Goal: Task Accomplishment & Management: Manage account settings

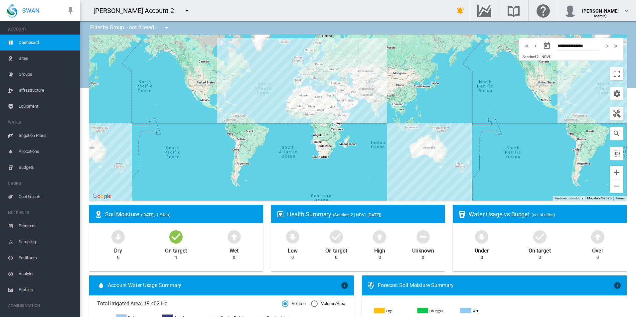
click at [46, 106] on span "Equipment" at bounding box center [47, 106] width 56 height 16
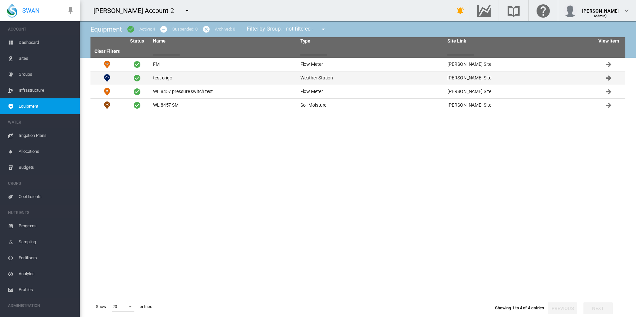
click at [151, 78] on td "test origo" at bounding box center [223, 78] width 147 height 13
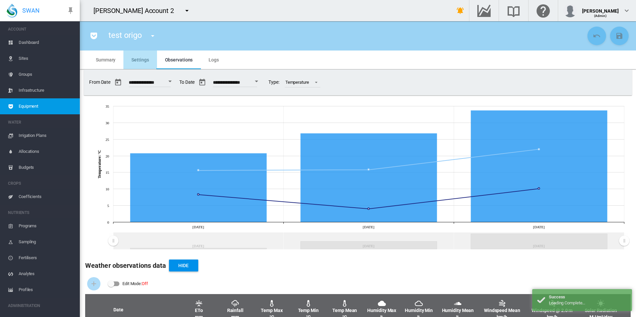
click at [146, 64] on md-tab-item "Settings" at bounding box center [139, 60] width 33 height 19
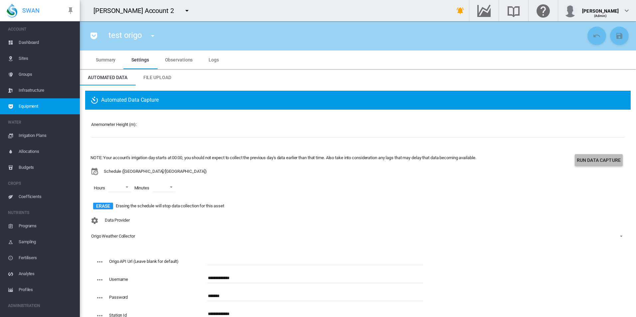
click at [607, 163] on button "Run Data Capture" at bounding box center [599, 160] width 48 height 12
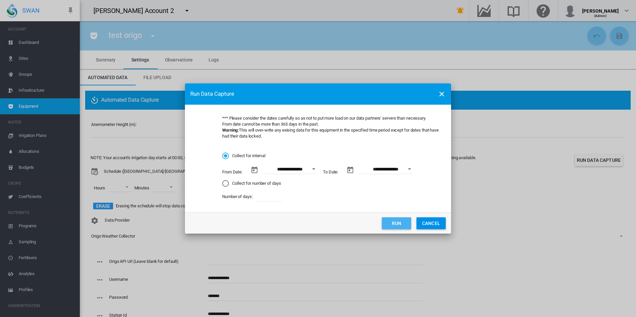
click at [400, 225] on button "Run" at bounding box center [396, 224] width 29 height 12
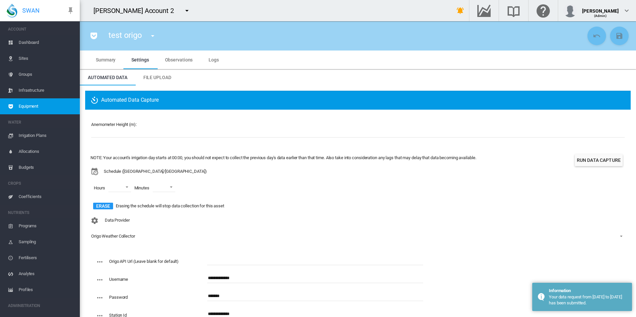
click at [99, 59] on span "Summary" at bounding box center [106, 59] width 20 height 5
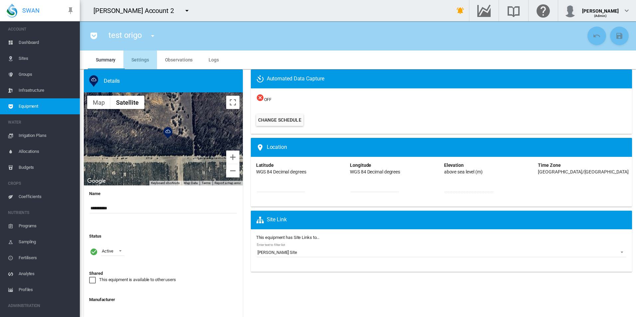
click at [134, 63] on md-tab-item "Settings" at bounding box center [139, 60] width 33 height 19
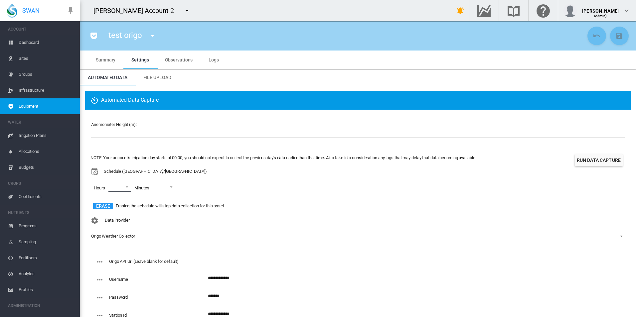
click at [118, 188] on md-select "00 01 02 03 04 05 06 07 08 09 10 11 12 13 14 15 16 17 18 19 20 21 22 23" at bounding box center [119, 187] width 23 height 10
click at [117, 213] on md-option "14" at bounding box center [118, 212] width 45 height 16
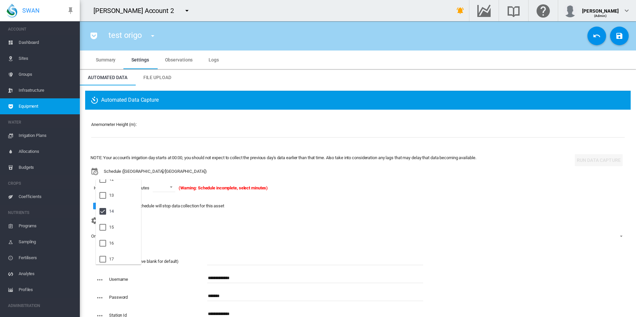
click at [271, 215] on md-backdrop at bounding box center [318, 158] width 636 height 317
click at [168, 191] on md-select-value at bounding box center [164, 187] width 23 height 10
click at [173, 201] on md-option "00" at bounding box center [170, 204] width 45 height 16
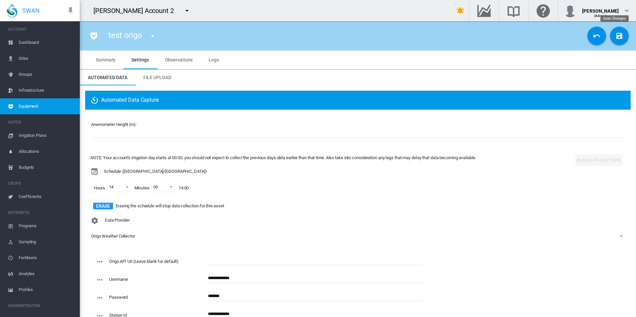
click at [616, 34] on md-icon "icon-content-save" at bounding box center [619, 36] width 8 height 8
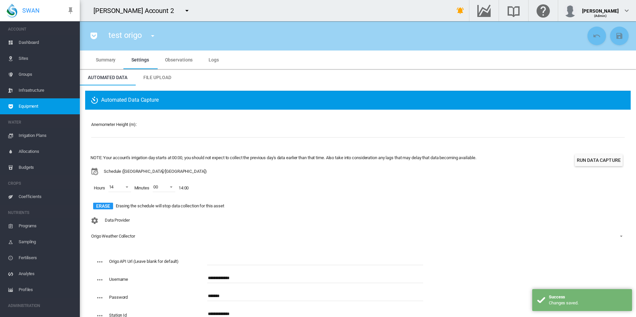
click at [327, 224] on div "Data Provider Origo Weather Collector - No Selection - Origo Weather Collector" at bounding box center [357, 233] width 535 height 39
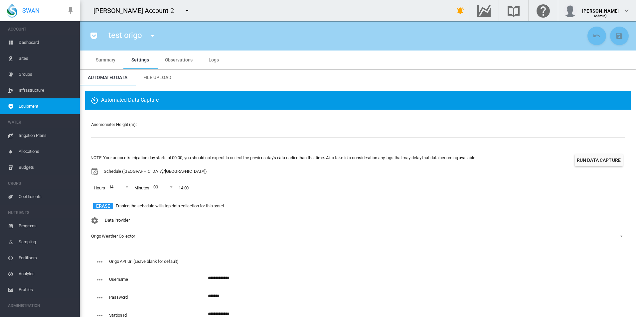
click at [207, 60] on md-tab-item "Logs" at bounding box center [214, 60] width 26 height 19
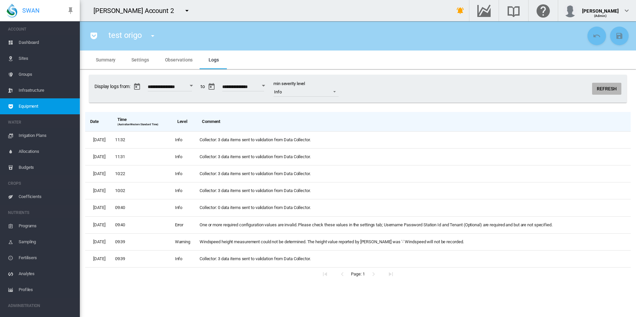
click at [595, 88] on button "Refresh" at bounding box center [606, 89] width 29 height 12
click at [596, 91] on button "Refresh" at bounding box center [606, 89] width 29 height 12
click at [180, 5] on button "button" at bounding box center [186, 10] width 13 height 13
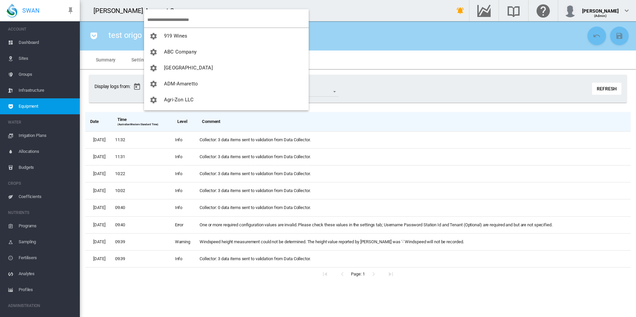
click at [474, 70] on md-backdrop at bounding box center [318, 158] width 636 height 317
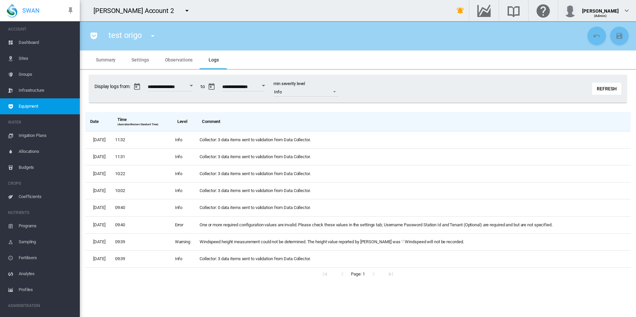
click at [180, 5] on button "button" at bounding box center [186, 10] width 13 height 13
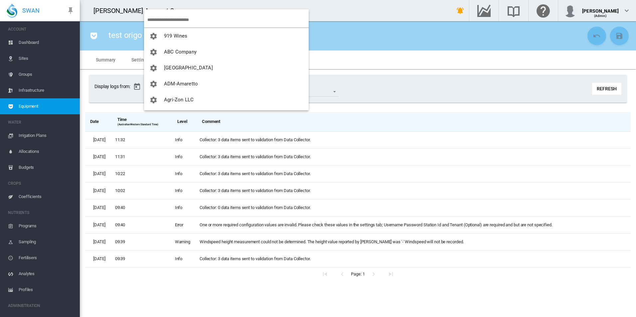
click at [169, 18] on input "search" at bounding box center [227, 20] width 161 height 16
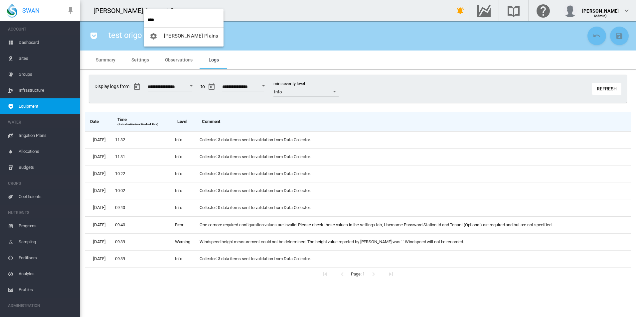
type input "****"
click at [177, 32] on button "[PERSON_NAME] Plains" at bounding box center [184, 36] width 80 height 16
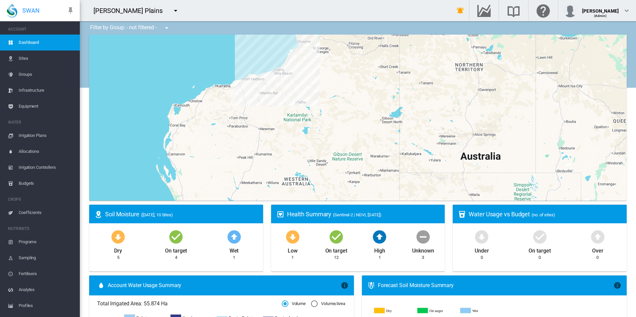
click at [43, 103] on span "Equipment" at bounding box center [47, 106] width 56 height 16
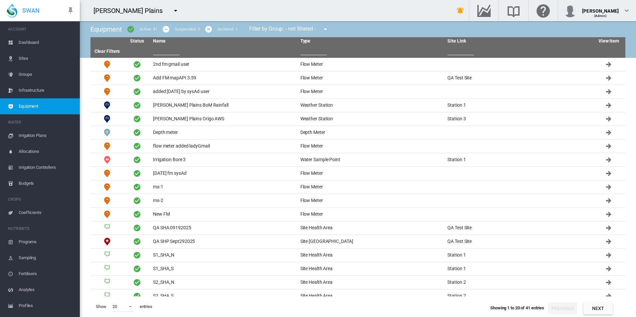
click at [165, 49] on input "text" at bounding box center [166, 50] width 27 height 10
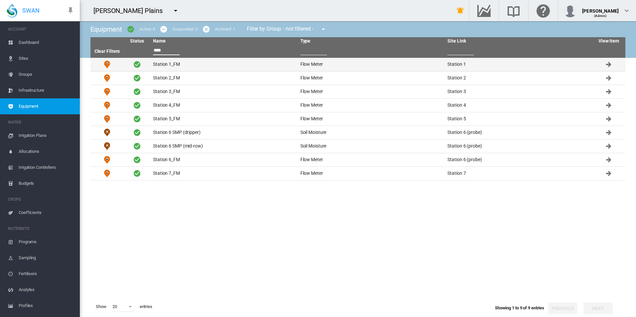
type input "****"
click at [177, 61] on td "Station 1_FM" at bounding box center [223, 64] width 147 height 13
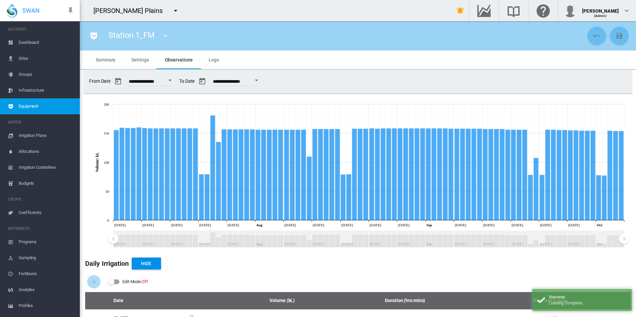
click at [138, 58] on span "Settings" at bounding box center [139, 59] width 17 height 5
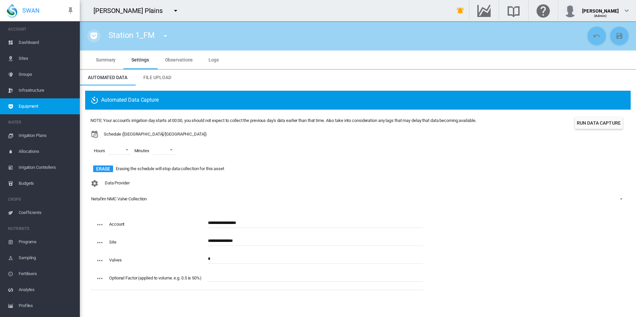
click at [93, 38] on md-icon "icon-pocket" at bounding box center [94, 36] width 8 height 8
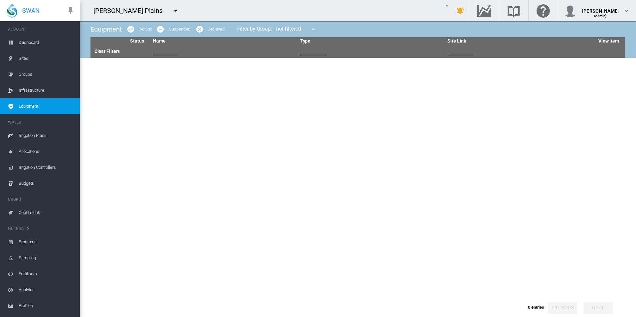
type input "****"
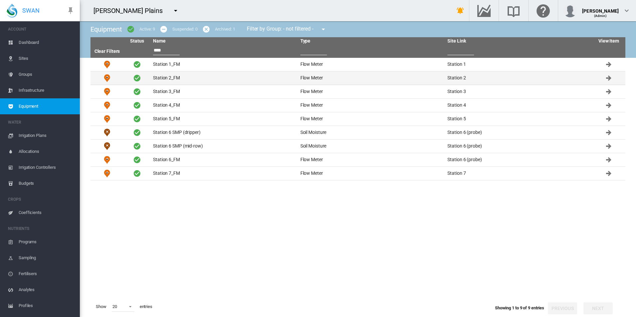
click at [174, 74] on td "Station 2_FM" at bounding box center [223, 78] width 147 height 13
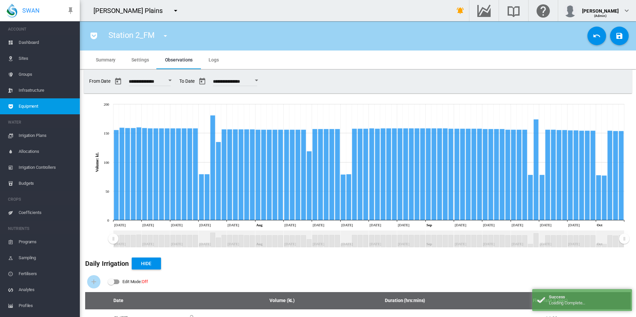
click at [137, 58] on span "Settings" at bounding box center [139, 59] width 17 height 5
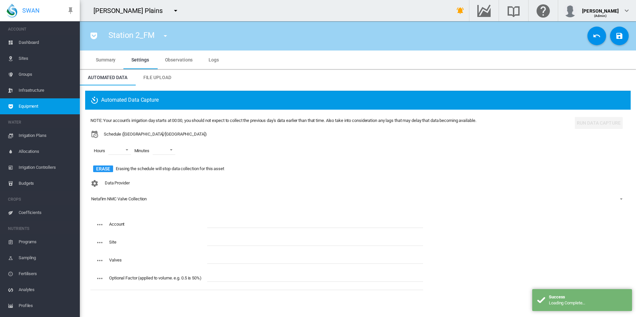
click at [64, 107] on span "Equipment" at bounding box center [47, 106] width 56 height 16
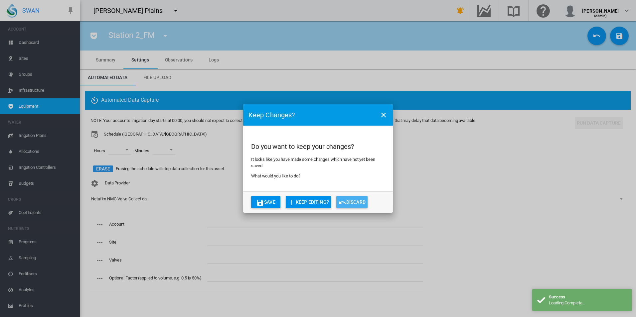
click at [356, 201] on button "Discard" at bounding box center [351, 202] width 31 height 12
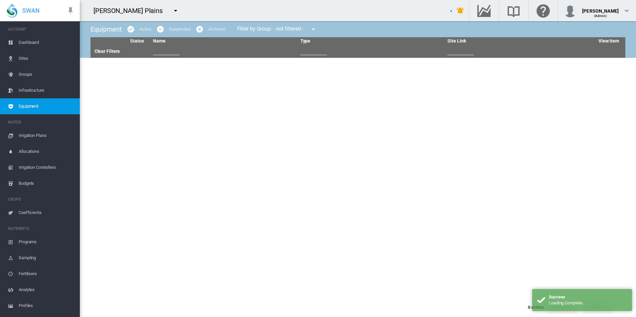
type input "****"
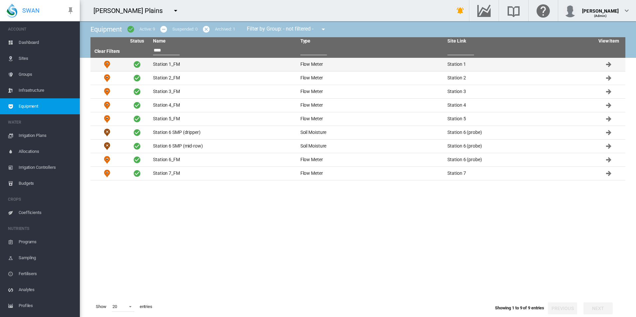
click at [180, 65] on td "Station 1_FM" at bounding box center [223, 64] width 147 height 13
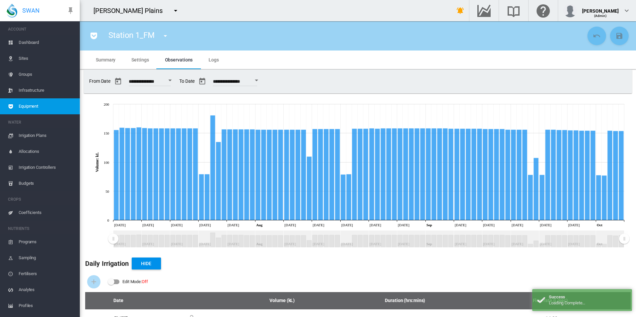
click at [140, 61] on span "Settings" at bounding box center [139, 59] width 17 height 5
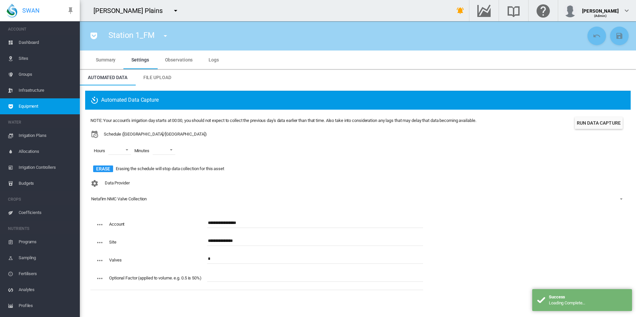
click at [609, 121] on button "Run Data Capture" at bounding box center [599, 123] width 48 height 12
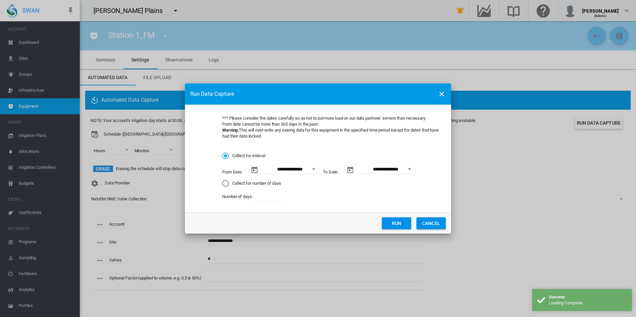
click at [398, 220] on button "Run" at bounding box center [396, 224] width 29 height 12
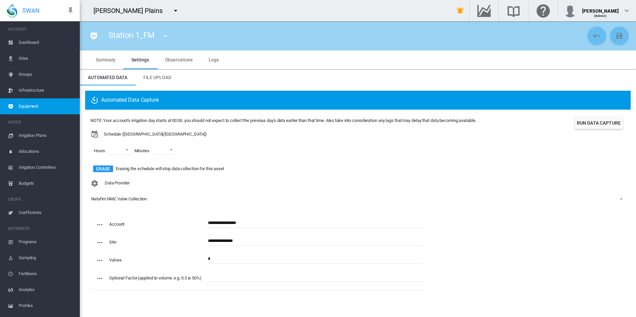
click at [96, 35] on md-icon "icon-pocket" at bounding box center [94, 36] width 8 height 8
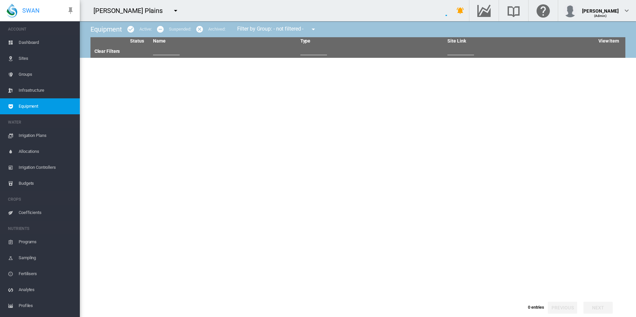
type input "****"
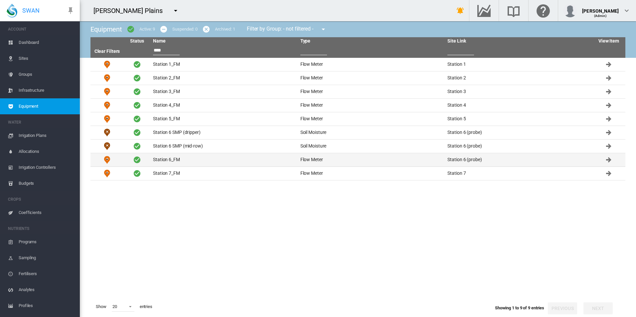
click at [204, 160] on td "Station 6_FM" at bounding box center [223, 159] width 147 height 13
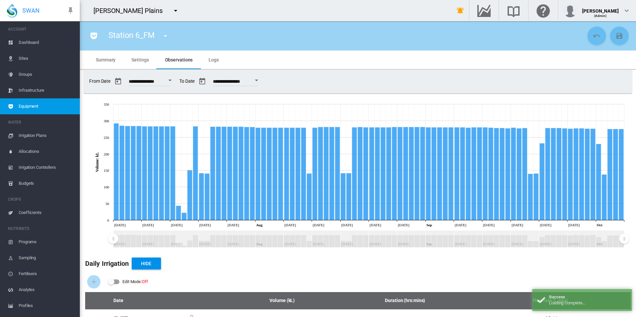
click at [140, 59] on span "Settings" at bounding box center [139, 59] width 17 height 5
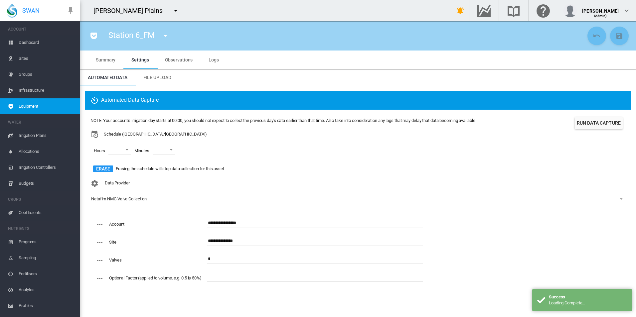
click at [582, 125] on button "Run Data Capture" at bounding box center [599, 123] width 48 height 12
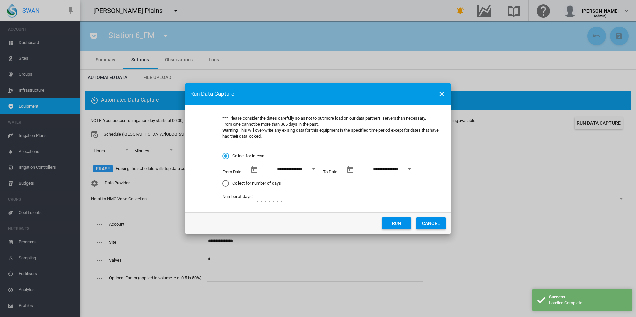
click at [393, 223] on button "Run" at bounding box center [396, 224] width 29 height 12
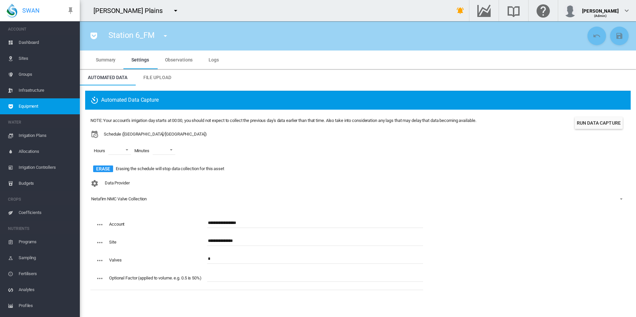
click at [63, 106] on span "Equipment" at bounding box center [47, 106] width 56 height 16
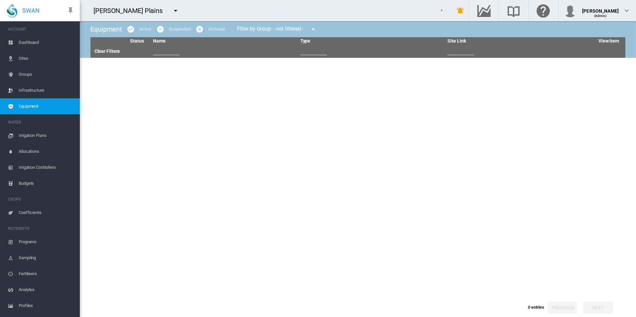
type input "****"
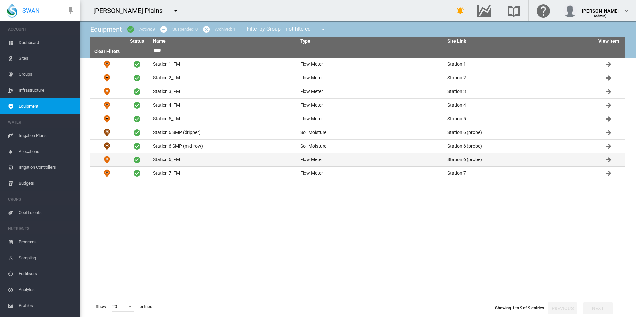
click at [192, 156] on td "Station 6_FM" at bounding box center [223, 159] width 147 height 13
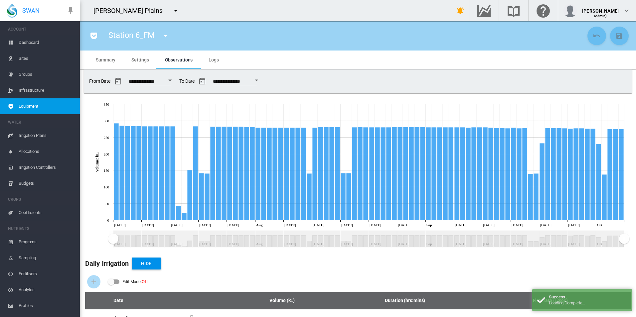
click at [134, 59] on span "Settings" at bounding box center [139, 59] width 17 height 5
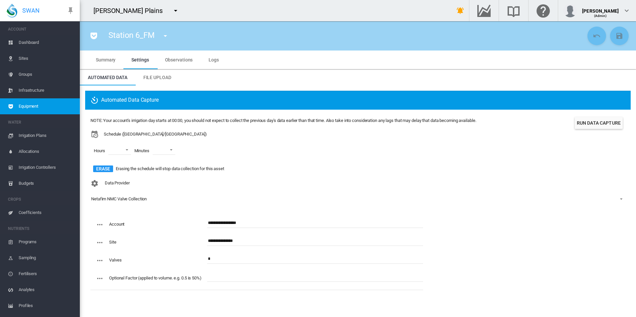
click at [62, 109] on span "Equipment" at bounding box center [47, 106] width 56 height 16
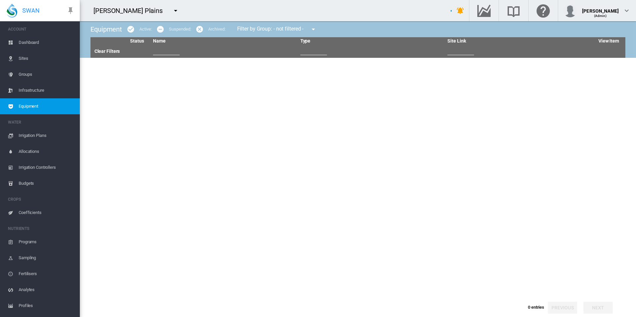
type input "****"
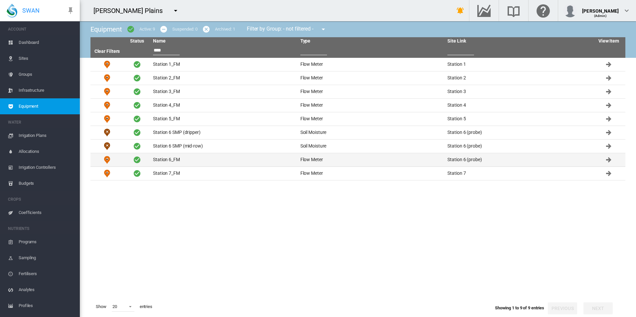
click at [180, 158] on td "Station 6_FM" at bounding box center [223, 159] width 147 height 13
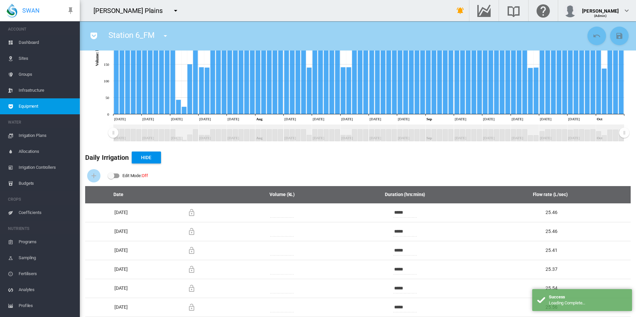
scroll to position [166, 0]
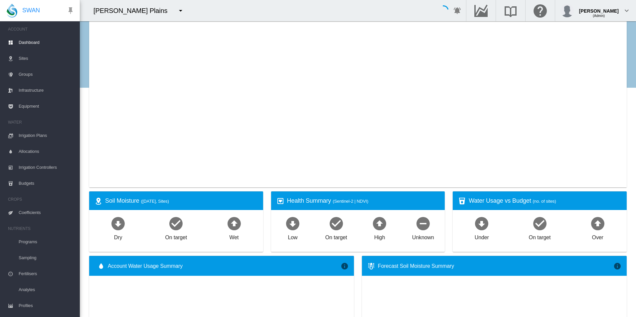
type input "**********"
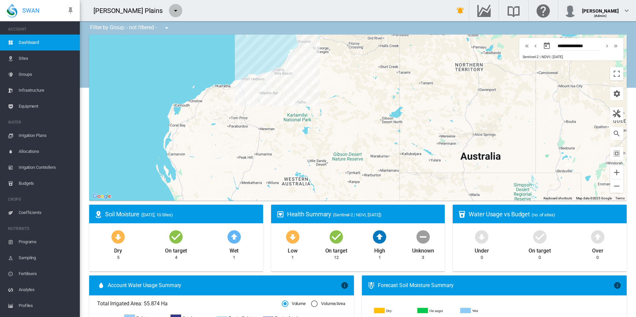
click at [172, 10] on md-icon "icon-menu-down" at bounding box center [176, 11] width 8 height 8
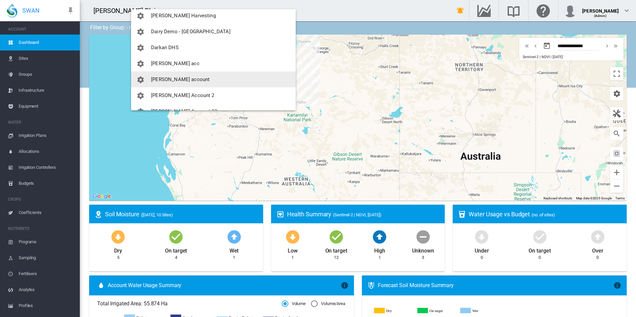
scroll to position [366, 0]
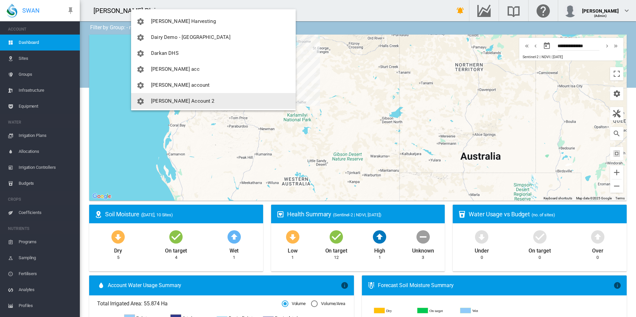
click at [197, 98] on button "David Account 2" at bounding box center [213, 101] width 165 height 16
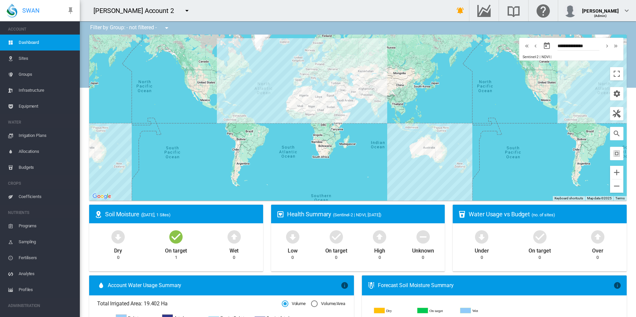
click at [55, 102] on span "Equipment" at bounding box center [47, 106] width 56 height 16
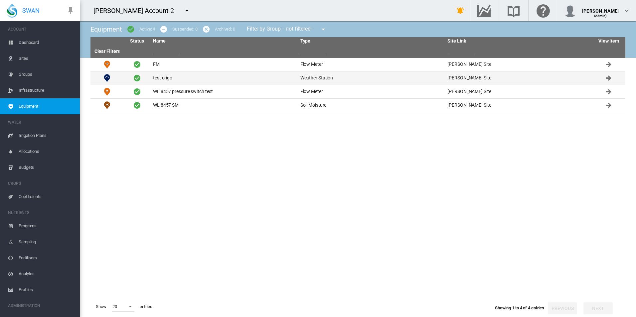
click at [244, 82] on td "test origo" at bounding box center [223, 78] width 147 height 13
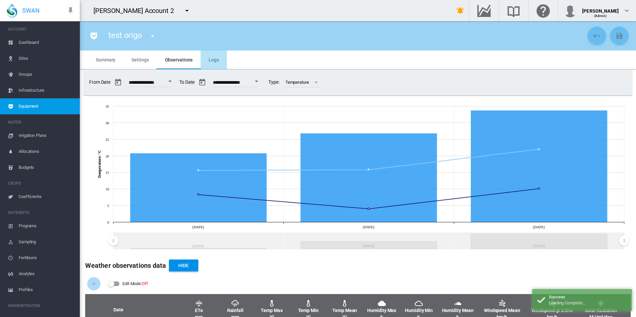
click at [223, 56] on md-tab-item "Logs" at bounding box center [214, 60] width 26 height 19
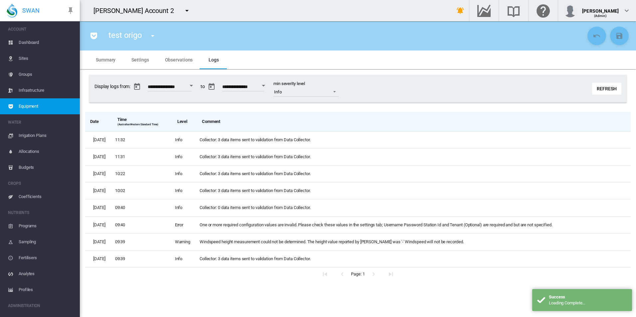
click at [614, 87] on button "Refresh" at bounding box center [606, 89] width 29 height 12
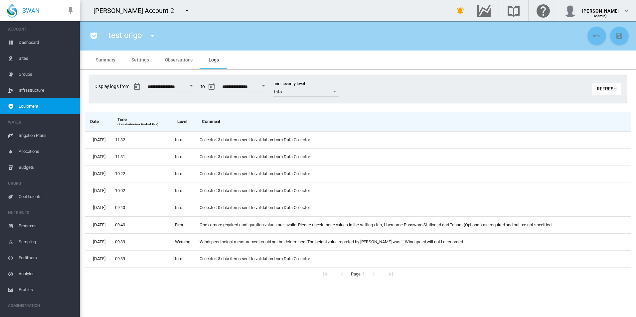
click at [148, 59] on span "Settings" at bounding box center [139, 59] width 17 height 5
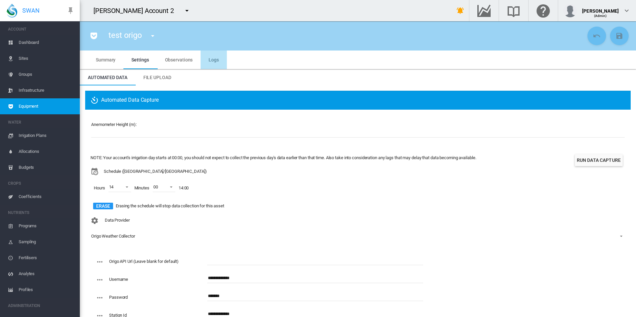
click at [217, 52] on md-tab-item "Logs" at bounding box center [214, 60] width 26 height 19
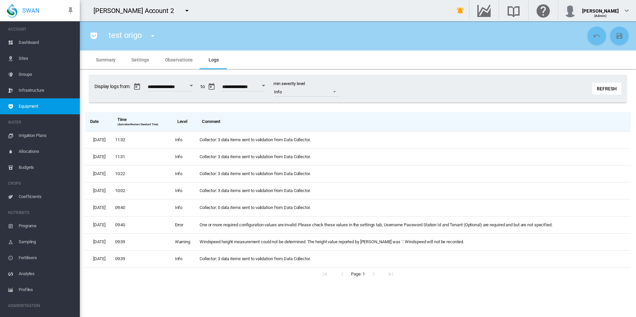
click at [54, 59] on span "Sites" at bounding box center [47, 59] width 56 height 16
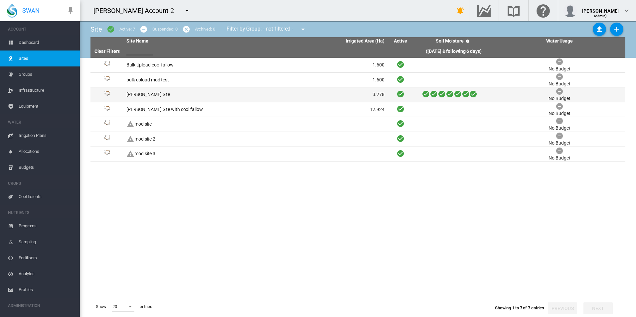
click at [167, 96] on td "David Site" at bounding box center [190, 94] width 132 height 15
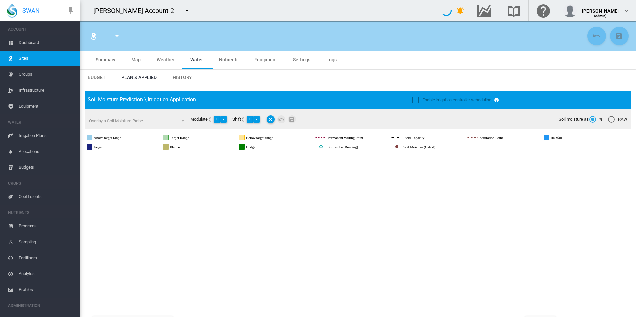
type input "**********"
type input "****"
type input "*********"
type input "**"
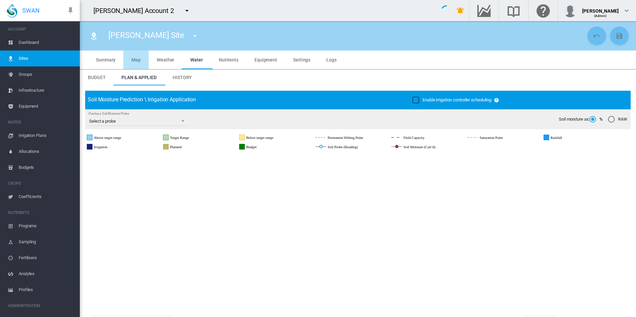
click at [137, 56] on md-tab-item "Map" at bounding box center [135, 60] width 25 height 19
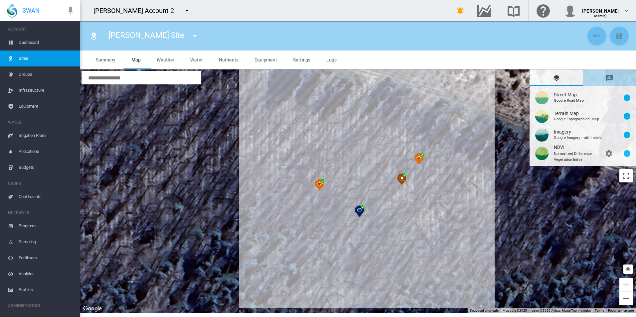
click at [619, 77] on md-tab-item "Drawing Manager" at bounding box center [609, 78] width 53 height 16
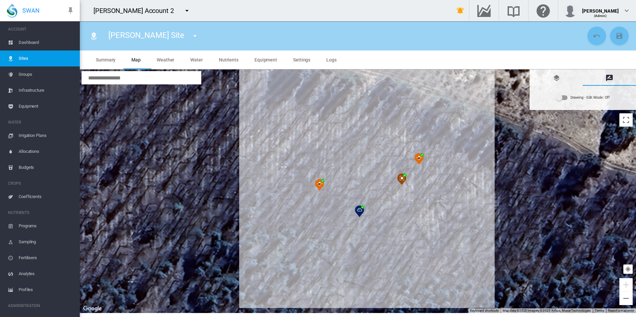
click at [581, 104] on div "Drawing - Edit Mode: Off" at bounding box center [583, 97] width 102 height 21
drag, startPoint x: 581, startPoint y: 97, endPoint x: 581, endPoint y: 102, distance: 5.0
click at [581, 99] on div "Drawing - Edit Mode: Off" at bounding box center [591, 97] width 40 height 9
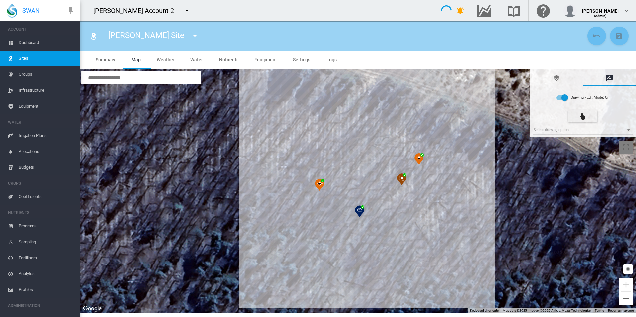
click at [574, 123] on div at bounding box center [583, 116] width 35 height 16
click at [574, 127] on md-select "Select drawing option ... None Site (IMU) Site Health Area Flow Meter Weather S…" at bounding box center [583, 130] width 100 height 10
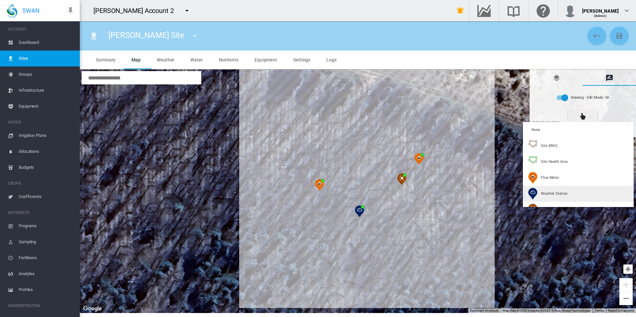
click at [557, 188] on div "Weather Station" at bounding box center [547, 194] width 39 height 12
type input "*"
type input "**"
type input "*****"
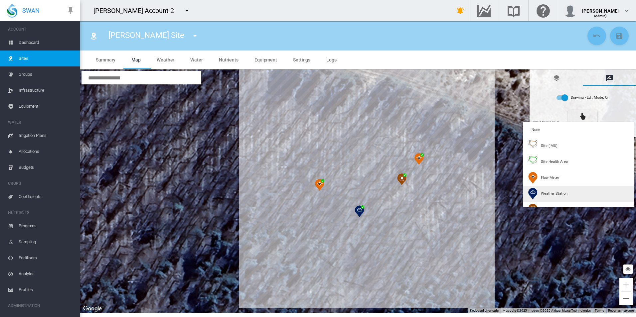
type input "***"
type input "******"
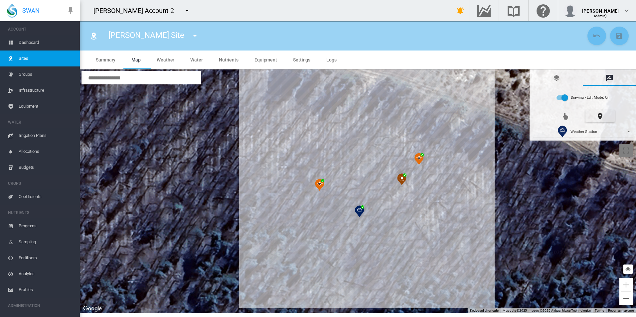
click at [359, 172] on div at bounding box center [358, 192] width 556 height 244
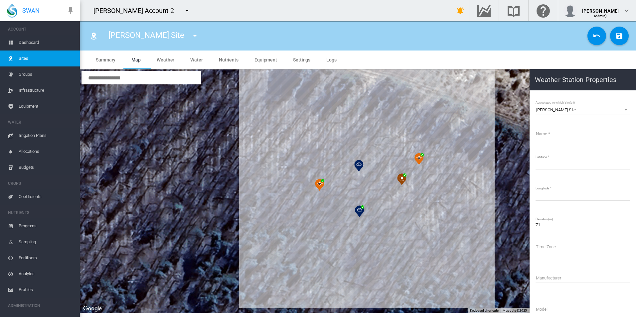
drag, startPoint x: 584, startPoint y: 139, endPoint x: 577, endPoint y: 129, distance: 12.8
click at [577, 129] on input "Name" at bounding box center [583, 133] width 94 height 10
type input "**********"
click at [616, 35] on md-icon "icon-content-save" at bounding box center [619, 36] width 8 height 8
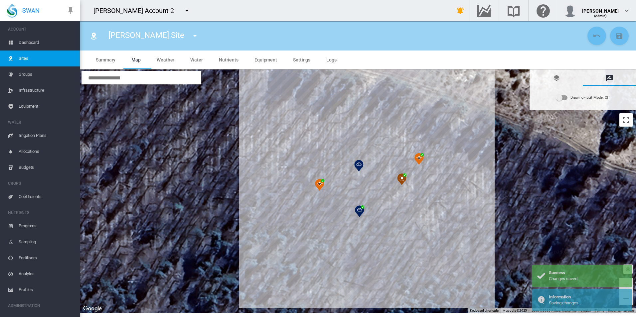
click at [47, 108] on span "Equipment" at bounding box center [47, 106] width 56 height 16
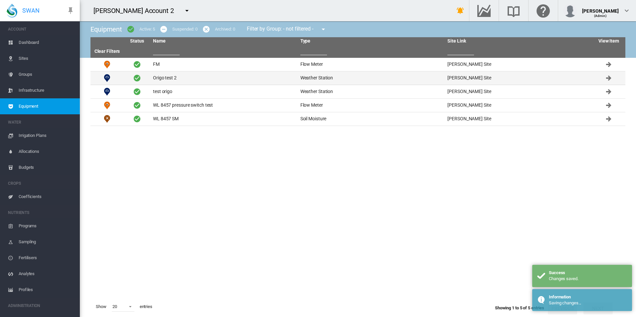
click at [182, 80] on td "Origo test 2" at bounding box center [223, 78] width 147 height 13
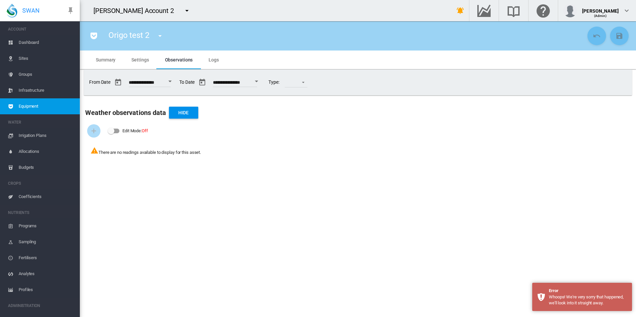
click at [289, 196] on section "Origo test 2 FM (Flow Meter) Origo test 2 (Weather Station) test origo (Weather…" at bounding box center [358, 169] width 556 height 296
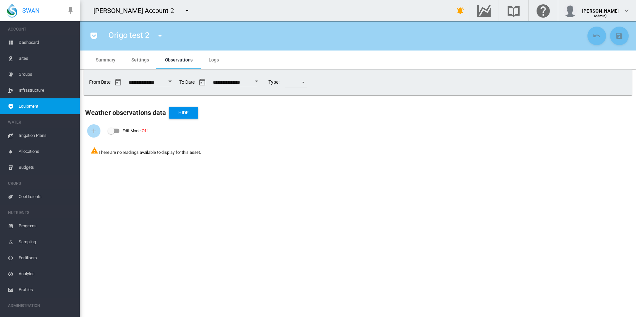
click at [49, 107] on span "Equipment" at bounding box center [47, 106] width 56 height 16
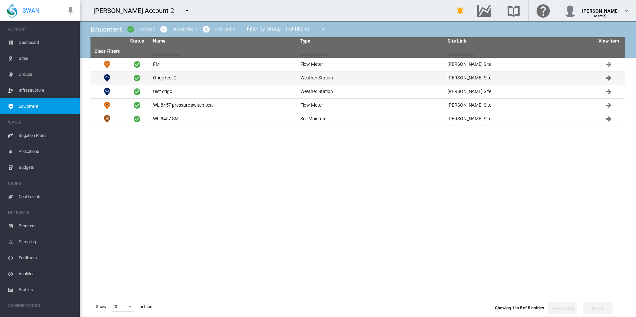
click at [192, 79] on td "Origo test 2" at bounding box center [223, 78] width 147 height 13
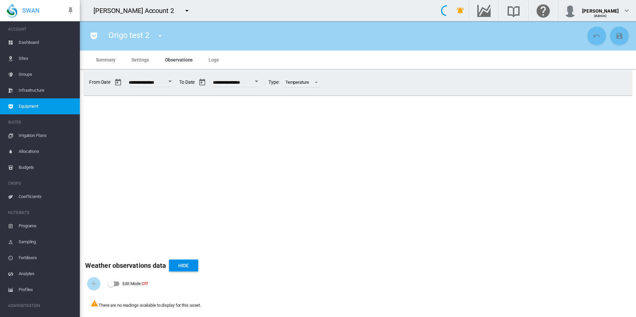
click at [129, 60] on md-tab-item "Settings" at bounding box center [139, 60] width 33 height 19
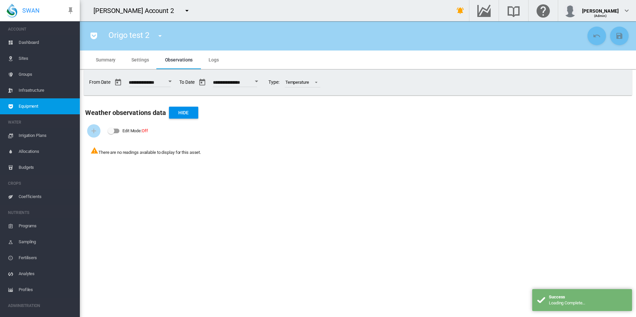
click at [137, 58] on span "Settings" at bounding box center [139, 59] width 17 height 5
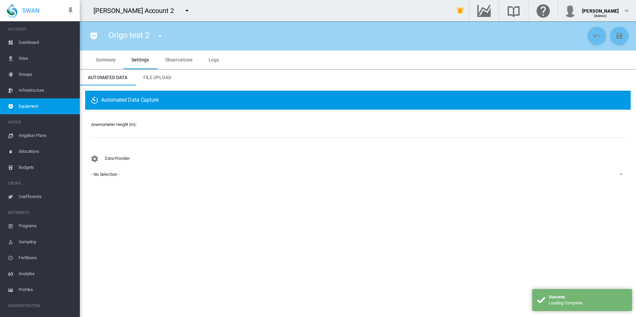
click at [134, 178] on md-select-value "- No Selection -" at bounding box center [357, 175] width 535 height 10
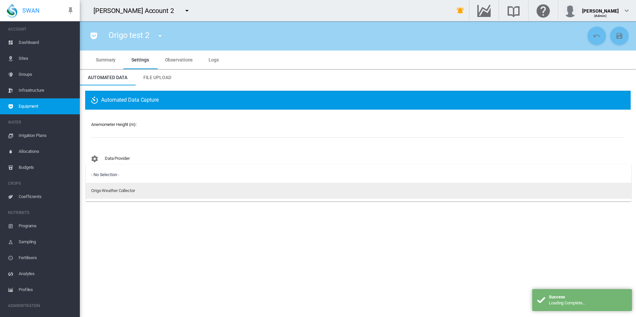
click at [133, 186] on md-option "Origo Weather Collector" at bounding box center [359, 191] width 546 height 16
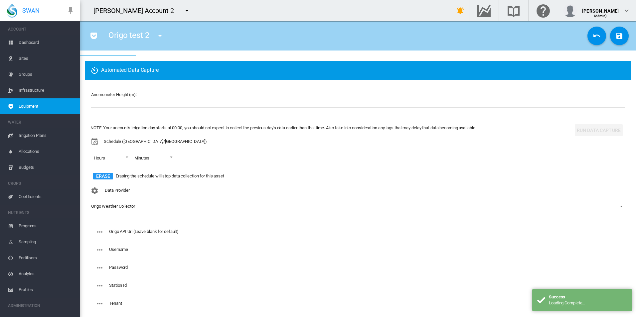
scroll to position [42, 0]
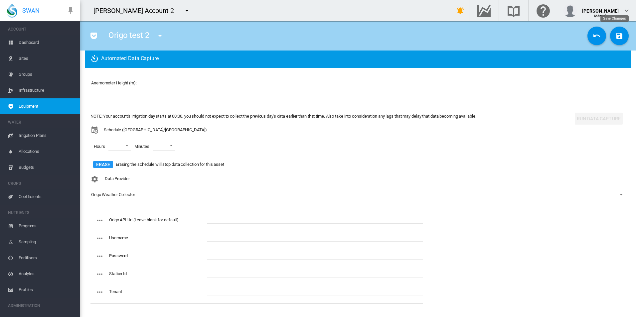
click at [615, 39] on md-icon "icon-content-save" at bounding box center [619, 36] width 8 height 8
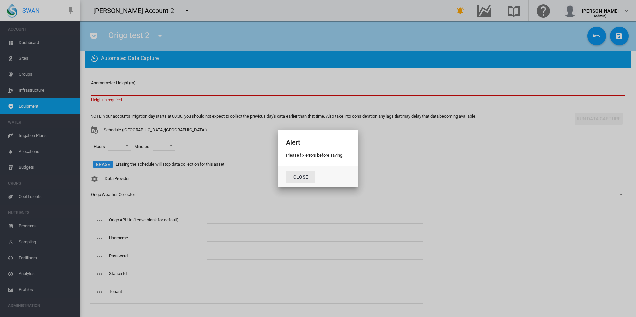
click at [306, 177] on button "Close" at bounding box center [300, 177] width 29 height 12
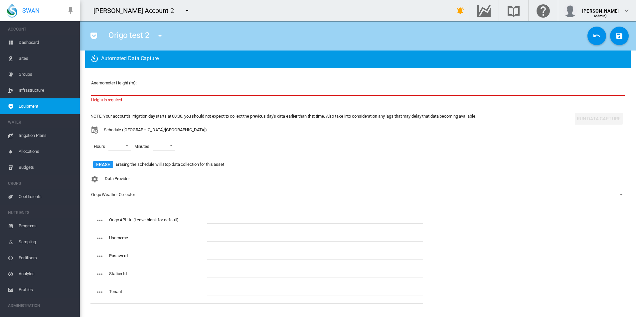
click at [201, 90] on input "number" at bounding box center [358, 91] width 534 height 10
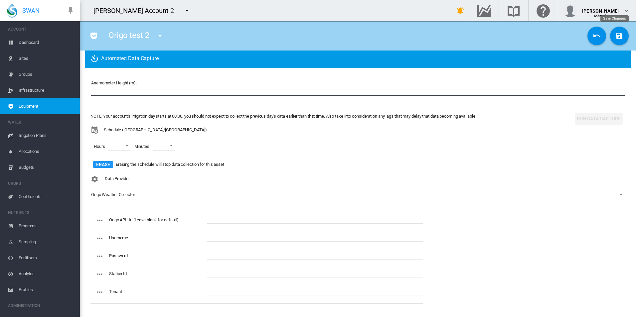
type input "*"
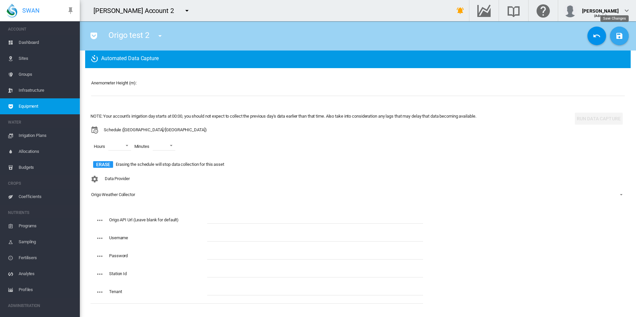
click at [615, 39] on md-icon "icon-content-save" at bounding box center [619, 36] width 8 height 8
click at [183, 10] on md-icon "icon-menu-down" at bounding box center [187, 11] width 8 height 8
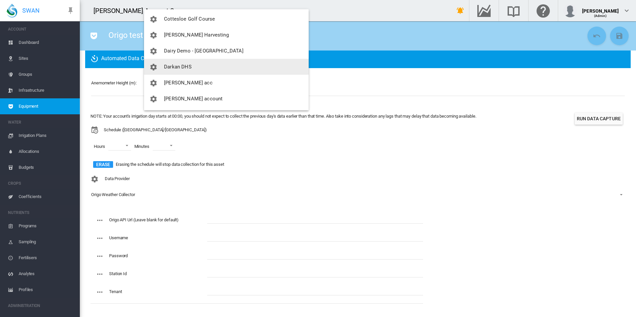
scroll to position [366, 0]
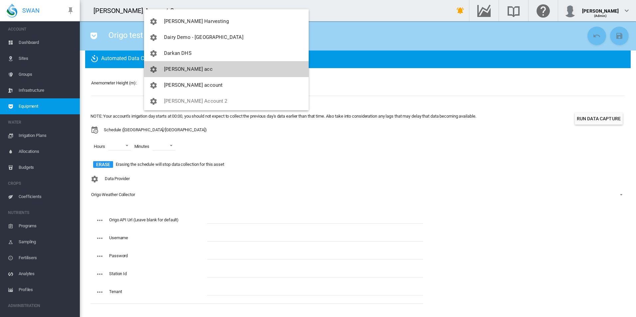
click at [205, 71] on button "[PERSON_NAME] acc" at bounding box center [226, 69] width 165 height 16
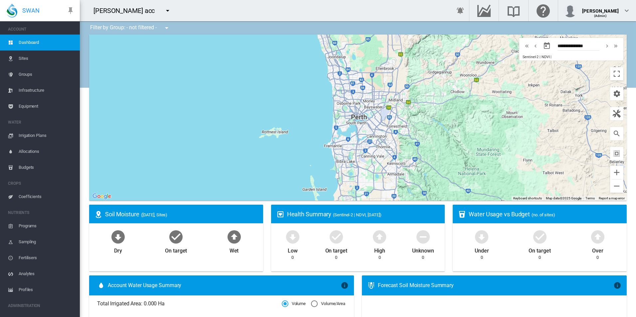
click at [44, 101] on span "Equipment" at bounding box center [47, 106] width 56 height 16
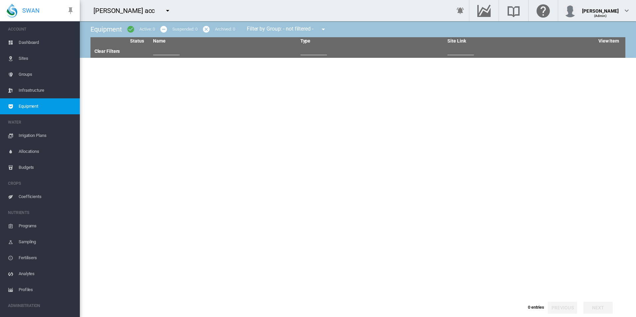
click at [164, 13] on md-icon "icon-menu-down" at bounding box center [168, 11] width 8 height 8
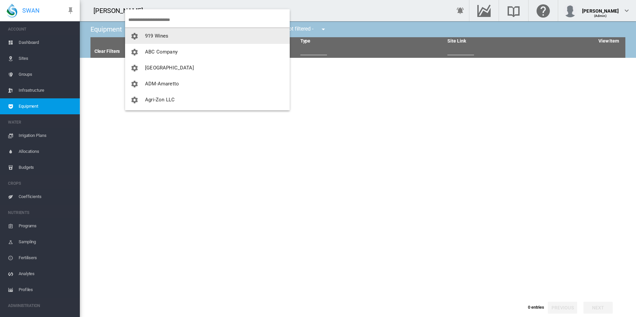
click at [157, 23] on input "search" at bounding box center [208, 20] width 161 height 16
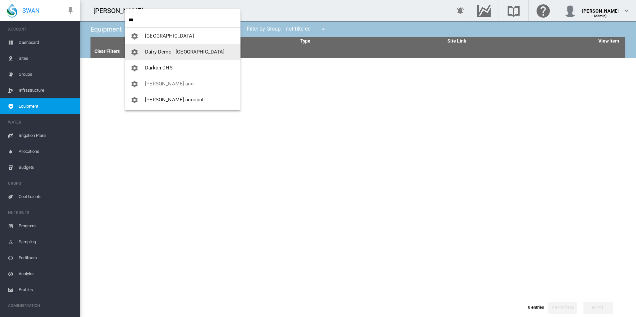
type input "***"
click at [186, 49] on button "[PERSON_NAME] account" at bounding box center [182, 52] width 115 height 16
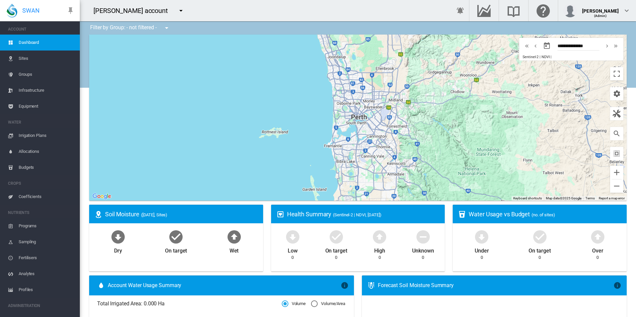
click at [45, 103] on span "Equipment" at bounding box center [47, 106] width 56 height 16
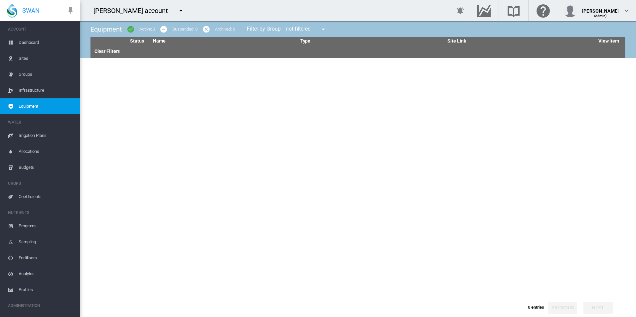
click at [60, 62] on span "Sites" at bounding box center [47, 59] width 56 height 16
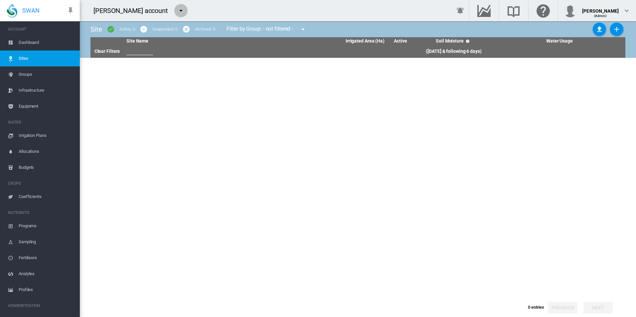
click at [177, 9] on md-icon "icon-menu-down" at bounding box center [181, 11] width 8 height 8
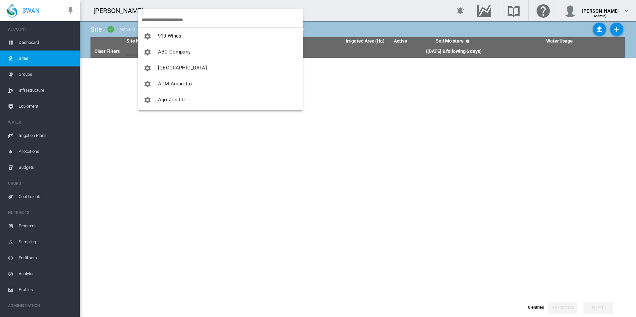
click at [160, 15] on input "search" at bounding box center [221, 20] width 161 height 16
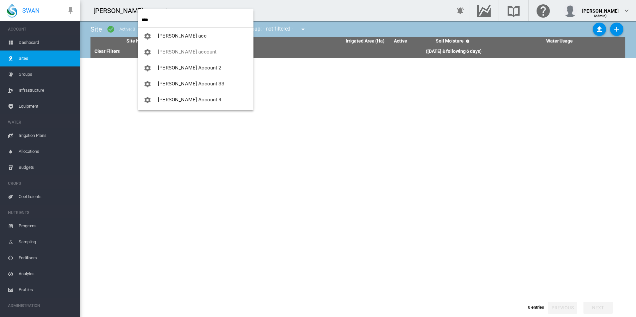
type input "****"
click at [195, 84] on span "[PERSON_NAME] Account 33" at bounding box center [191, 84] width 66 height 6
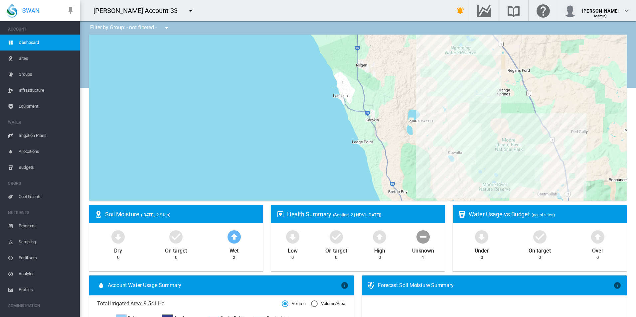
click at [39, 105] on span "Equipment" at bounding box center [47, 106] width 56 height 16
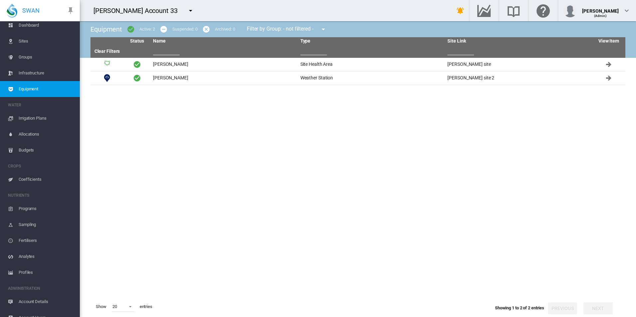
scroll to position [26, 0]
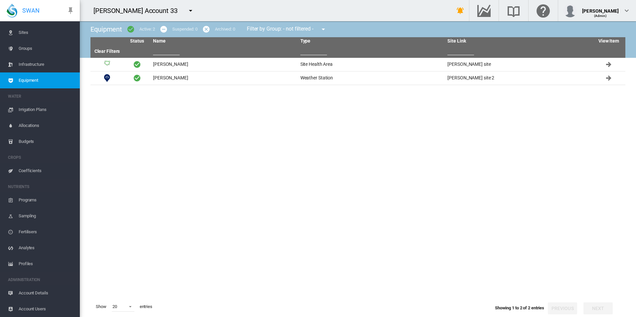
click at [47, 292] on span "Account Details" at bounding box center [47, 293] width 56 height 16
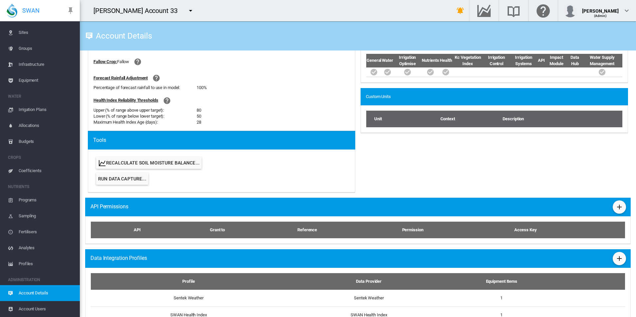
scroll to position [299, 0]
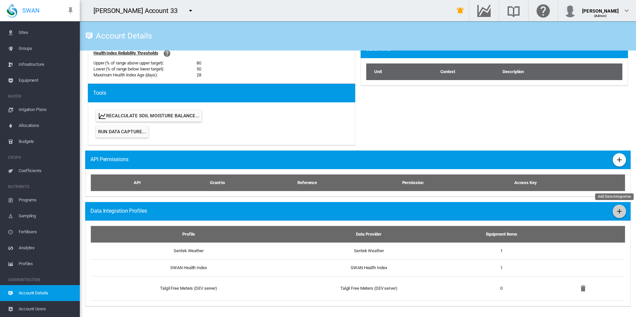
click at [619, 211] on button "Add Data Integration" at bounding box center [619, 211] width 13 height 13
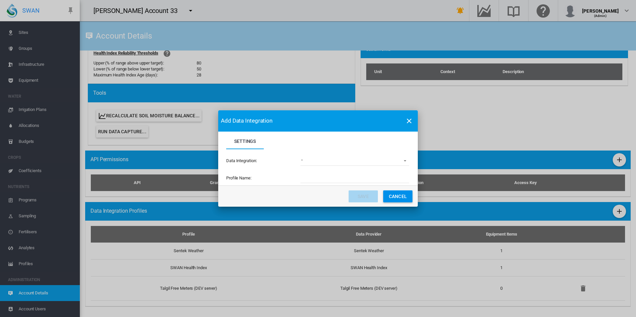
click at [315, 160] on md-select "(deprecated) Toro Lynx Course By Station (Redundant) YDOC Data Logger Adcon Soi…" at bounding box center [354, 161] width 109 height 10
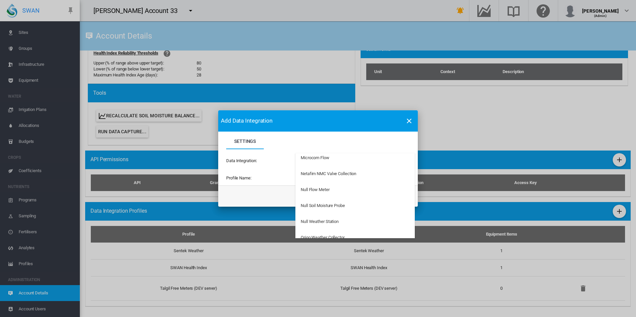
scroll to position [998, 0]
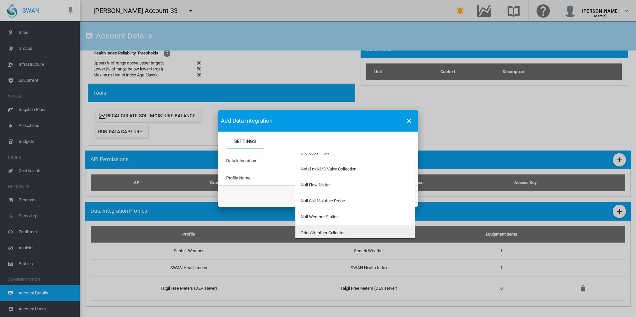
click at [332, 232] on div "Origo Weather Collector" at bounding box center [323, 233] width 44 height 6
type input "**********"
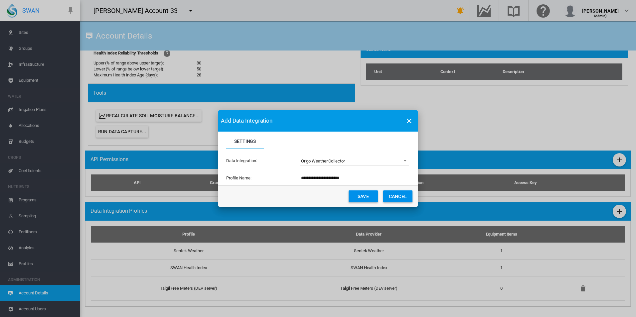
click at [360, 198] on button "Save" at bounding box center [363, 197] width 29 height 12
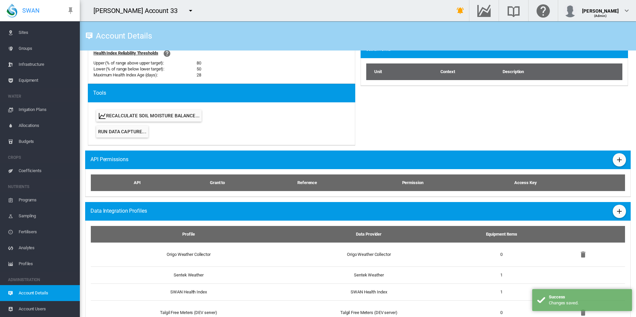
click at [42, 83] on span "Equipment" at bounding box center [47, 81] width 56 height 16
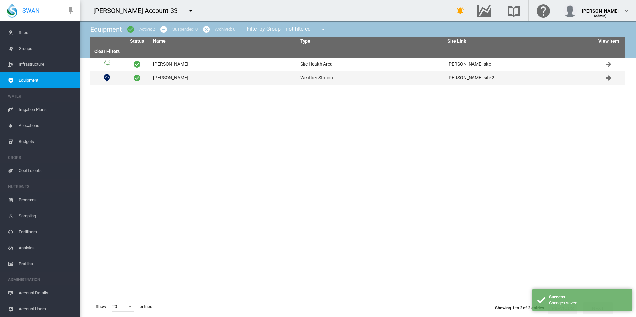
click at [201, 82] on td "David WS" at bounding box center [223, 78] width 147 height 13
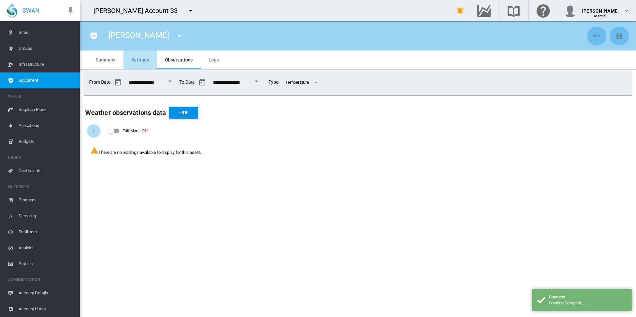
click at [137, 57] on md-tab-item "Settings" at bounding box center [139, 60] width 33 height 19
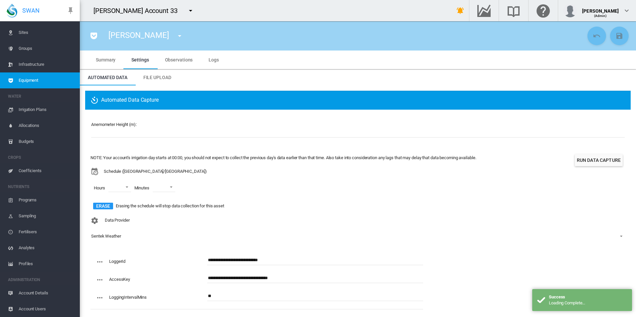
click at [147, 234] on span "Sentek Weather" at bounding box center [352, 237] width 523 height 6
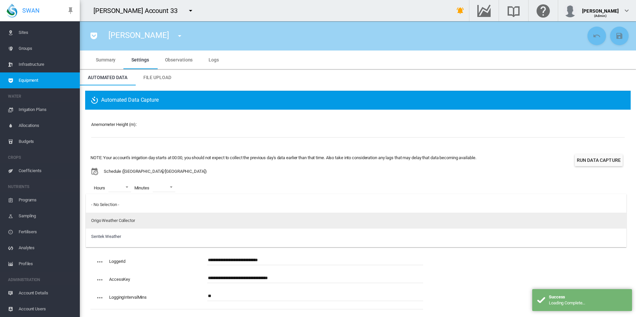
click at [148, 224] on md-option "Origo Weather Collector" at bounding box center [356, 221] width 541 height 16
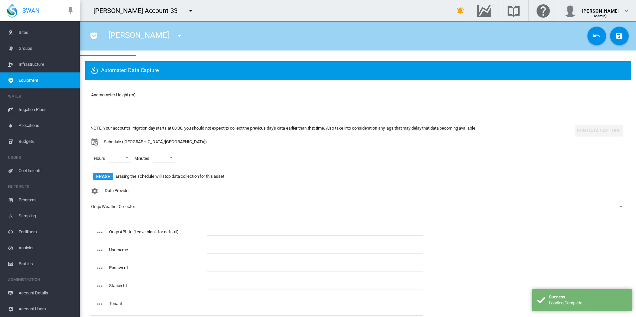
scroll to position [42, 0]
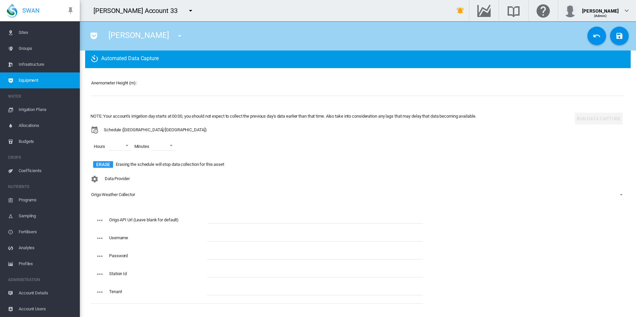
click at [34, 82] on span "Equipment" at bounding box center [47, 81] width 56 height 16
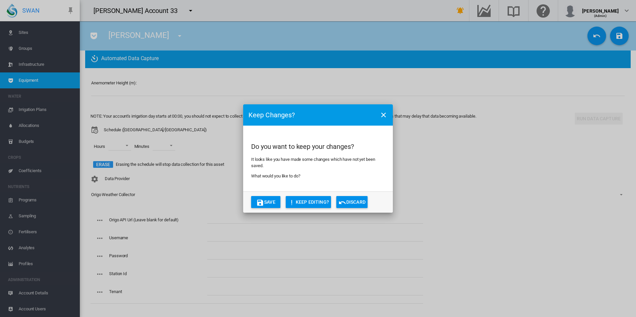
click at [362, 204] on button "Discard" at bounding box center [351, 202] width 31 height 12
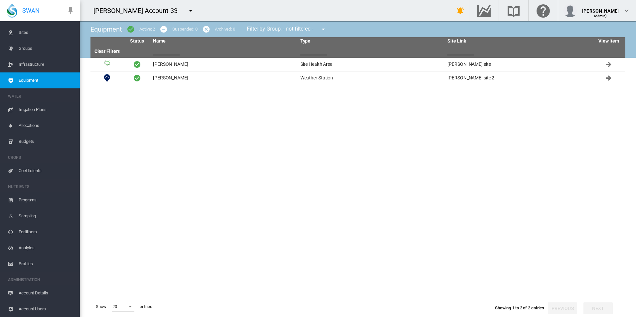
click at [49, 291] on span "Account Details" at bounding box center [47, 293] width 56 height 16
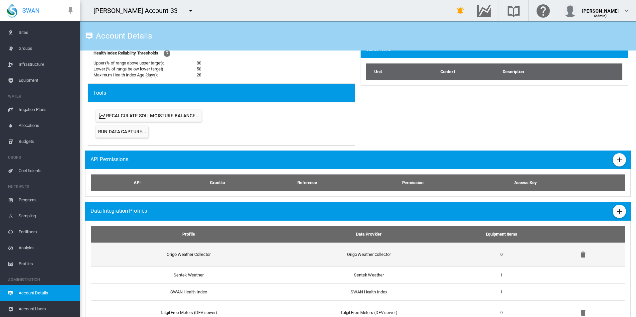
scroll to position [323, 0]
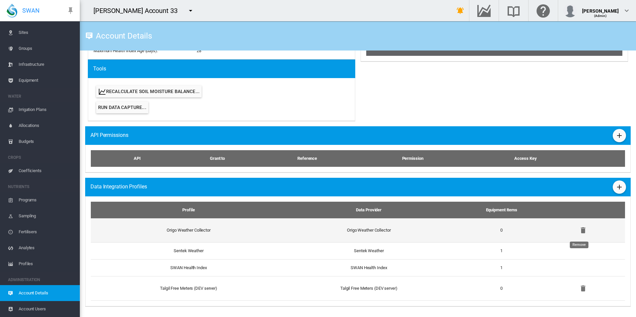
click at [581, 231] on md-icon "icon-delete" at bounding box center [583, 231] width 8 height 8
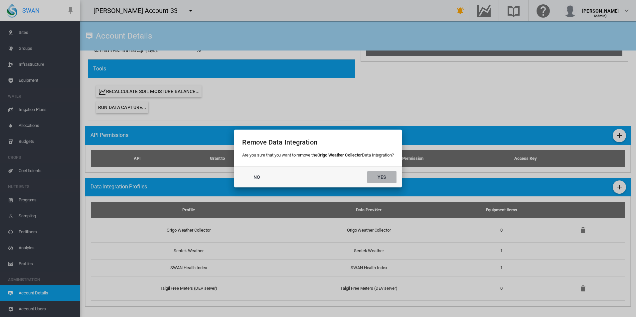
click at [392, 178] on button "Yes" at bounding box center [381, 177] width 29 height 12
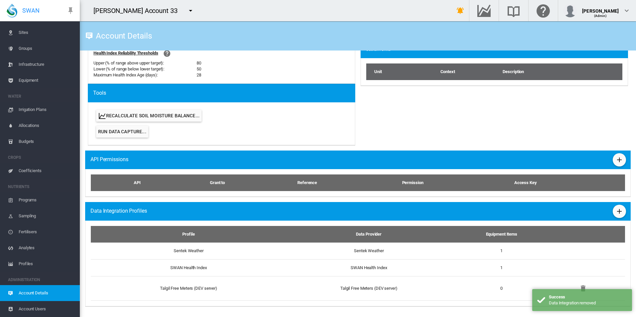
scroll to position [299, 0]
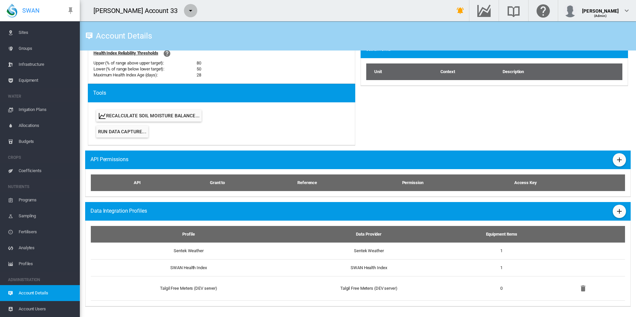
click at [184, 14] on button "button" at bounding box center [190, 10] width 13 height 13
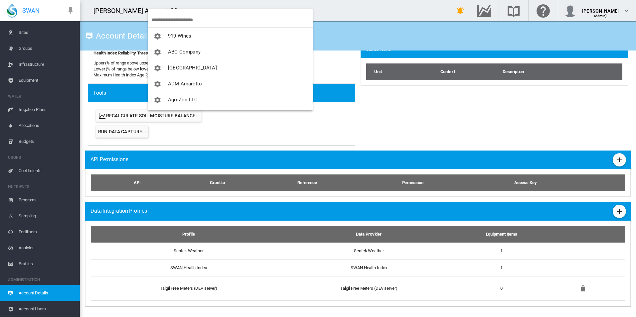
click at [175, 18] on input "search" at bounding box center [231, 20] width 161 height 16
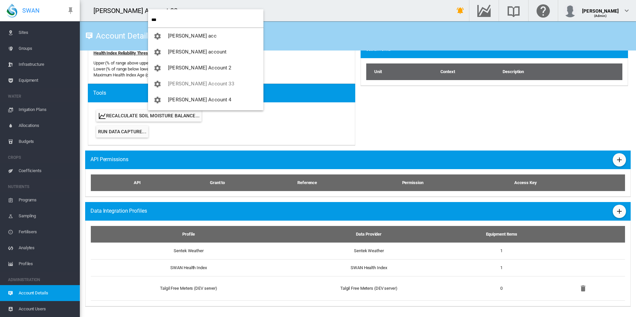
type input "***"
click at [202, 69] on span "[PERSON_NAME] Account 2" at bounding box center [199, 68] width 63 height 6
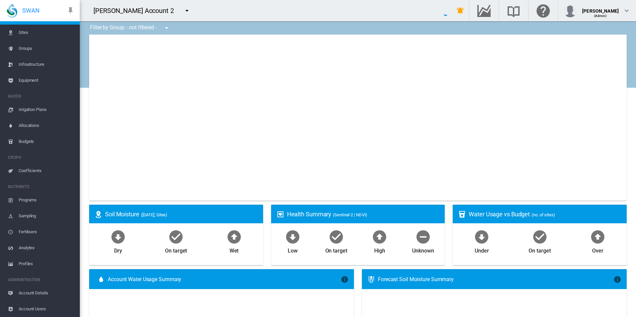
type input "**********"
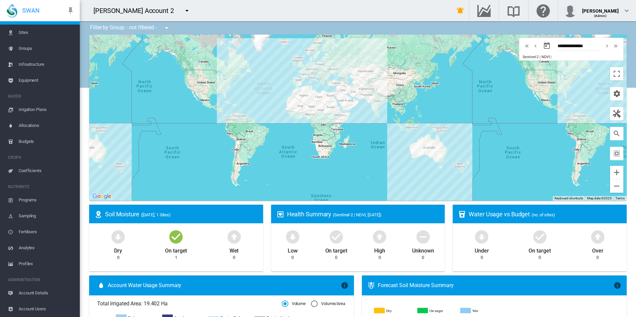
click at [56, 81] on span "Equipment" at bounding box center [47, 81] width 56 height 16
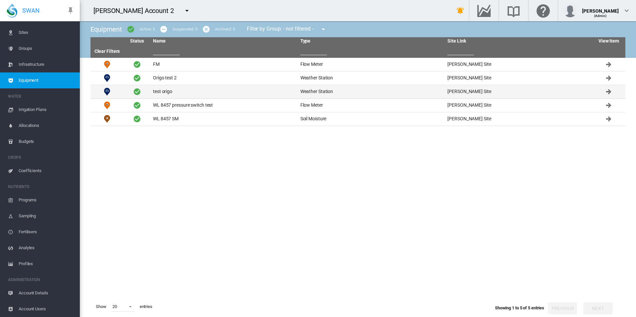
click at [183, 91] on td "test origo" at bounding box center [223, 91] width 147 height 13
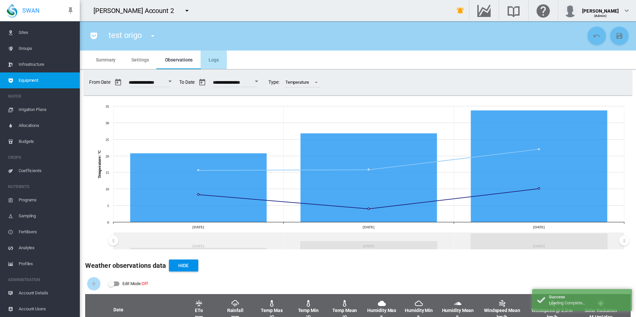
click at [217, 57] on span "Logs" at bounding box center [214, 59] width 10 height 5
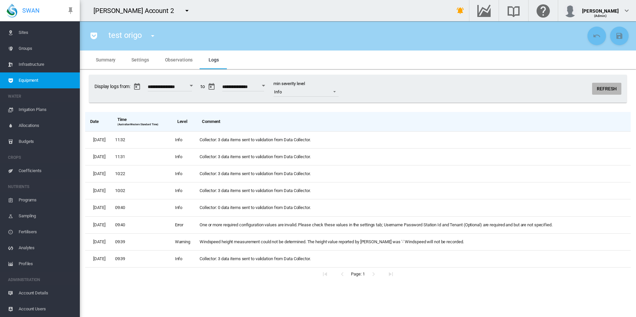
click at [603, 91] on button "Refresh" at bounding box center [606, 89] width 29 height 12
click at [602, 90] on button "Refresh" at bounding box center [606, 89] width 29 height 12
click at [141, 60] on span "Settings" at bounding box center [139, 59] width 17 height 5
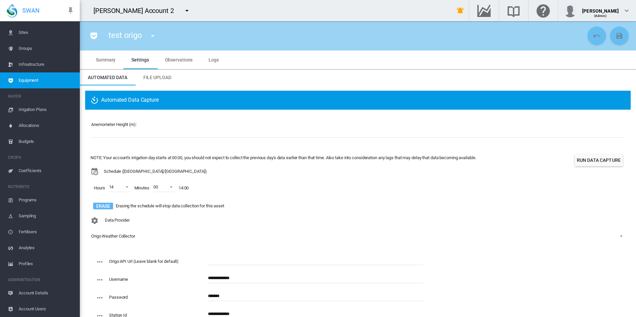
click at [105, 204] on button "Erase" at bounding box center [103, 206] width 20 height 7
click at [615, 40] on md-icon "icon-content-save" at bounding box center [619, 36] width 8 height 8
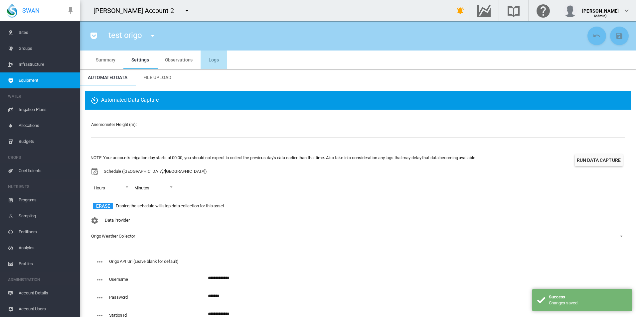
click at [206, 62] on md-tab-item "Logs" at bounding box center [214, 60] width 26 height 19
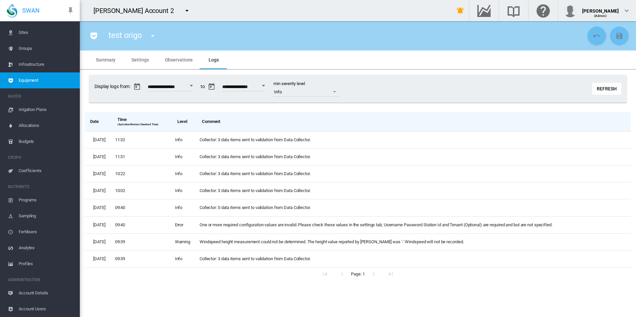
click at [47, 290] on span "Account Details" at bounding box center [47, 293] width 56 height 16
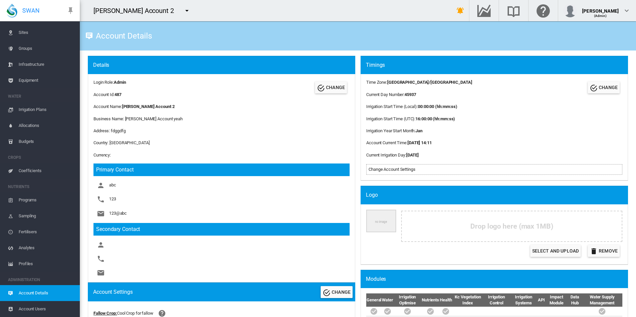
click at [35, 78] on span "Equipment" at bounding box center [47, 81] width 56 height 16
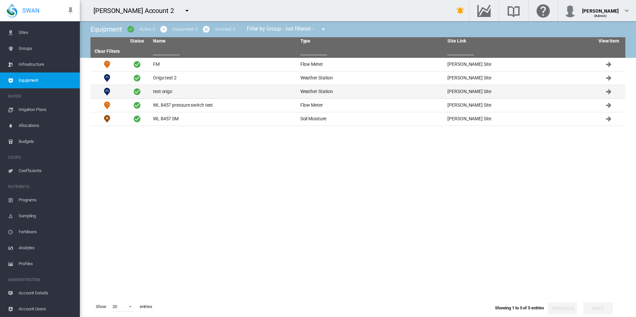
click at [161, 91] on td "test origo" at bounding box center [223, 91] width 147 height 13
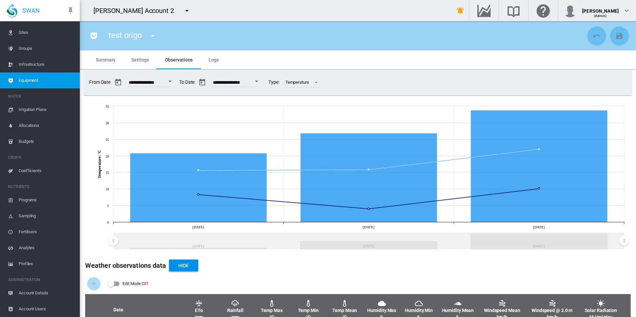
click at [214, 61] on span "Logs" at bounding box center [214, 59] width 10 height 5
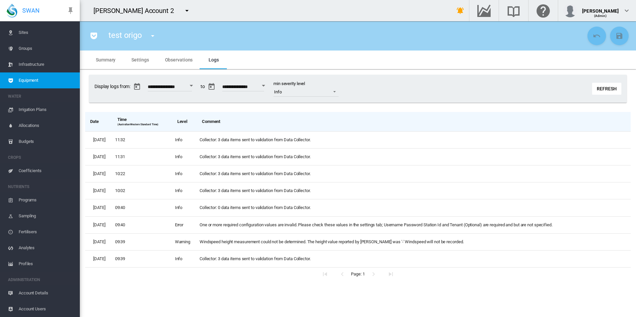
click at [608, 89] on button "Refresh" at bounding box center [606, 89] width 29 height 12
drag, startPoint x: 608, startPoint y: 89, endPoint x: 568, endPoint y: 89, distance: 39.9
click at [599, 90] on button "Refresh" at bounding box center [606, 89] width 29 height 12
click at [602, 86] on button "Refresh" at bounding box center [606, 89] width 29 height 12
click at [145, 59] on span "Settings" at bounding box center [139, 59] width 17 height 5
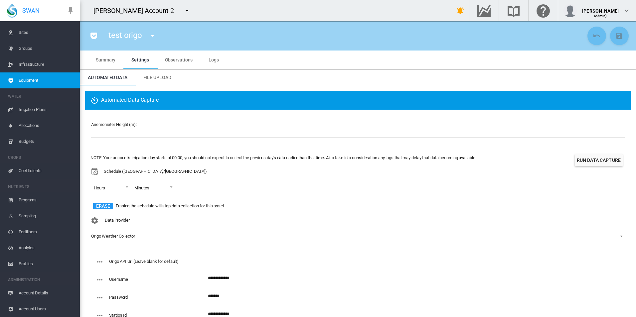
click at [585, 156] on button "Run Data Capture" at bounding box center [599, 160] width 48 height 12
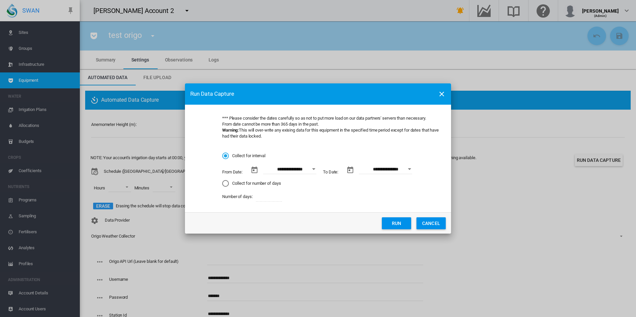
click at [313, 171] on button "Open calendar" at bounding box center [314, 169] width 12 height 12
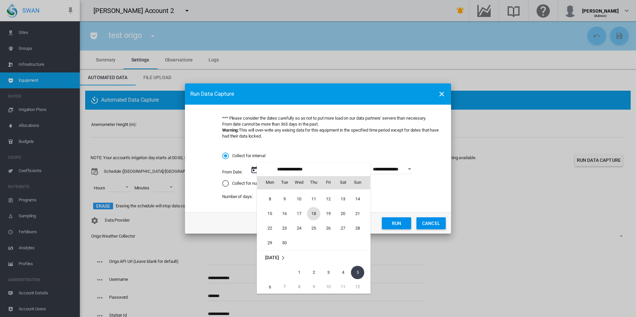
scroll to position [154114, 0]
click at [303, 219] on span "17" at bounding box center [298, 219] width 13 height 13
type input "**********"
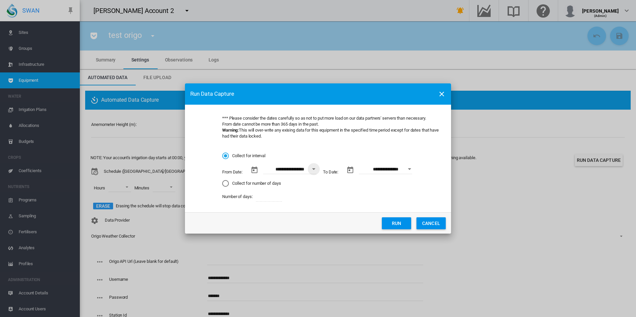
click at [409, 172] on button "Open calendar" at bounding box center [410, 169] width 12 height 12
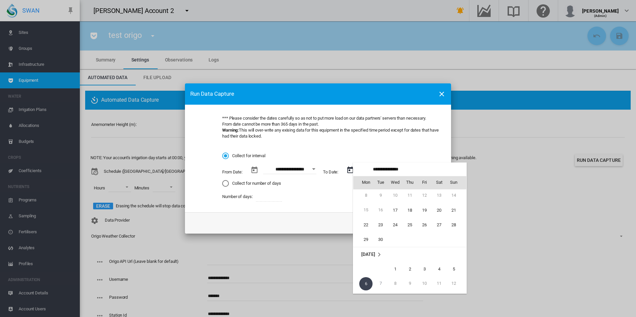
scroll to position [22, 0]
click at [427, 220] on span "19" at bounding box center [424, 219] width 13 height 13
type input "**********"
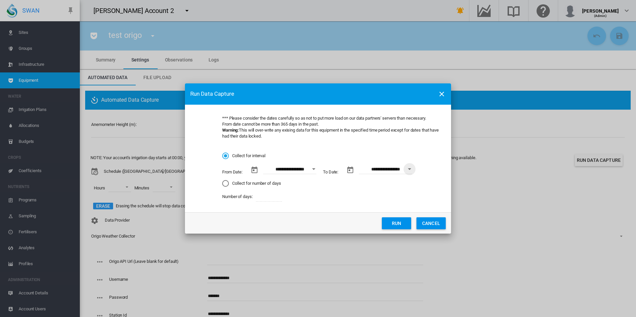
click at [395, 223] on button "Run" at bounding box center [396, 224] width 29 height 12
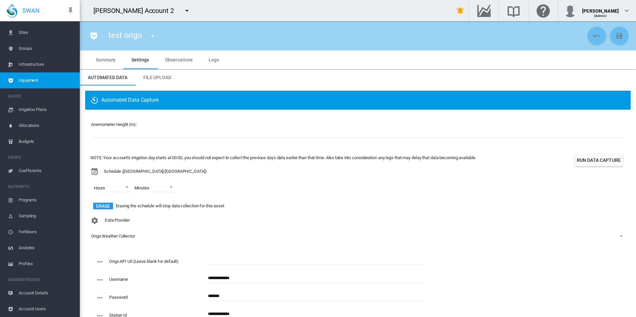
click at [204, 58] on md-tab-item "Logs" at bounding box center [214, 60] width 26 height 19
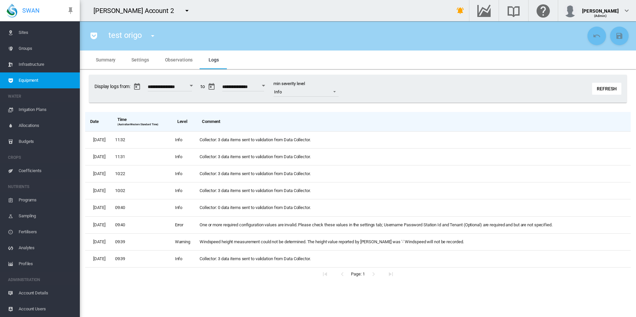
click at [601, 87] on button "Refresh" at bounding box center [606, 89] width 29 height 12
click at [602, 84] on button "Refresh" at bounding box center [606, 89] width 29 height 12
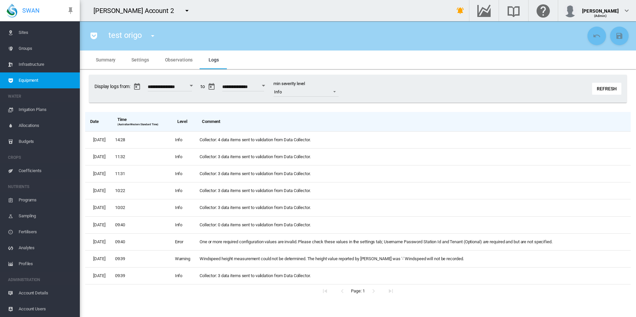
click at [175, 59] on span "Observations" at bounding box center [179, 59] width 28 height 5
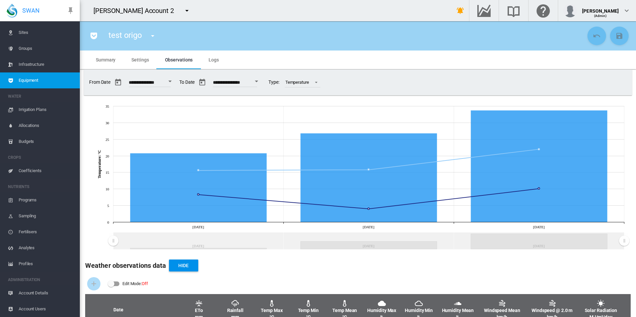
click at [262, 82] on button "Open calendar" at bounding box center [256, 82] width 12 height 12
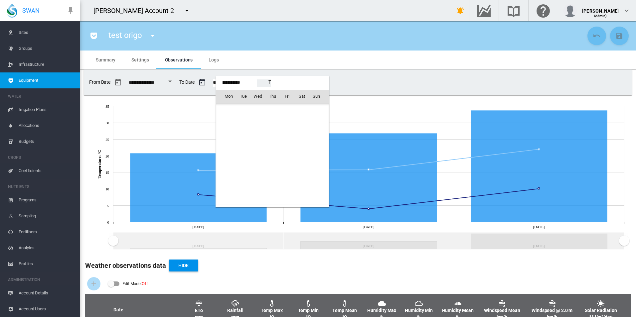
scroll to position [16661, 0]
click at [295, 152] on span "18" at bounding box center [301, 154] width 13 height 13
type input "**********"
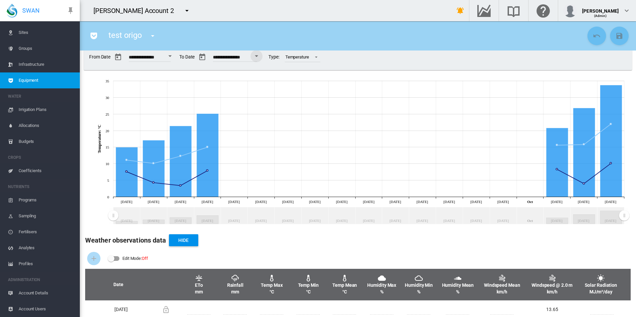
scroll to position [0, 0]
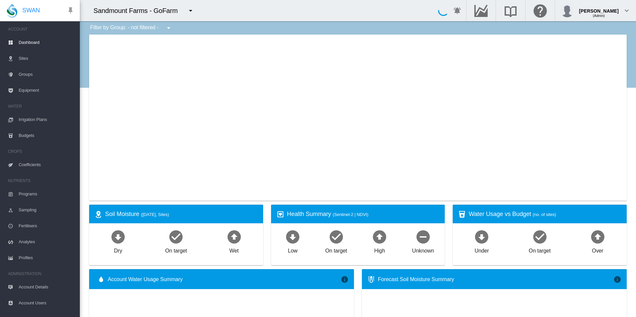
type input "**********"
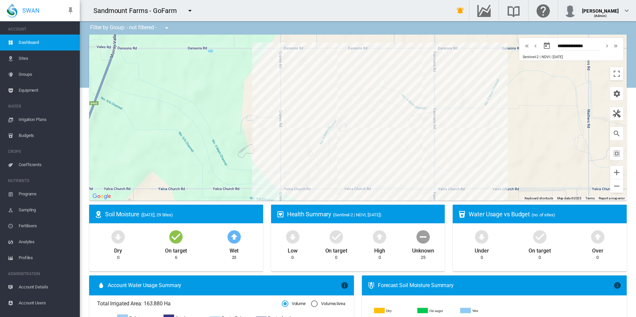
click at [193, 10] on button "button" at bounding box center [189, 10] width 13 height 13
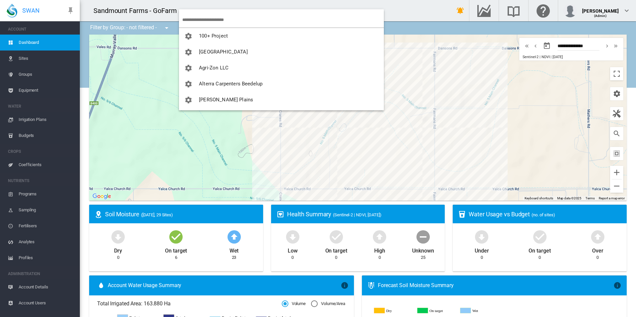
click at [199, 18] on input "search" at bounding box center [283, 20] width 202 height 16
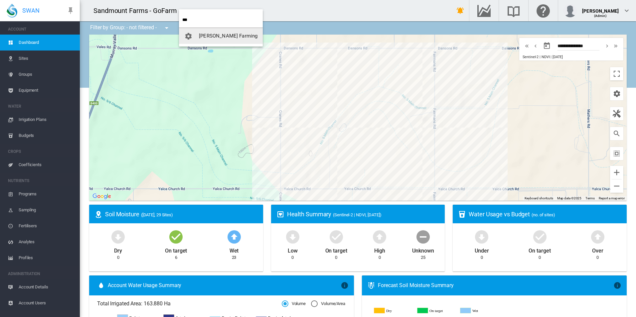
type input "***"
click at [199, 40] on button "[PERSON_NAME] Farming" at bounding box center [221, 36] width 84 height 16
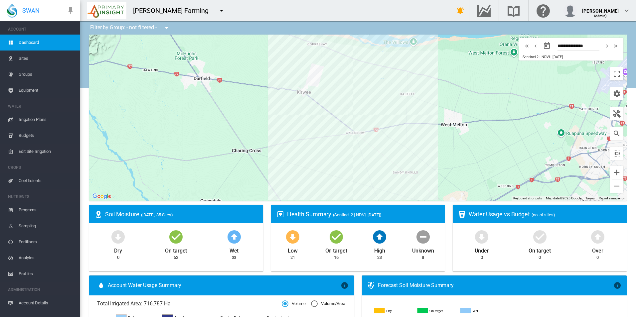
click at [33, 87] on span "Equipment" at bounding box center [47, 90] width 56 height 16
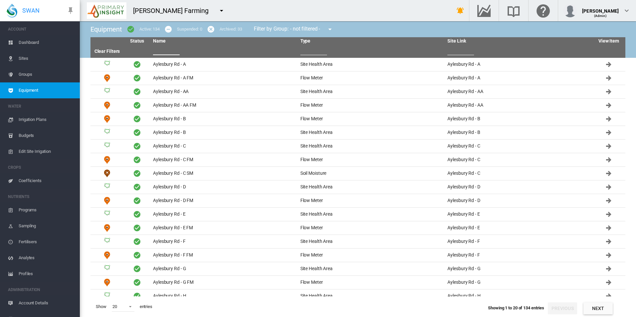
click at [167, 46] on input "text" at bounding box center [166, 50] width 27 height 10
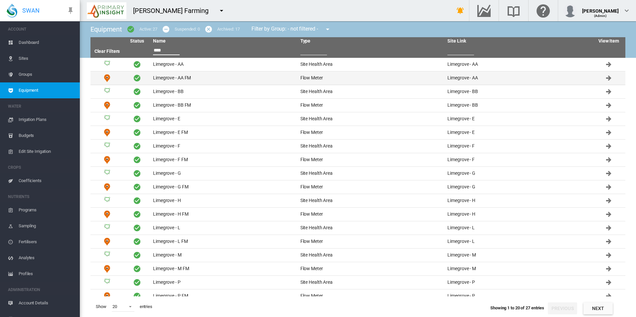
type input "****"
click at [211, 79] on td "Limegrove - AA FM" at bounding box center [223, 78] width 147 height 13
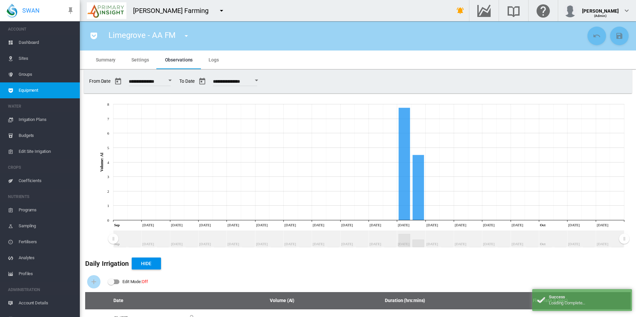
click at [132, 57] on span "Settings" at bounding box center [139, 59] width 17 height 5
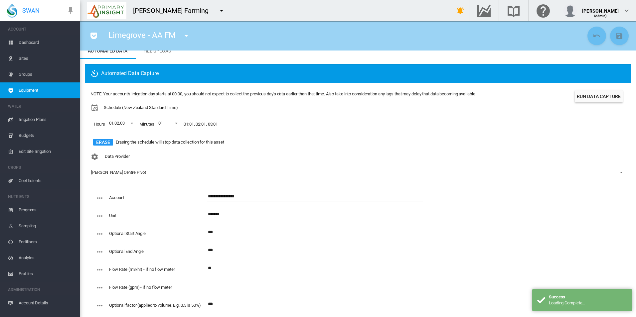
scroll to position [40, 0]
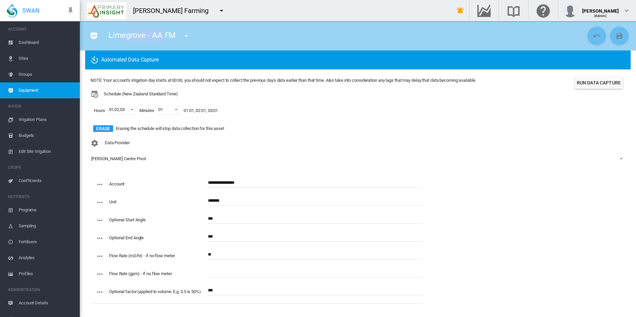
drag, startPoint x: 165, startPoint y: 35, endPoint x: 124, endPoint y: 37, distance: 41.3
click at [124, 37] on span "Limegrove - AA FM" at bounding box center [141, 35] width 67 height 9
drag, startPoint x: 124, startPoint y: 37, endPoint x: 108, endPoint y: 37, distance: 16.0
click at [108, 37] on div "Limegrove - AA FM Aylesbury Rd - A (Site Health Area) Aylesbury Rd - A FM (Flow…" at bounding box center [151, 36] width 98 height 19
click at [107, 37] on div "Limegrove - AA FM Aylesbury Rd - A (Site Health Area) Aylesbury Rd - A FM (Flow…" at bounding box center [151, 36] width 98 height 19
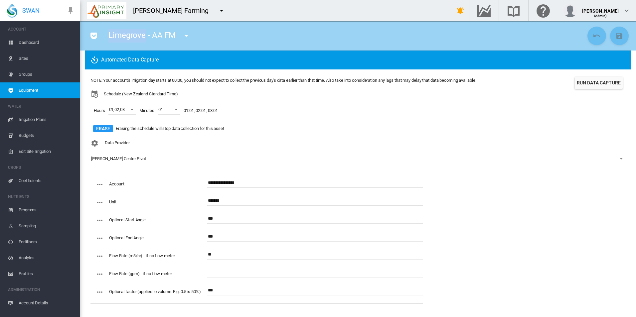
click at [107, 37] on div "Limegrove - AA FM Aylesbury Rd - A (Site Health Area) Aylesbury Rd - A FM (Flow…" at bounding box center [151, 36] width 98 height 19
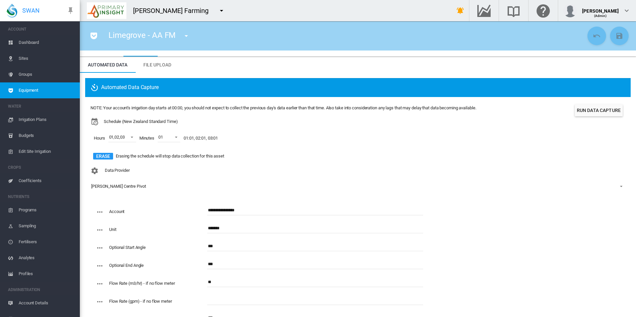
scroll to position [0, 0]
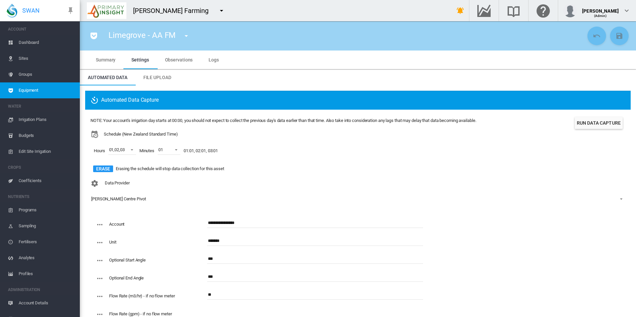
click at [105, 56] on md-tab-item "Summary" at bounding box center [106, 60] width 36 height 19
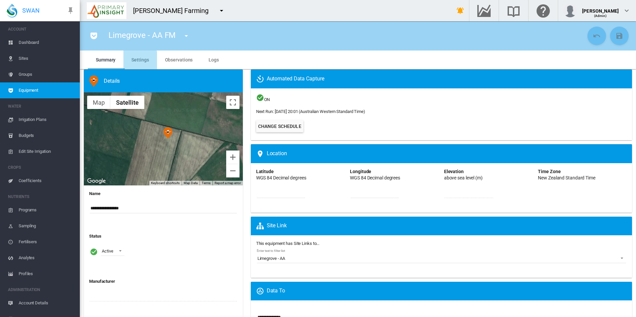
click at [137, 61] on span "Settings" at bounding box center [139, 59] width 17 height 5
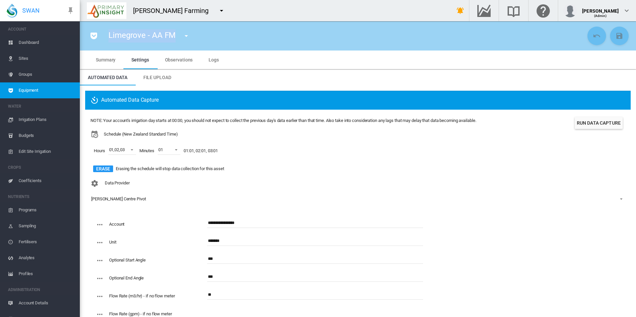
drag, startPoint x: 175, startPoint y: 35, endPoint x: 100, endPoint y: 26, distance: 76.0
click at [100, 26] on div "Limegrove - AA FM Aylesbury Rd - A (Site Health Area) Aylesbury Rd - A FM (Flow…" at bounding box center [358, 35] width 556 height 29
copy span "Limegrove - AA FM"
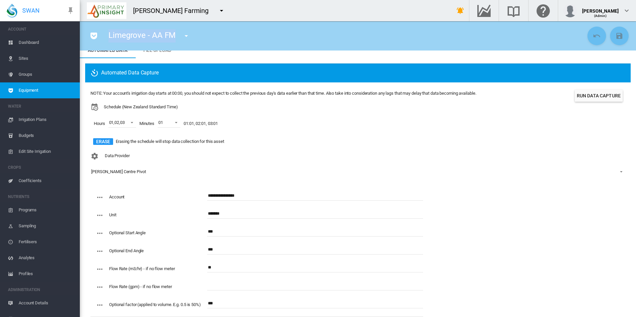
scroll to position [40, 0]
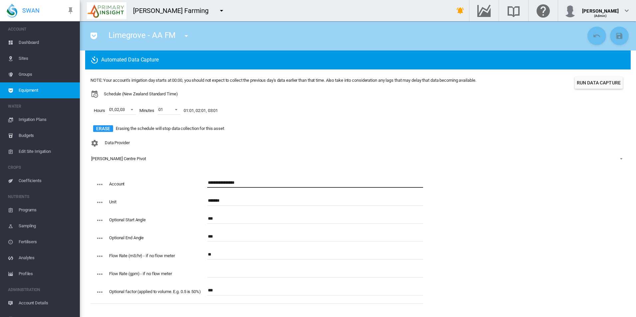
click at [228, 180] on input "**********" at bounding box center [315, 183] width 216 height 10
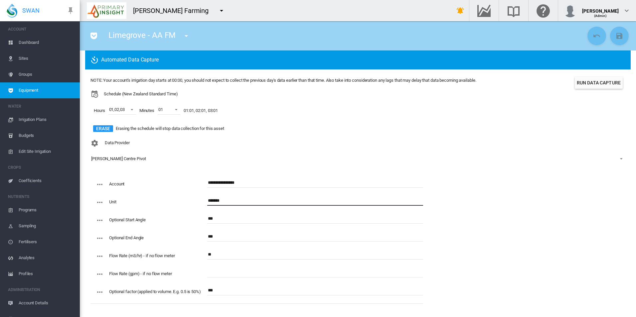
click at [229, 201] on input "*******" at bounding box center [315, 201] width 216 height 10
click at [229, 202] on input "*******" at bounding box center [315, 201] width 216 height 10
click at [229, 203] on input "*******" at bounding box center [315, 201] width 216 height 10
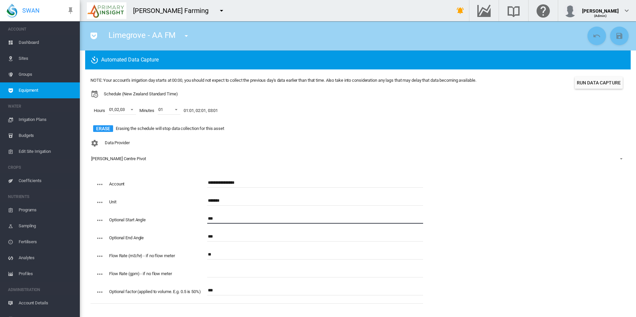
drag, startPoint x: 230, startPoint y: 220, endPoint x: 147, endPoint y: 220, distance: 82.8
click at [147, 220] on div "Optional Start Angle ***" at bounding box center [259, 223] width 327 height 18
drag, startPoint x: 247, startPoint y: 241, endPoint x: 21, endPoint y: 194, distance: 230.4
click at [21, 194] on div "SWAN ACCOUNT Dashboard Sites Groups Equipment WATER Irrigation Plans" at bounding box center [318, 158] width 636 height 317
drag, startPoint x: 247, startPoint y: 258, endPoint x: 149, endPoint y: 241, distance: 99.4
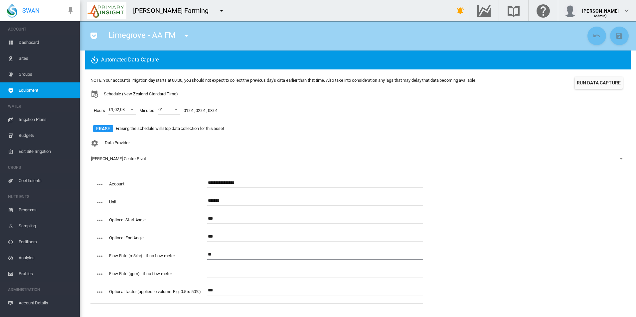
click at [149, 241] on div "**********" at bounding box center [256, 241] width 333 height 126
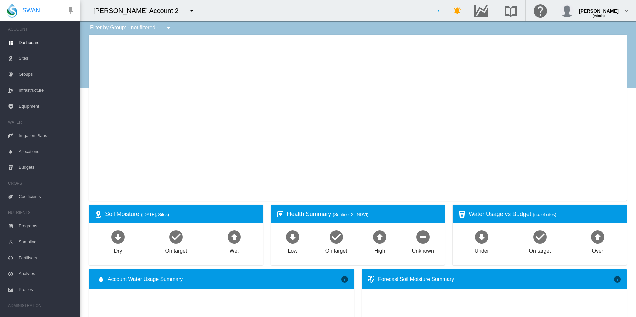
drag, startPoint x: 152, startPoint y: 7, endPoint x: 151, endPoint y: 16, distance: 9.0
click at [185, 16] on button "button" at bounding box center [191, 10] width 13 height 13
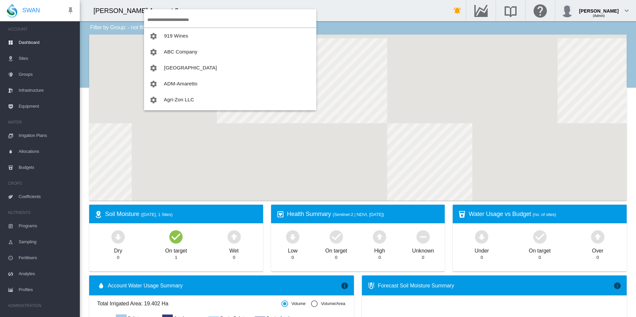
click at [169, 21] on input "search" at bounding box center [231, 20] width 169 height 16
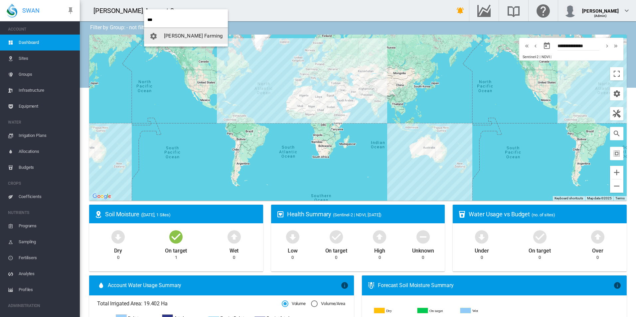
type input "***"
click at [180, 37] on span "[PERSON_NAME] Farming" at bounding box center [193, 36] width 59 height 6
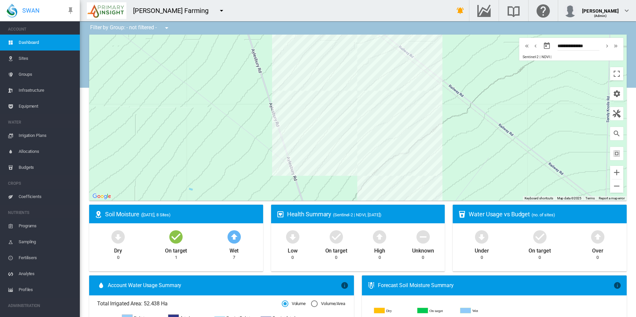
click at [18, 103] on link "Equipment" at bounding box center [40, 106] width 80 height 16
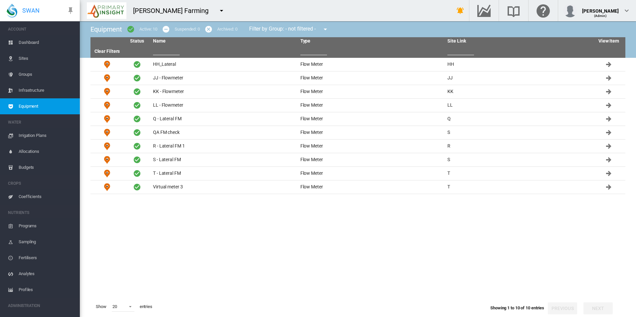
click at [60, 62] on span "Sites" at bounding box center [47, 59] width 56 height 16
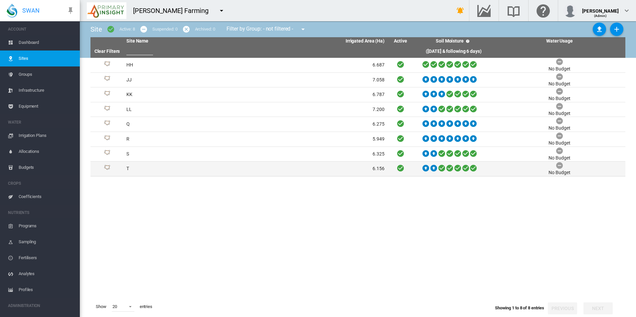
click at [176, 174] on td "T" at bounding box center [190, 169] width 132 height 15
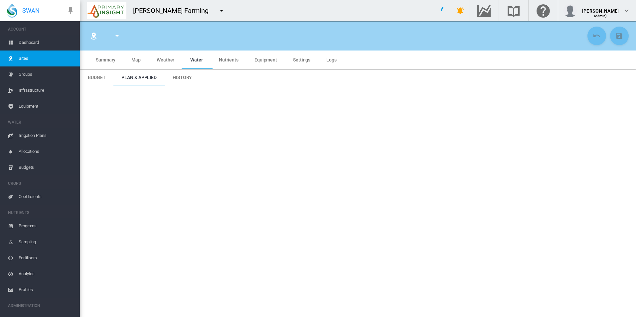
type input "*"
type input "*****"
type input "*********"
type input "***"
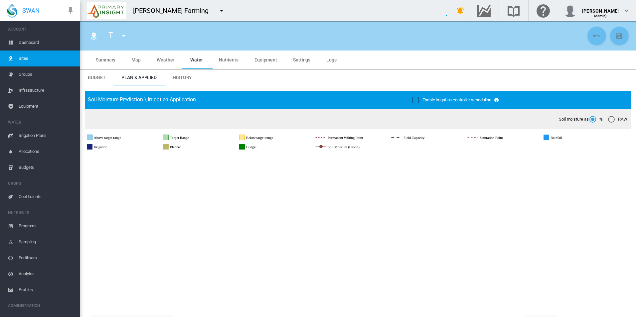
click at [134, 59] on span "Map" at bounding box center [135, 59] width 9 height 5
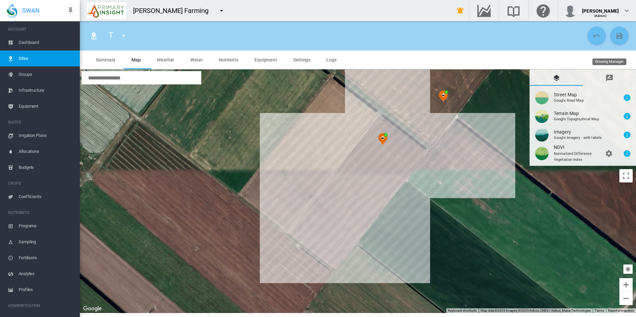
click at [595, 77] on md-tab-item "Drawing Manager" at bounding box center [609, 78] width 53 height 16
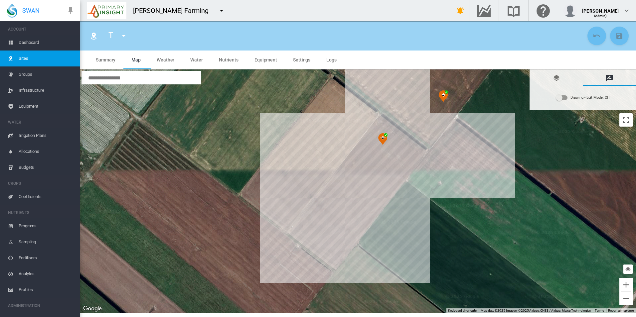
click at [568, 98] on div "Drawing - Edit Mode:\a Off" at bounding box center [561, 97] width 11 height 5
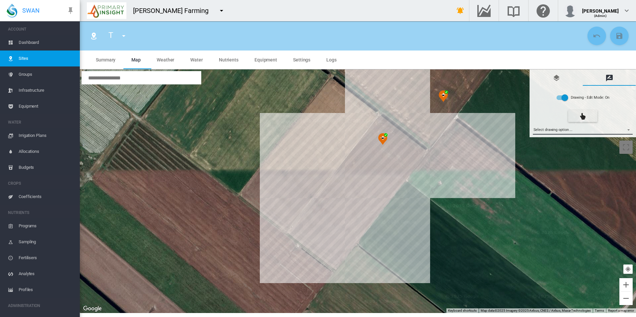
click at [569, 128] on md-select "Select drawing option ... None Site (IMU) Site Health Area Flow Meter Weather S…" at bounding box center [583, 130] width 100 height 10
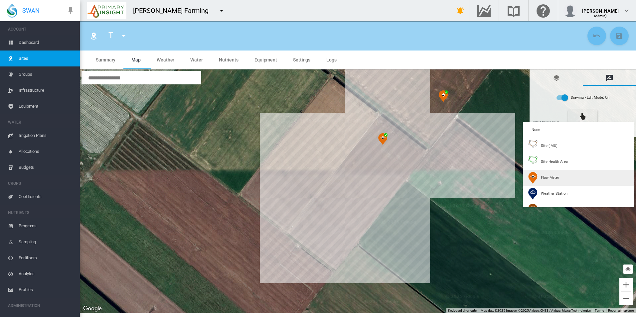
type input "*****"
type input "****"
type input "***"
type input "*"
type input "**"
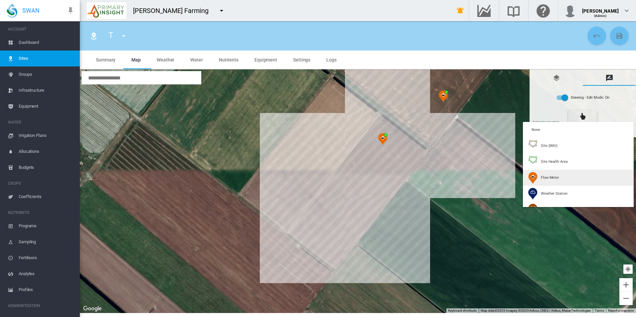
type input "*****"
click at [556, 176] on span "Flow Meter" at bounding box center [550, 177] width 18 height 5
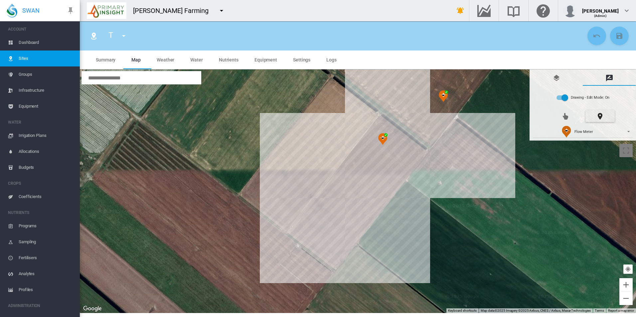
click at [331, 193] on div at bounding box center [358, 192] width 556 height 244
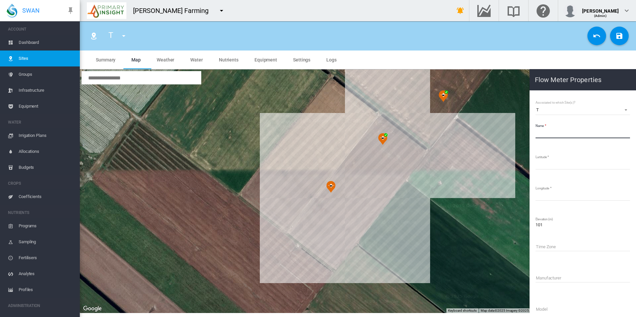
click at [572, 132] on input "Name" at bounding box center [583, 133] width 94 height 10
click at [548, 136] on input "Name" at bounding box center [583, 133] width 94 height 10
paste input "**********"
type input "**********"
click at [613, 39] on button "Save Changes" at bounding box center [619, 36] width 19 height 19
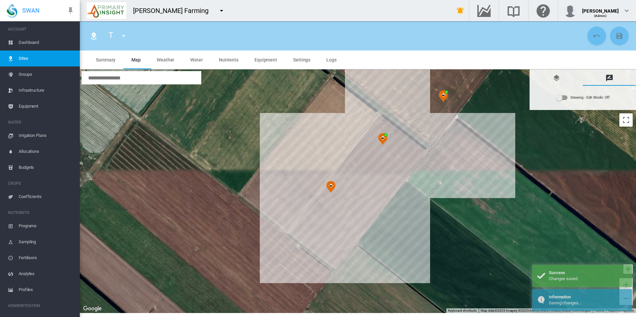
click at [28, 108] on span "Equipment" at bounding box center [47, 106] width 56 height 16
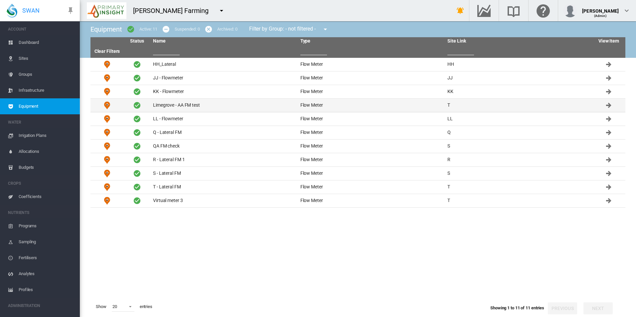
click at [224, 104] on td "Limegrove - AA FM test" at bounding box center [223, 105] width 147 height 13
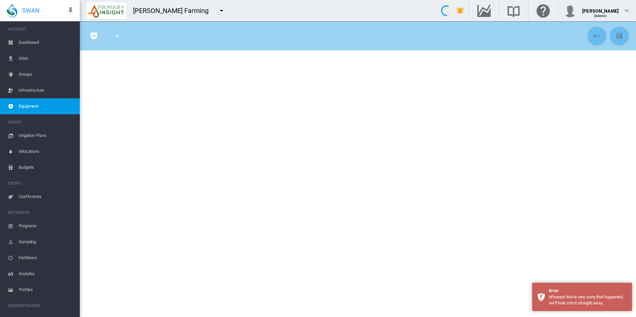
click at [196, 181] on section "HH_Lateral (Flow Meter) JJ - Flowmeter (Flow Meter) KK - Flowmeter (Flow Meter)…" at bounding box center [358, 169] width 556 height 296
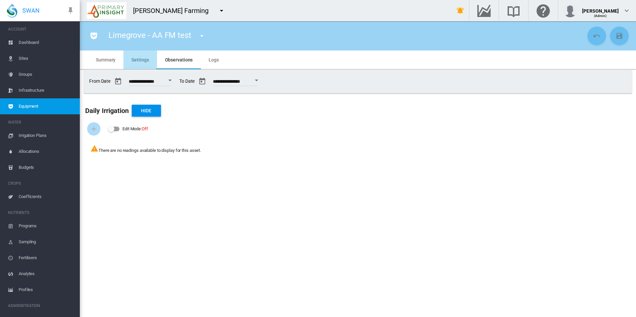
click at [140, 59] on span "Settings" at bounding box center [139, 59] width 17 height 5
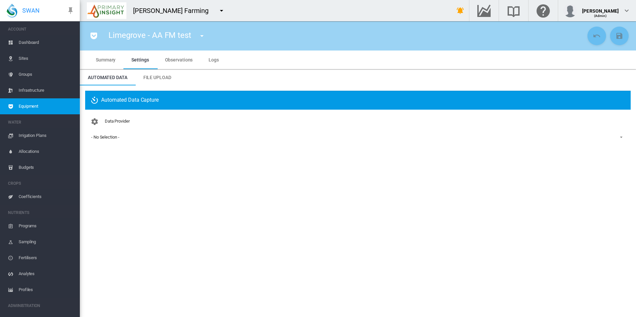
click at [123, 139] on span "- No Selection -" at bounding box center [352, 137] width 523 height 6
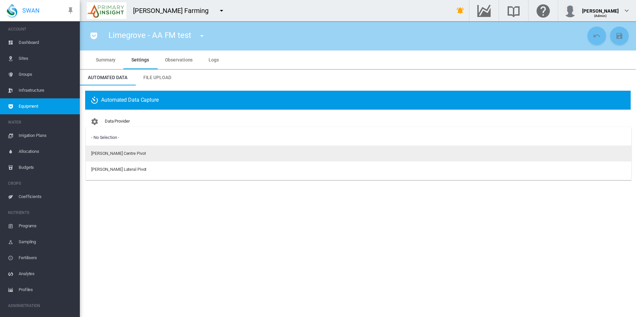
click at [135, 156] on md-option "[PERSON_NAME] Centre Pivot" at bounding box center [359, 154] width 546 height 16
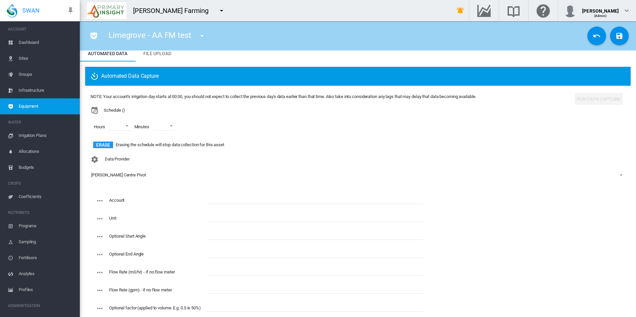
scroll to position [40, 0]
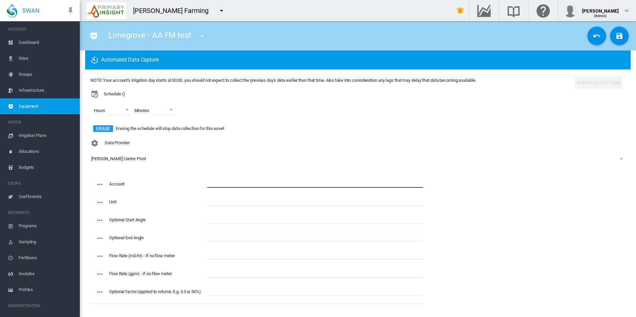
click at [232, 184] on input "text" at bounding box center [315, 183] width 216 height 10
paste input "**********"
type input "**********"
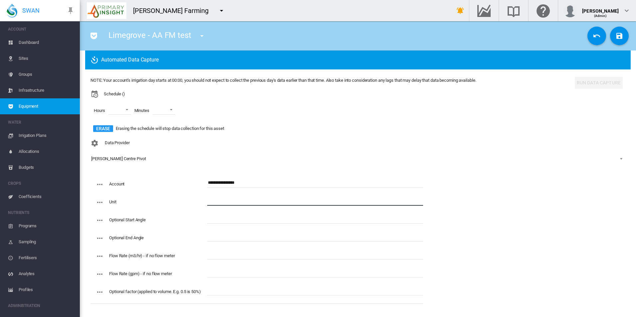
click at [252, 205] on input "text" at bounding box center [315, 201] width 216 height 10
paste input "*******"
type input "*******"
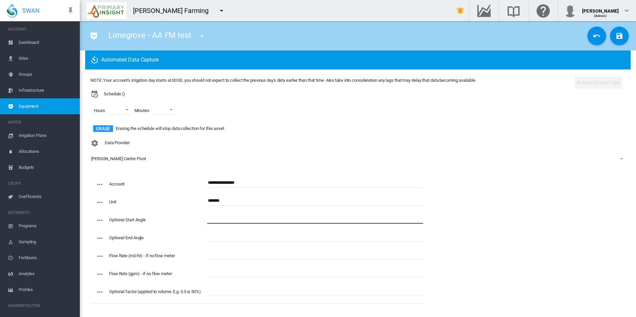
click at [223, 218] on input "text" at bounding box center [315, 219] width 216 height 10
paste input "***"
type input "***"
click at [240, 244] on md-input-container at bounding box center [315, 241] width 216 height 18
paste input "***"
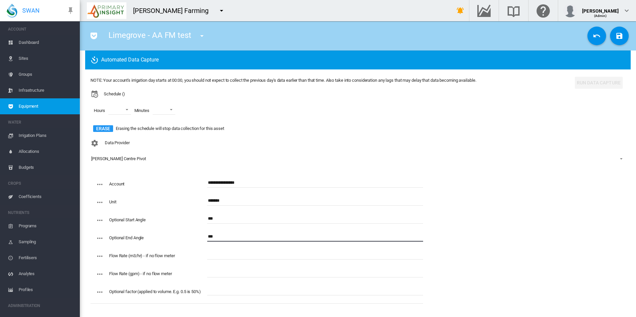
type input "***"
click at [237, 251] on input "text" at bounding box center [315, 255] width 216 height 10
paste input "**"
type input "**"
click at [232, 292] on input "text" at bounding box center [315, 291] width 216 height 10
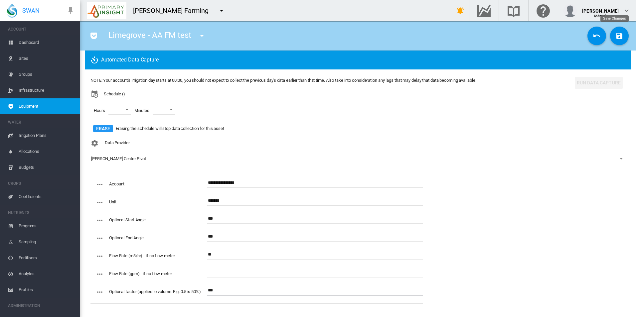
type input "***"
click at [615, 38] on md-icon "icon-content-save" at bounding box center [619, 36] width 8 height 8
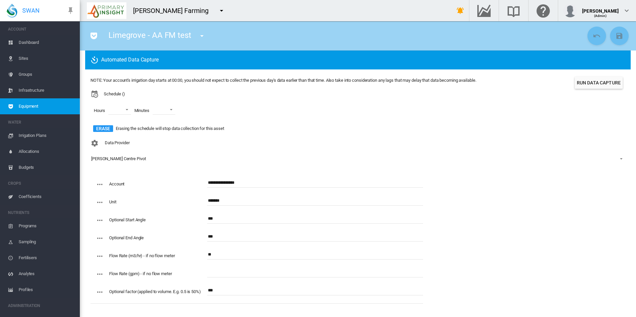
click at [117, 156] on div "[PERSON_NAME] Centre Pivot" at bounding box center [118, 158] width 55 height 5
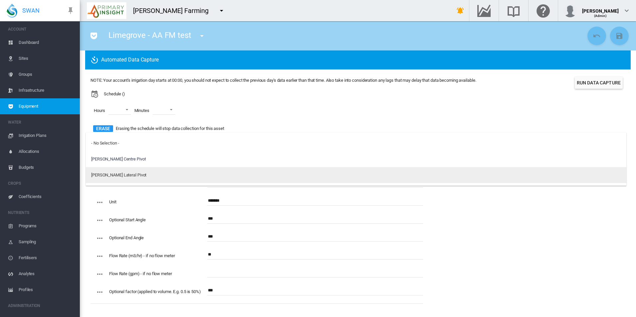
click at [121, 178] on div "[PERSON_NAME] Lateral Pivot" at bounding box center [118, 175] width 55 height 6
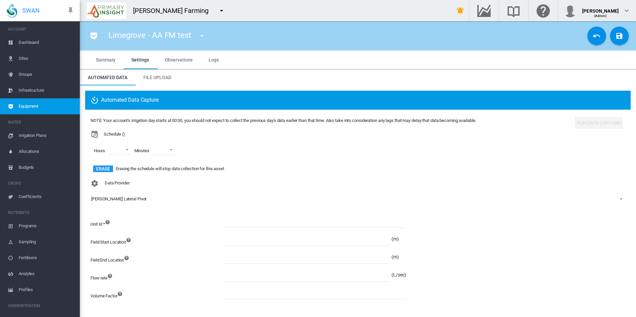
scroll to position [4, 0]
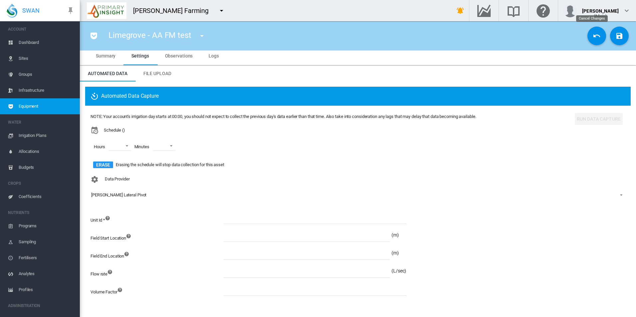
click at [587, 36] on button "Cancel Changes" at bounding box center [596, 36] width 19 height 19
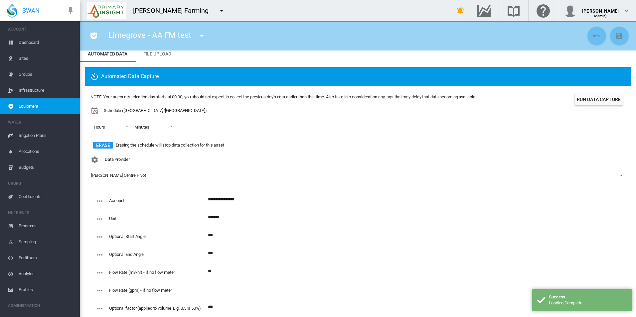
scroll to position [40, 0]
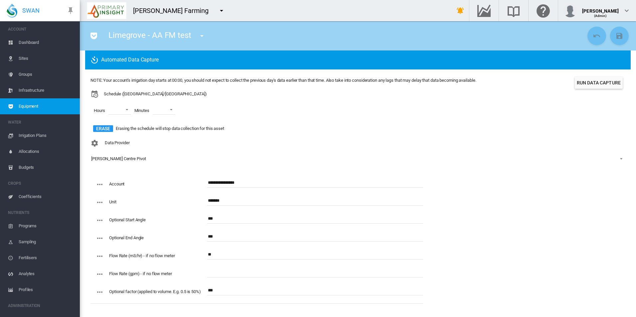
click at [105, 163] on md-select-value "[PERSON_NAME] Centre Pivot" at bounding box center [357, 159] width 535 height 10
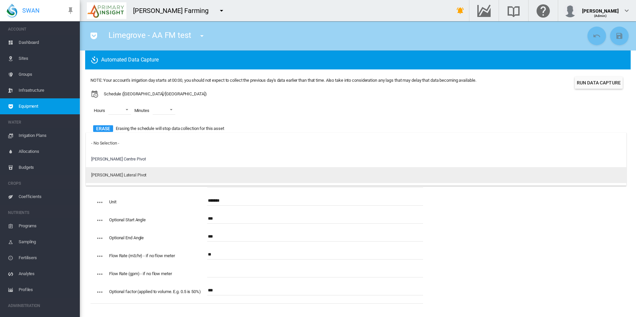
click at [128, 175] on div "[PERSON_NAME] Lateral Pivot" at bounding box center [118, 175] width 55 height 6
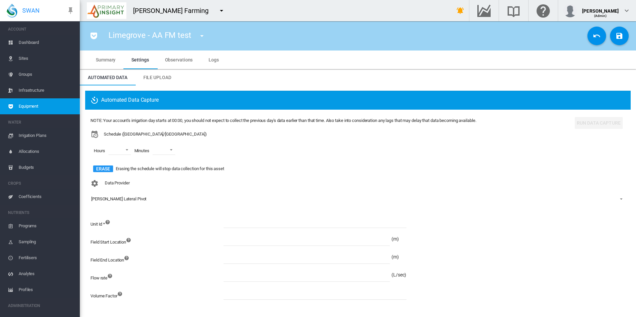
scroll to position [4, 0]
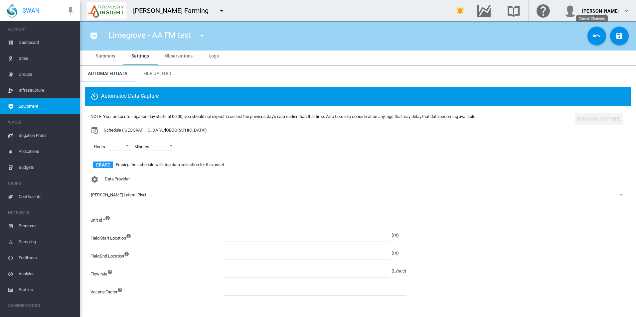
click at [587, 35] on button "Cancel Changes" at bounding box center [596, 36] width 19 height 19
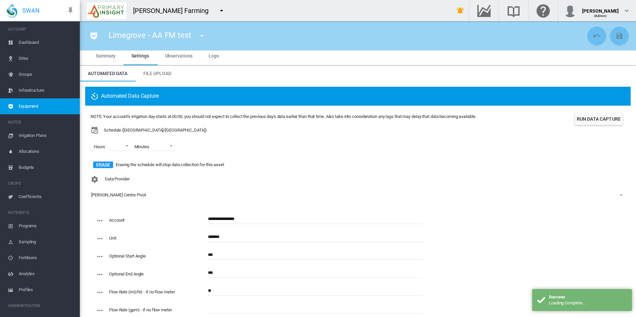
click at [108, 198] on span "[PERSON_NAME] Centre Pivot" at bounding box center [352, 195] width 523 height 6
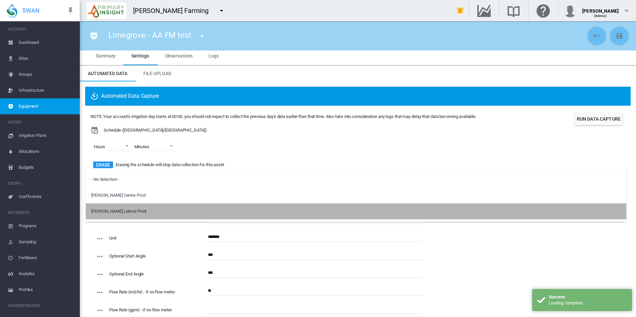
click at [119, 211] on div "[PERSON_NAME] Lateral Pivot" at bounding box center [118, 212] width 55 height 6
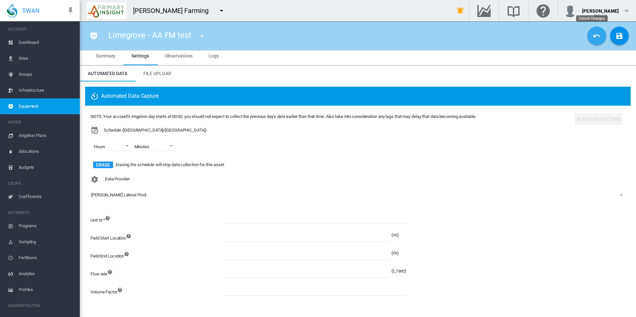
click at [587, 34] on button "Cancel Changes" at bounding box center [596, 36] width 19 height 19
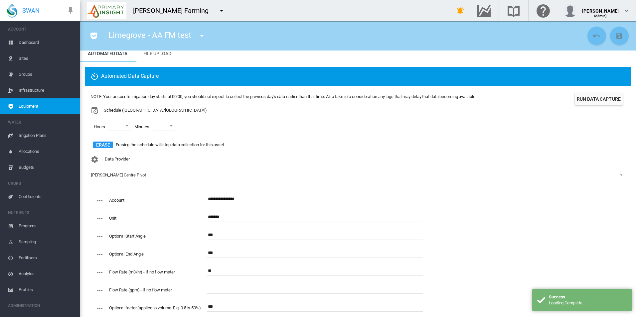
scroll to position [40, 0]
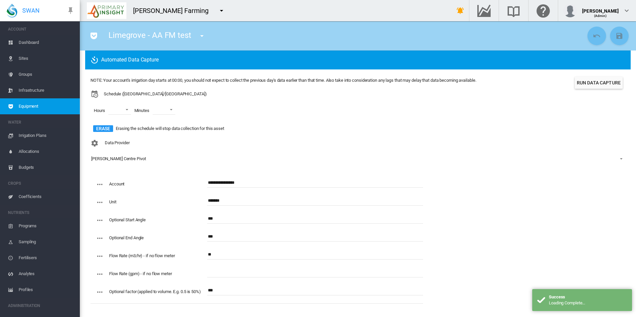
click at [114, 157] on div "[PERSON_NAME] Centre Pivot" at bounding box center [118, 158] width 55 height 5
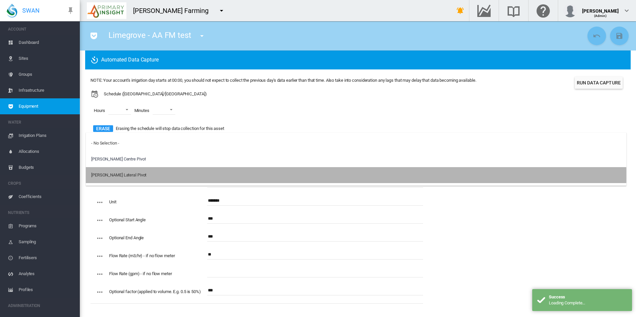
click at [134, 175] on md-option "[PERSON_NAME] Lateral Pivot" at bounding box center [356, 175] width 541 height 16
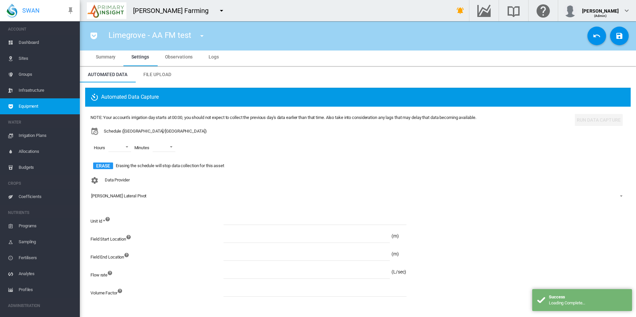
scroll to position [4, 0]
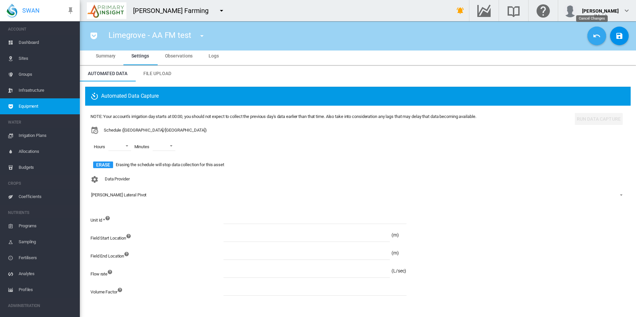
click at [593, 36] on md-icon "icon-undo" at bounding box center [597, 36] width 8 height 8
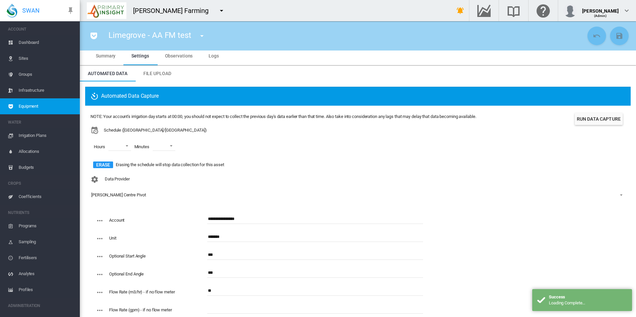
click at [233, 233] on input "*******" at bounding box center [315, 237] width 216 height 10
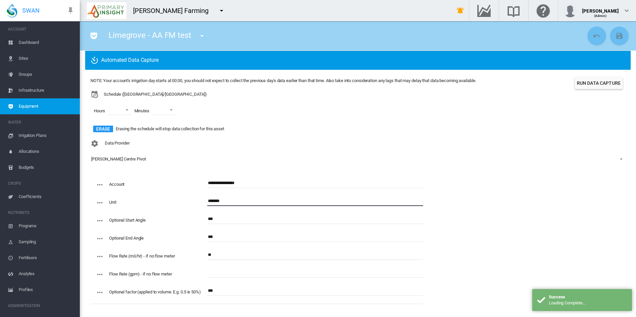
scroll to position [40, 0]
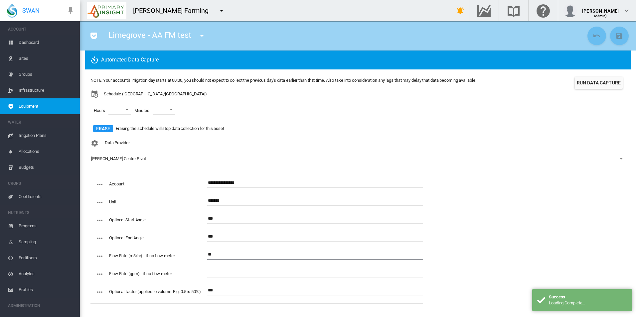
click at [237, 253] on input "**" at bounding box center [315, 255] width 216 height 10
click at [228, 276] on input "text" at bounding box center [315, 273] width 216 height 10
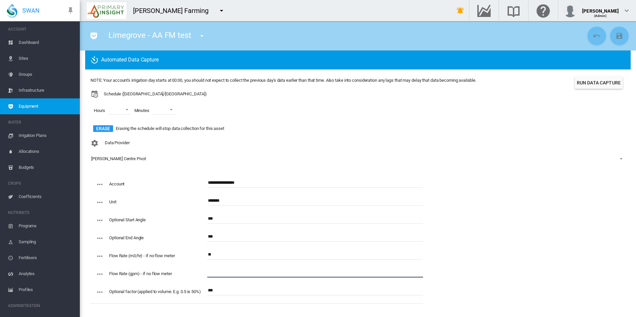
click at [231, 255] on input "**" at bounding box center [315, 255] width 216 height 10
drag, startPoint x: 231, startPoint y: 255, endPoint x: 243, endPoint y: 301, distance: 47.3
click at [243, 301] on div "**********" at bounding box center [256, 241] width 333 height 126
click at [246, 177] on div "**********" at bounding box center [256, 240] width 333 height 131
click at [247, 180] on input "**********" at bounding box center [315, 183] width 216 height 10
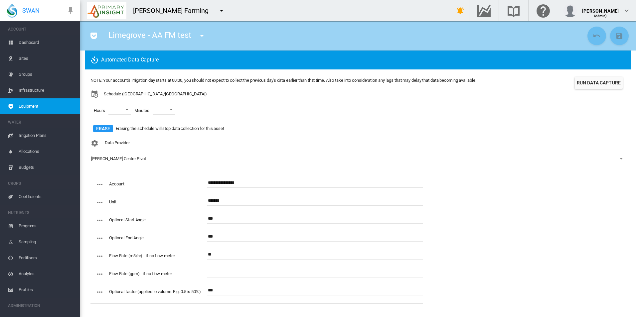
click at [248, 133] on div "Erase Erasing the schedule will stop data collection for this asset" at bounding box center [283, 128] width 386 height 11
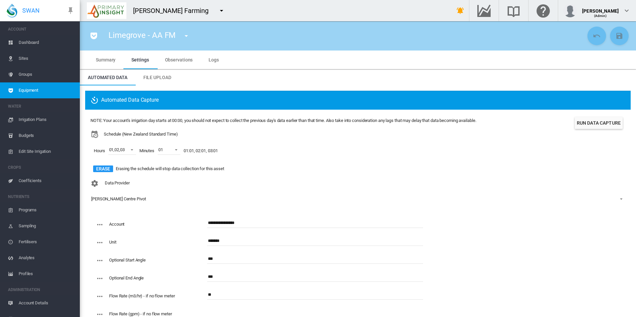
scroll to position [40, 0]
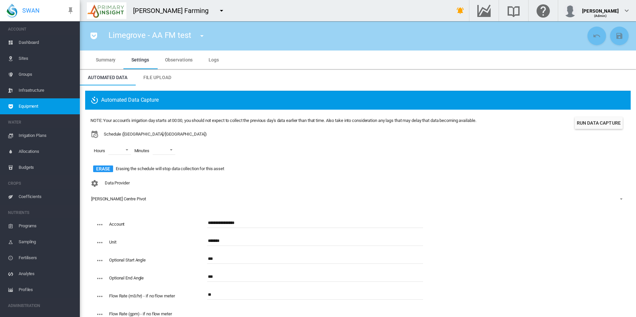
scroll to position [40, 0]
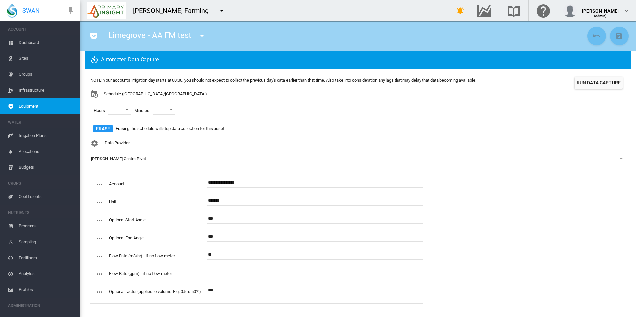
click at [61, 107] on span "Equipment" at bounding box center [47, 106] width 56 height 16
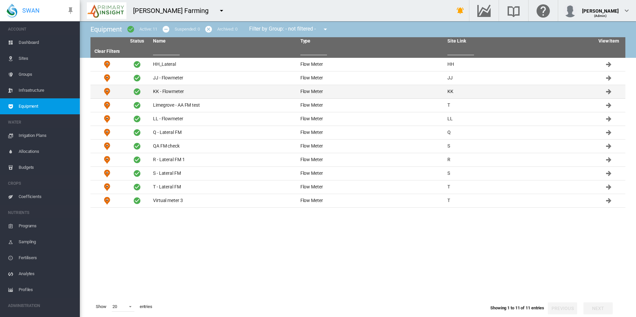
click at [196, 90] on td "KK - Flowmeter" at bounding box center [223, 91] width 147 height 13
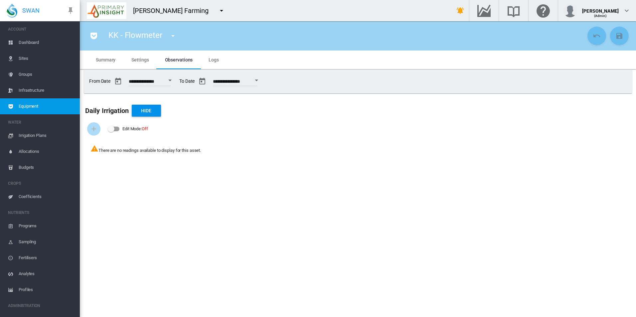
click at [144, 59] on span "Settings" at bounding box center [139, 59] width 17 height 5
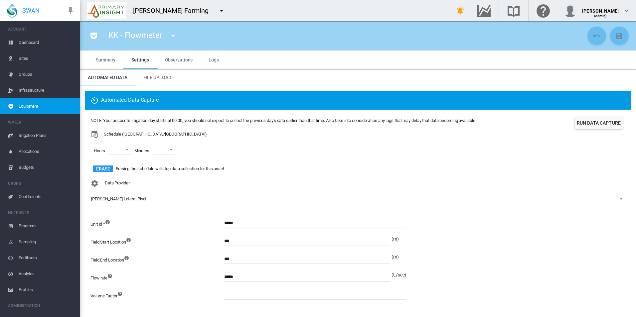
click at [53, 105] on span "Equipment" at bounding box center [47, 106] width 56 height 16
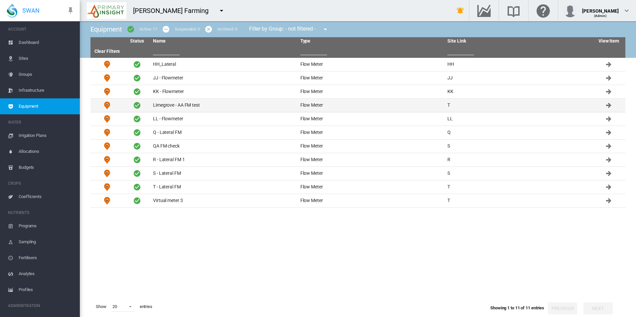
click at [207, 107] on td "Limegrove - AA FM test" at bounding box center [223, 105] width 147 height 13
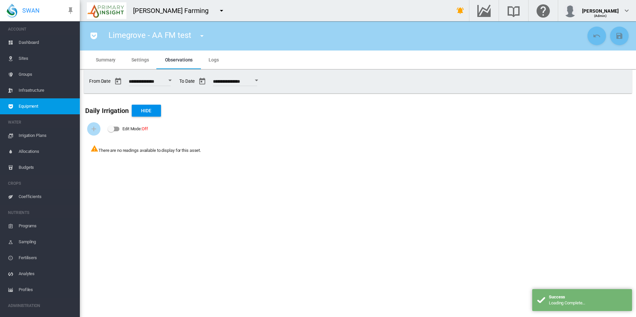
click at [146, 67] on md-tab-item "Settings" at bounding box center [139, 60] width 33 height 19
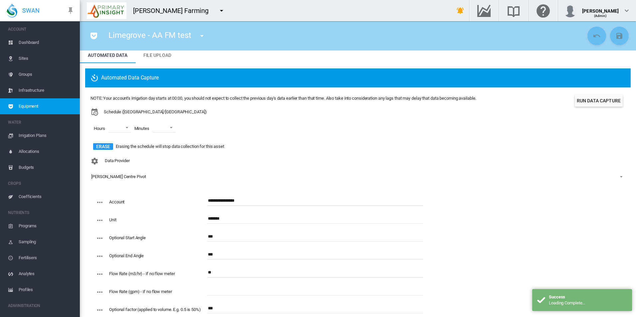
scroll to position [40, 0]
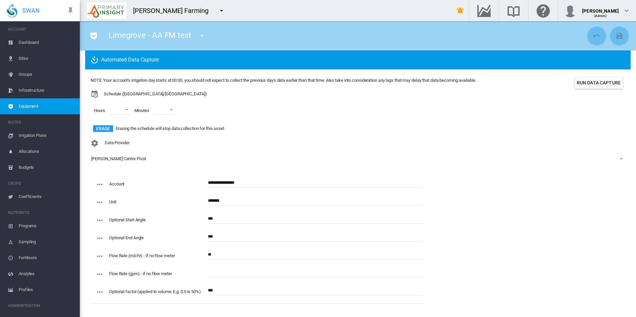
click at [581, 78] on button "Run Data Capture" at bounding box center [599, 83] width 48 height 12
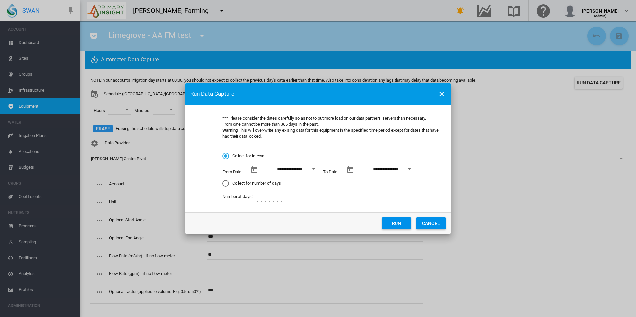
click at [317, 166] on button "Open calendar" at bounding box center [314, 169] width 12 height 12
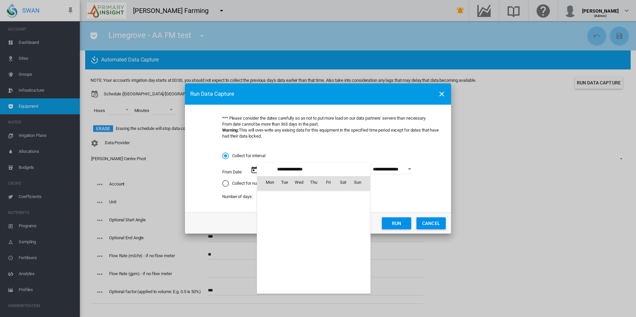
scroll to position [154180, 0]
click at [326, 213] on span "3" at bounding box center [328, 211] width 13 height 13
type input "**********"
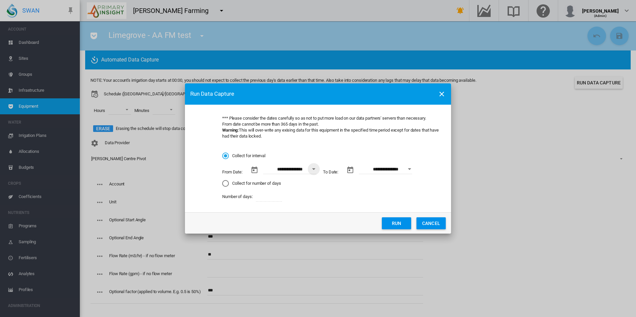
click at [402, 223] on button "Run" at bounding box center [396, 224] width 29 height 12
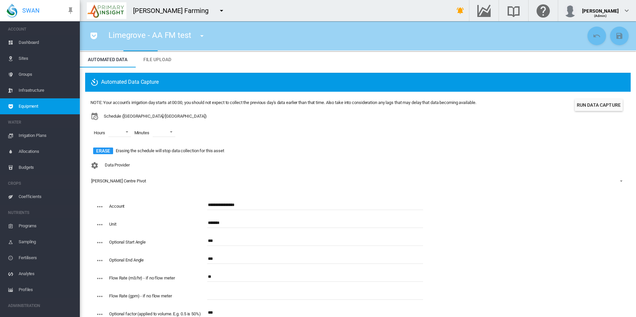
scroll to position [0, 0]
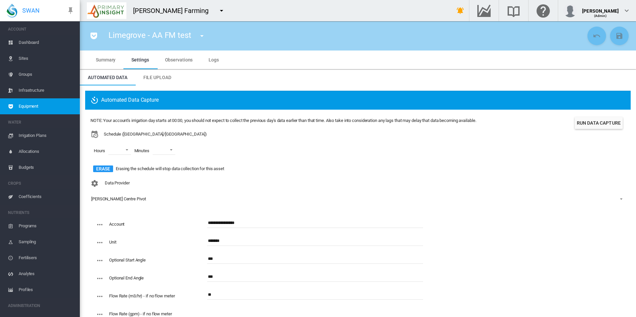
click at [183, 59] on span "Observations" at bounding box center [179, 59] width 28 height 5
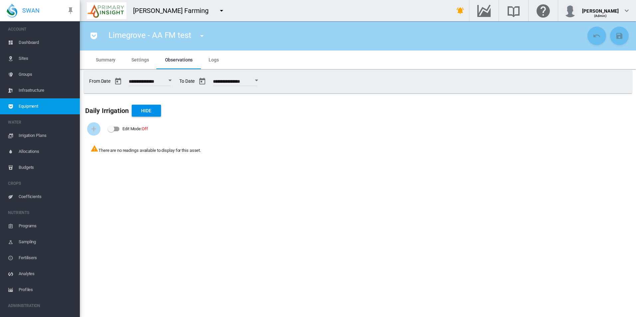
click at [257, 79] on input "**********" at bounding box center [235, 82] width 44 height 7
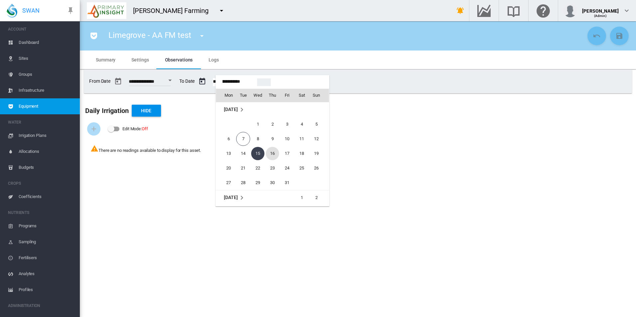
click at [274, 155] on span "16" at bounding box center [272, 153] width 13 height 13
type input "**********"
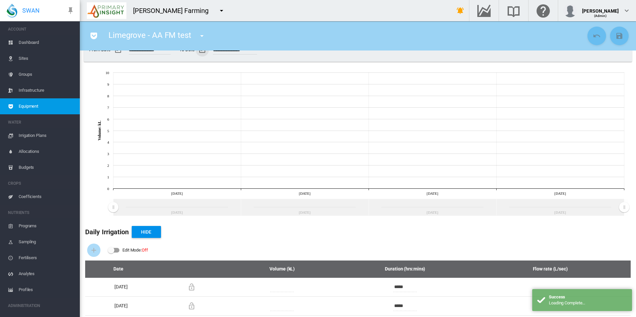
scroll to position [0, 0]
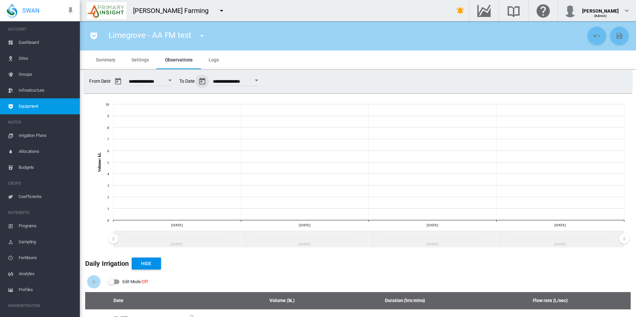
click at [145, 58] on span "Settings" at bounding box center [139, 59] width 17 height 5
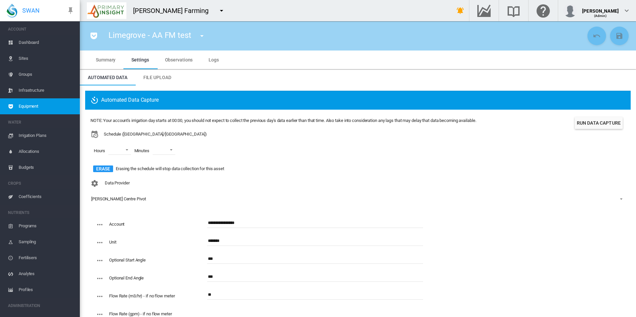
click at [253, 4] on div "[PERSON_NAME] Farming" at bounding box center [260, 10] width 361 height 21
click at [600, 121] on button "Run Data Capture" at bounding box center [599, 123] width 48 height 12
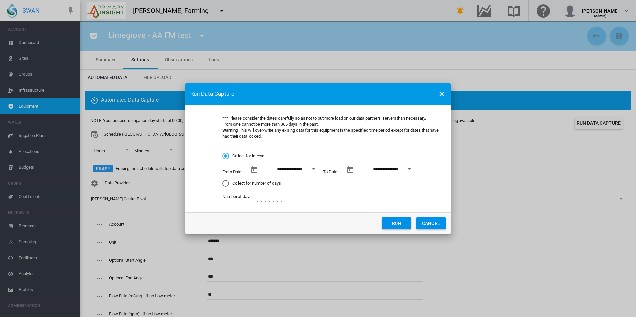
click at [312, 168] on button "Open calendar" at bounding box center [314, 169] width 12 height 12
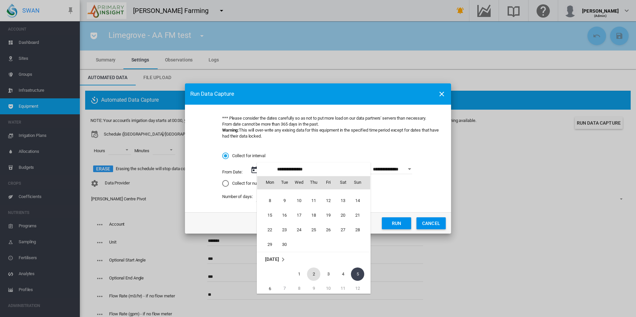
scroll to position [154114, 0]
click at [355, 220] on span "21" at bounding box center [357, 219] width 13 height 13
type input "**********"
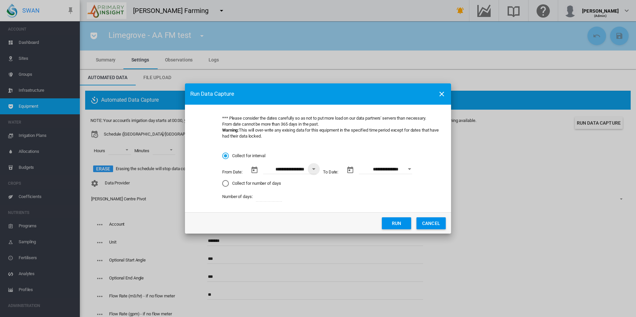
click at [417, 172] on div "**********" at bounding box center [331, 172] width 218 height 16
click at [408, 169] on div "Open calendar" at bounding box center [409, 170] width 3 height 2
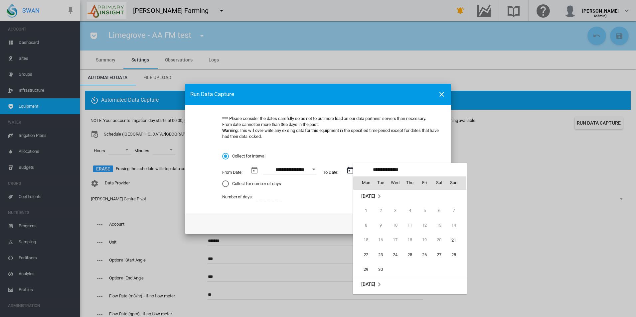
scroll to position [0, 0]
click at [362, 255] on span "22" at bounding box center [365, 255] width 13 height 13
type input "**********"
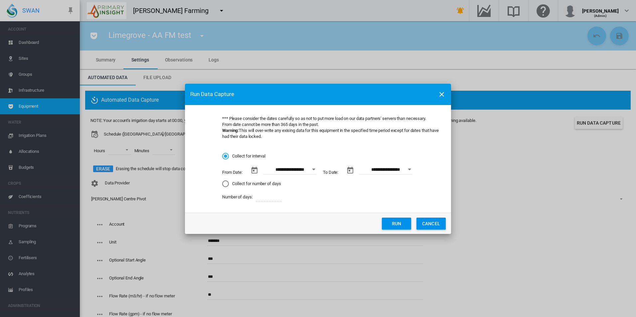
click at [386, 223] on button "Run" at bounding box center [396, 224] width 29 height 12
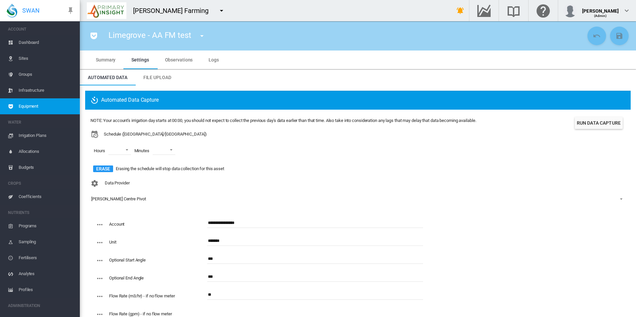
click at [199, 59] on md-tab-item "Observations" at bounding box center [179, 60] width 44 height 19
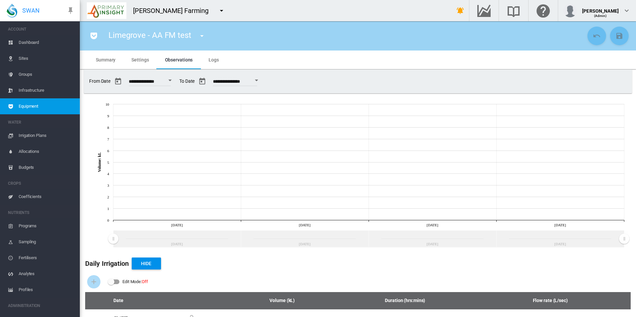
click at [207, 59] on md-tab-item "Logs" at bounding box center [214, 60] width 26 height 19
click at [217, 60] on span "Logs" at bounding box center [214, 59] width 10 height 5
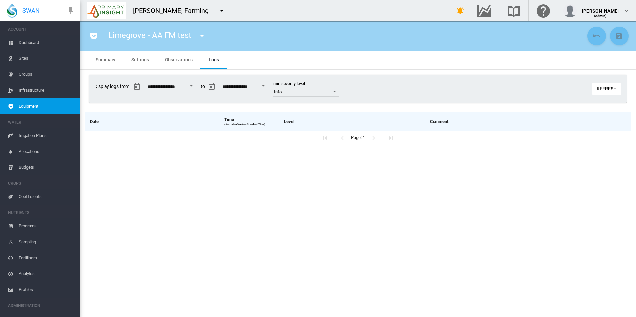
click at [611, 89] on button "Refresh" at bounding box center [606, 89] width 29 height 12
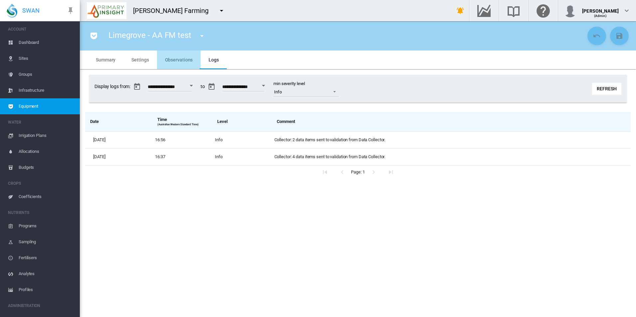
click at [180, 56] on md-tab-item "Observations" at bounding box center [179, 60] width 44 height 19
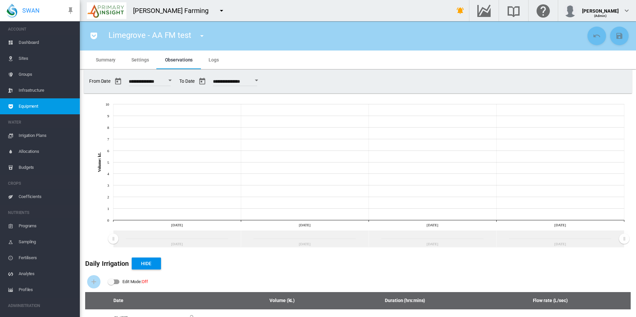
click at [258, 81] on div "Open calendar" at bounding box center [256, 81] width 3 height 2
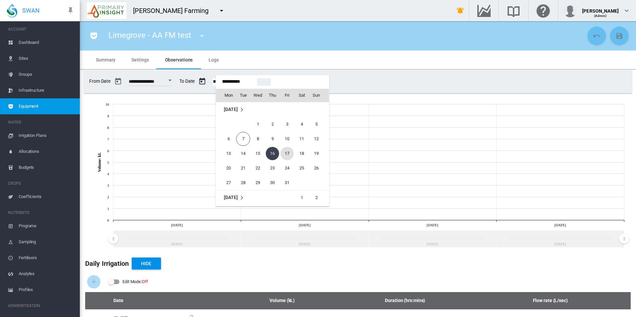
click at [283, 155] on span "17" at bounding box center [286, 153] width 13 height 13
type input "**********"
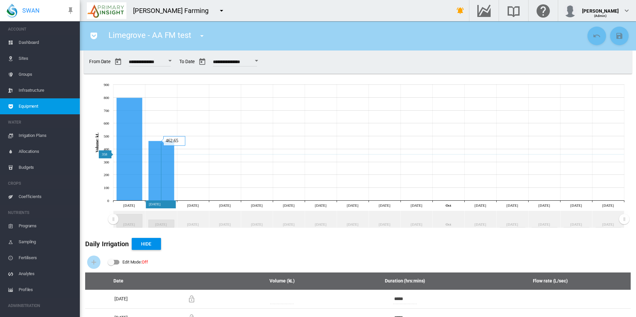
scroll to position [0, 0]
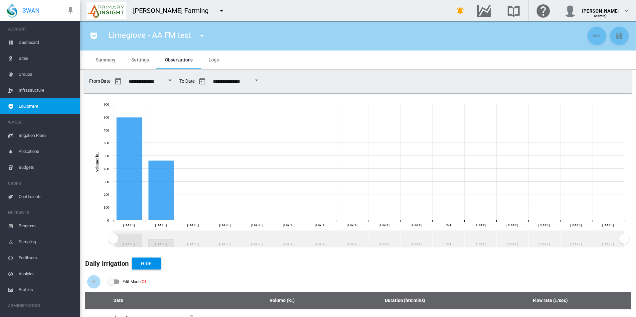
click at [145, 58] on span "Settings" at bounding box center [139, 59] width 17 height 5
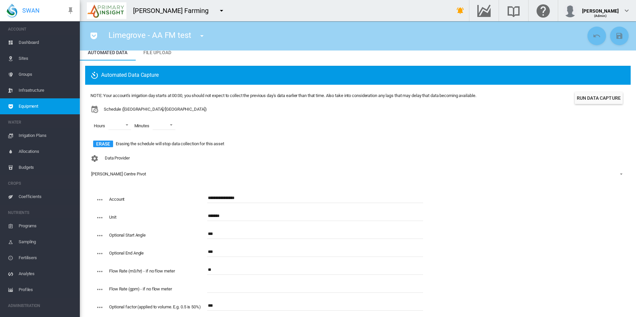
scroll to position [40, 0]
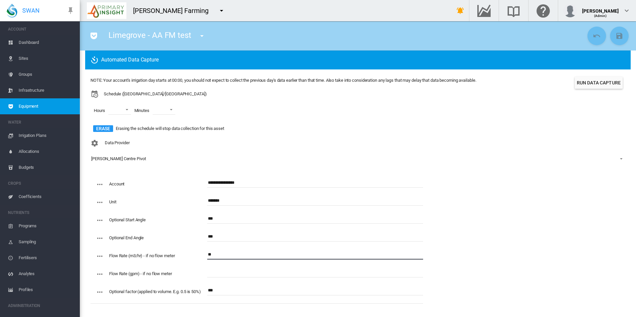
drag, startPoint x: 223, startPoint y: 252, endPoint x: 184, endPoint y: 254, distance: 38.6
click at [184, 254] on div "Flow Rate (m3/hr) - if no flow meter **" at bounding box center [259, 259] width 327 height 18
click at [245, 271] on input "text" at bounding box center [315, 273] width 216 height 10
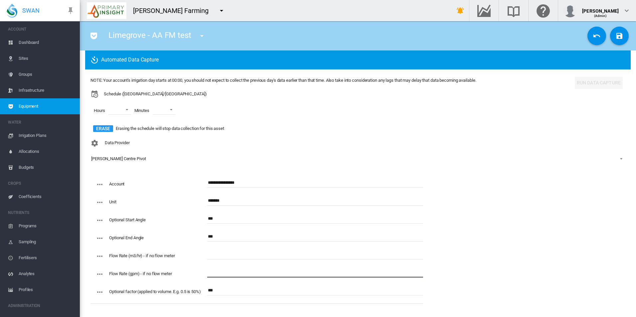
paste input "**"
type input "**"
click at [616, 32] on button "Save Changes" at bounding box center [619, 36] width 19 height 19
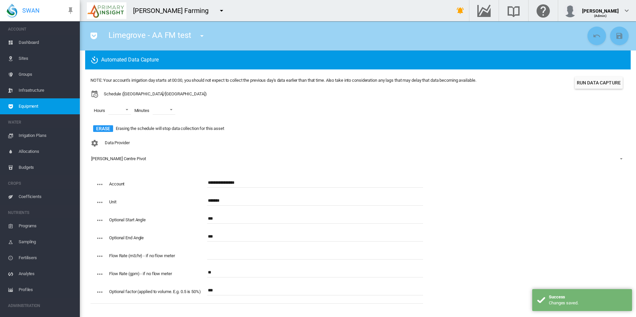
click at [594, 79] on button "Run Data Capture" at bounding box center [599, 83] width 48 height 12
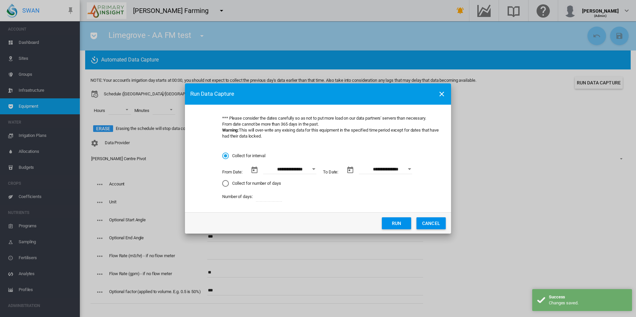
click at [309, 165] on input "**********" at bounding box center [289, 169] width 53 height 10
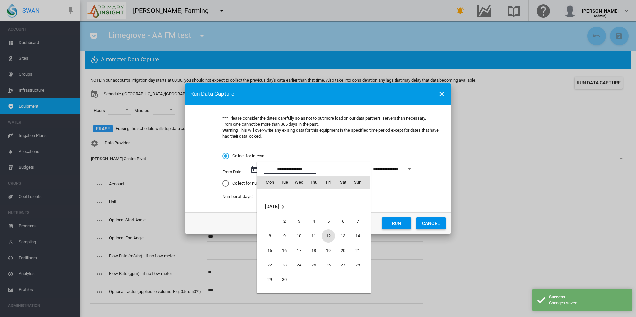
scroll to position [154080, 0]
click at [346, 253] on span "20" at bounding box center [342, 252] width 13 height 13
type input "**********"
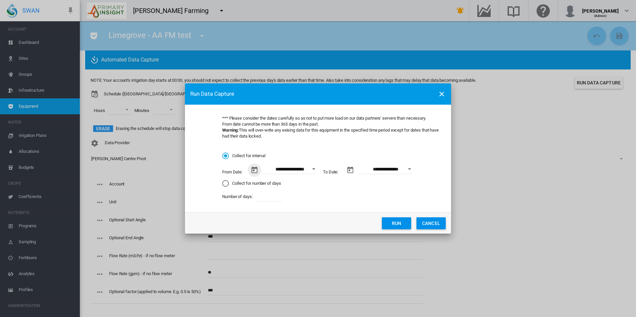
click at [406, 166] on button "Open calendar" at bounding box center [410, 169] width 12 height 12
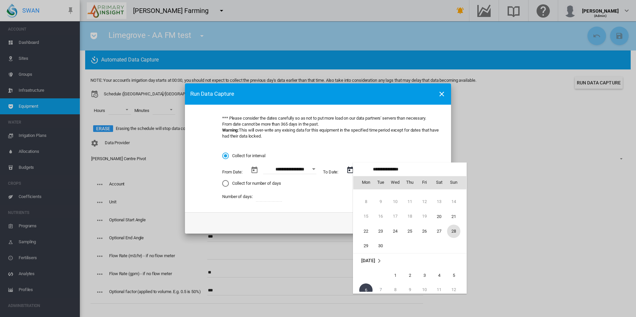
scroll to position [22, 0]
click at [454, 222] on span "21" at bounding box center [453, 219] width 13 height 13
type input "**********"
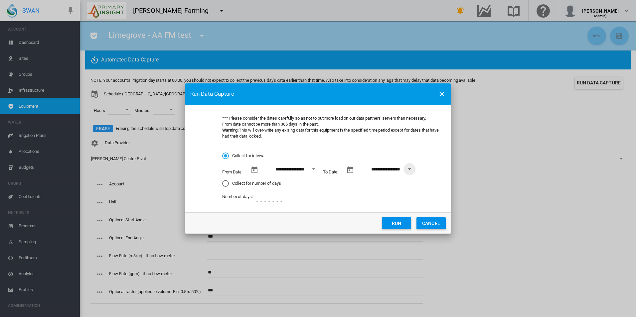
click at [388, 223] on button "Run" at bounding box center [396, 224] width 29 height 12
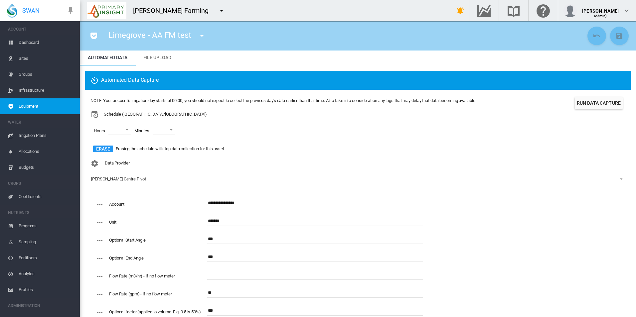
scroll to position [0, 0]
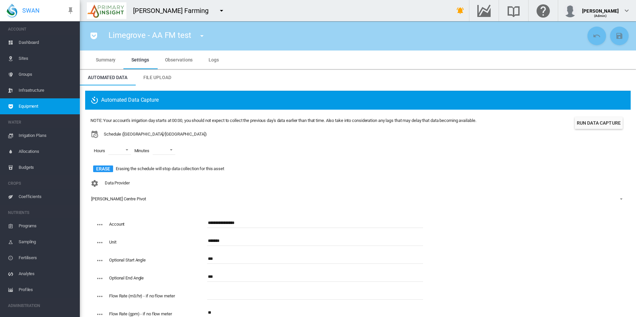
click at [206, 57] on md-tab-item "Logs" at bounding box center [214, 60] width 26 height 19
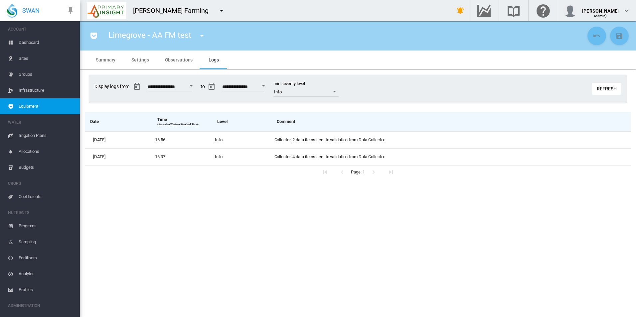
click at [574, 264] on section "Limegrove - AA FM test HH_Lateral (Flow Meter) JJ - Flowmeter (Flow Meter) KK -…" at bounding box center [358, 169] width 556 height 296
click at [601, 92] on button "Refresh" at bounding box center [606, 89] width 29 height 12
click at [602, 89] on button "Refresh" at bounding box center [606, 89] width 29 height 12
click at [593, 87] on button "Refresh" at bounding box center [606, 89] width 29 height 12
click at [600, 92] on button "Refresh" at bounding box center [606, 89] width 29 height 12
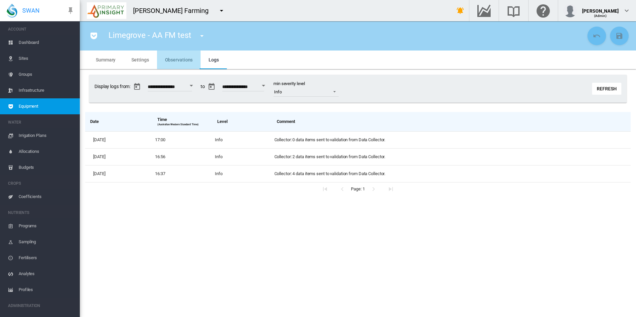
click at [180, 59] on span "Observations" at bounding box center [179, 59] width 28 height 5
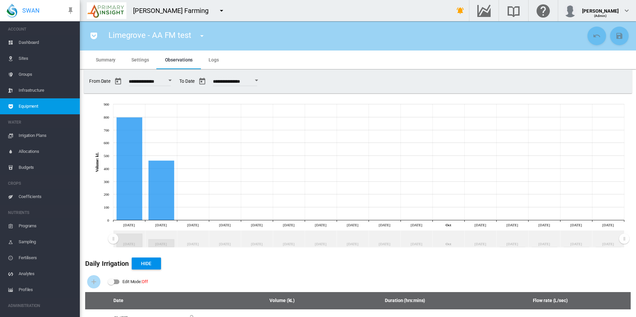
click at [218, 63] on md-tab-item "Logs" at bounding box center [214, 60] width 26 height 19
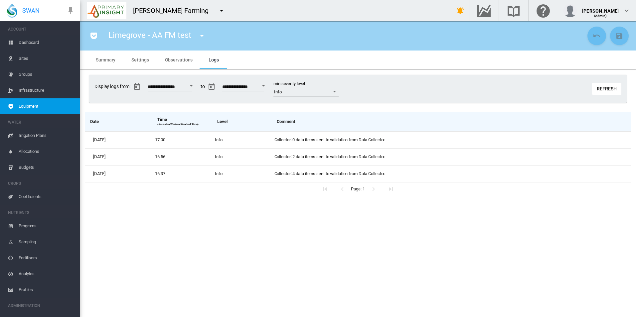
click at [600, 86] on button "Refresh" at bounding box center [606, 89] width 29 height 12
click at [179, 63] on md-tab-item "Observations" at bounding box center [179, 60] width 44 height 19
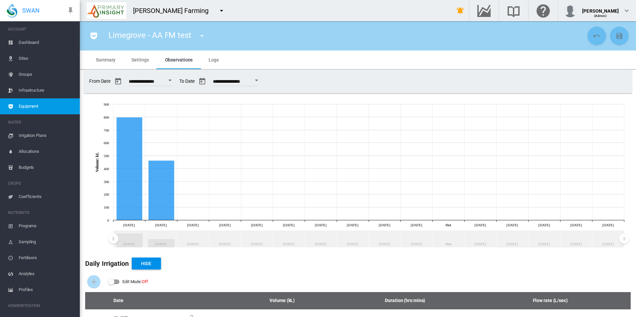
click at [258, 81] on div "Open calendar" at bounding box center [256, 81] width 3 height 2
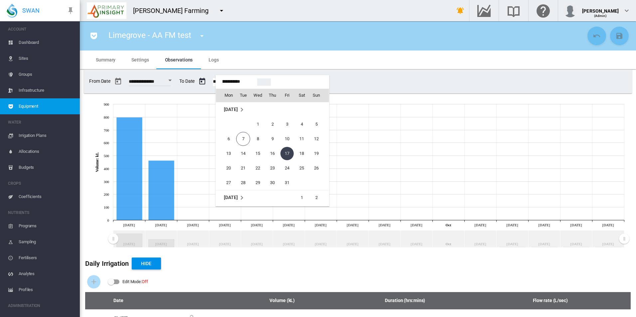
click at [313, 153] on span "19" at bounding box center [316, 153] width 13 height 13
type input "**********"
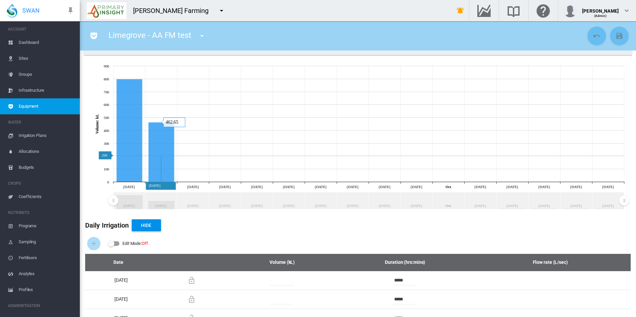
scroll to position [0, 0]
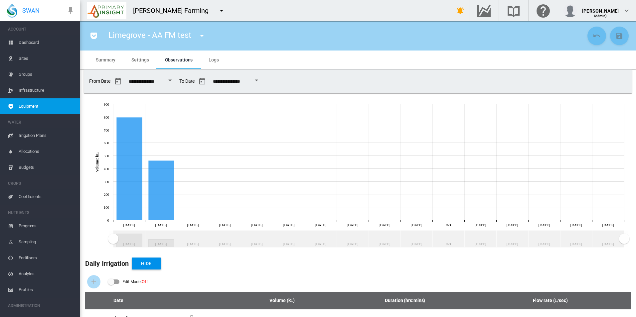
click at [211, 61] on span "Logs" at bounding box center [214, 59] width 10 height 5
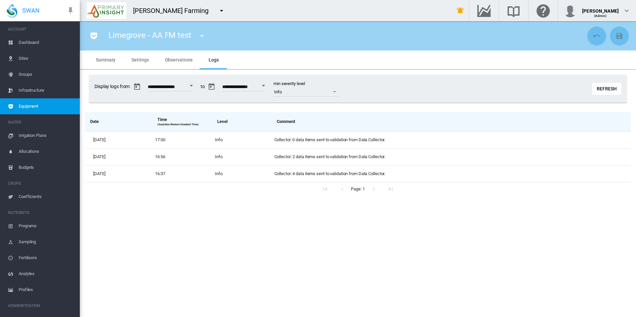
click at [598, 87] on button "Refresh" at bounding box center [606, 89] width 29 height 12
click at [148, 63] on md-tab-item "Settings" at bounding box center [139, 60] width 33 height 19
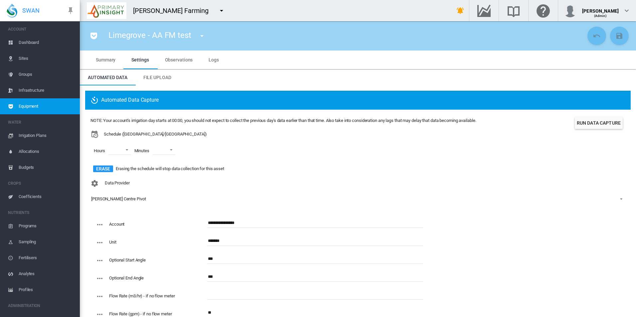
scroll to position [40, 0]
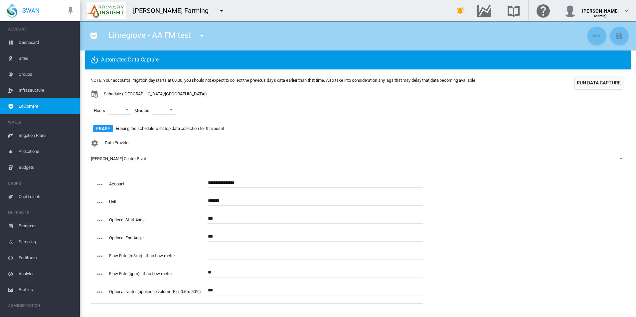
click at [235, 256] on input "text" at bounding box center [315, 255] width 216 height 10
paste input "**"
type input "**"
drag, startPoint x: 230, startPoint y: 275, endPoint x: 127, endPoint y: 275, distance: 102.8
click at [127, 275] on div "Flow Rate (gpm) - if no flow meter **" at bounding box center [259, 277] width 327 height 18
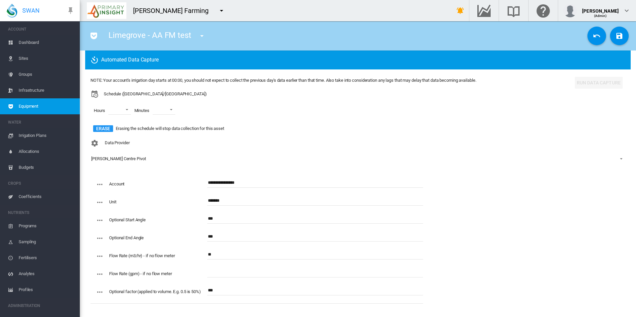
click at [537, 181] on div "NOTE: Your account's irrigation day starts at 00:00, you should not expect to c…" at bounding box center [358, 191] width 546 height 243
click at [615, 36] on md-icon "icon-content-save" at bounding box center [619, 36] width 8 height 8
click at [48, 104] on span "Equipment" at bounding box center [47, 106] width 56 height 16
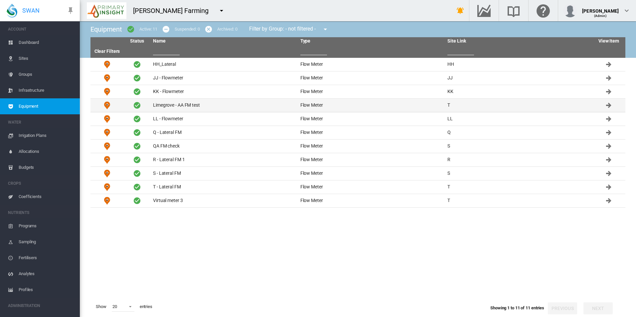
click at [214, 106] on td "Limegrove - AA FM test" at bounding box center [223, 105] width 147 height 13
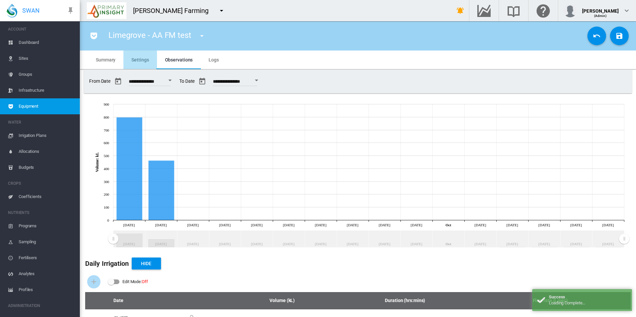
click at [154, 64] on md-tab-item "Settings" at bounding box center [139, 60] width 33 height 19
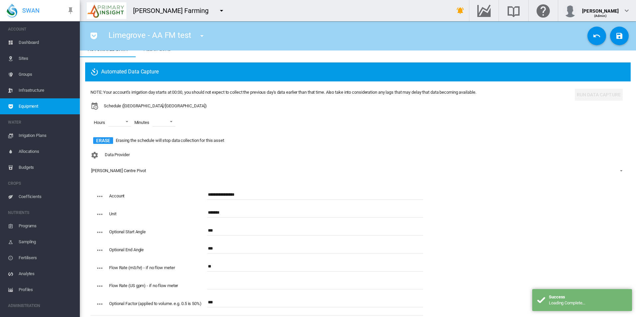
scroll to position [40, 0]
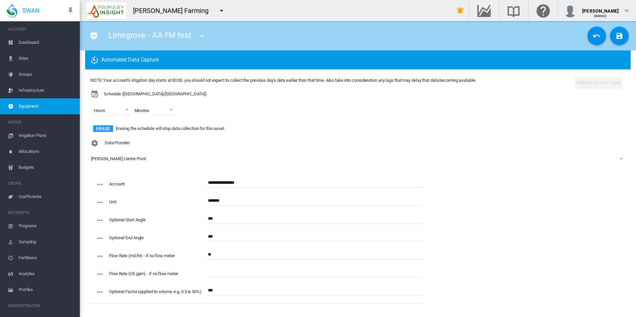
click at [42, 109] on span "Equipment" at bounding box center [47, 106] width 56 height 16
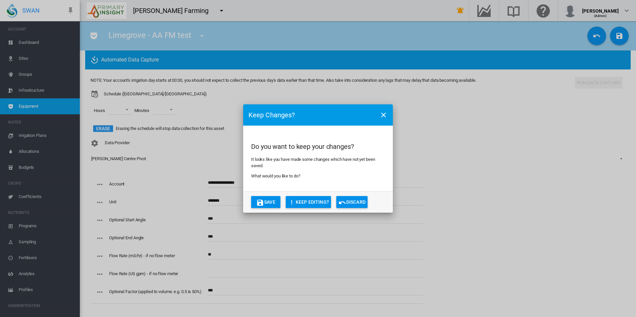
click at [360, 197] on button "Discard" at bounding box center [351, 202] width 31 height 12
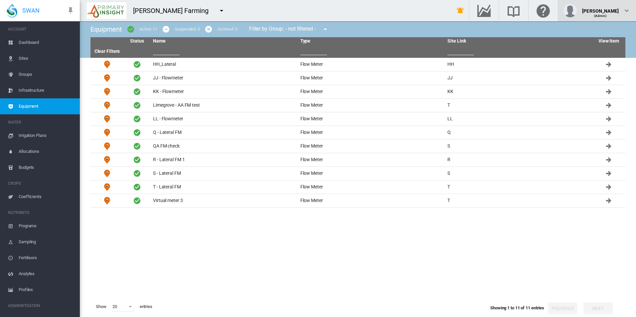
click at [597, 10] on div "[PERSON_NAME]" at bounding box center [600, 8] width 37 height 7
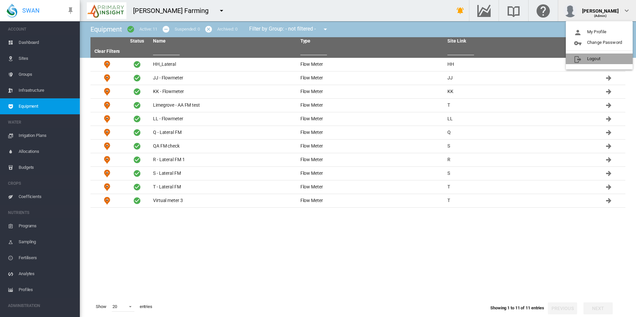
click at [595, 61] on button "Logout" at bounding box center [599, 59] width 67 height 11
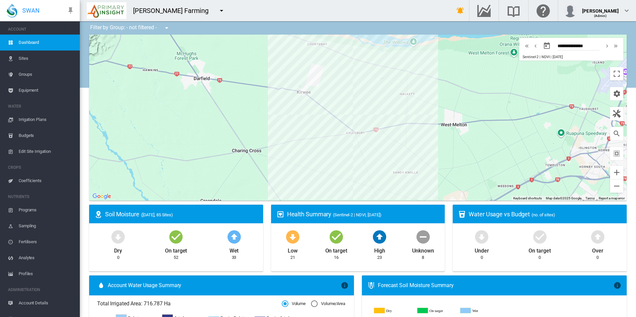
click at [47, 94] on span "Equipment" at bounding box center [47, 90] width 56 height 16
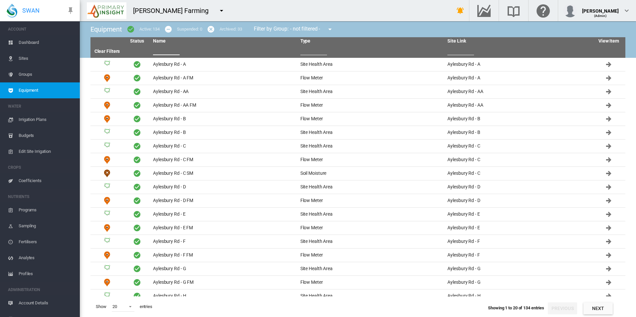
click at [172, 52] on input "text" at bounding box center [166, 50] width 27 height 10
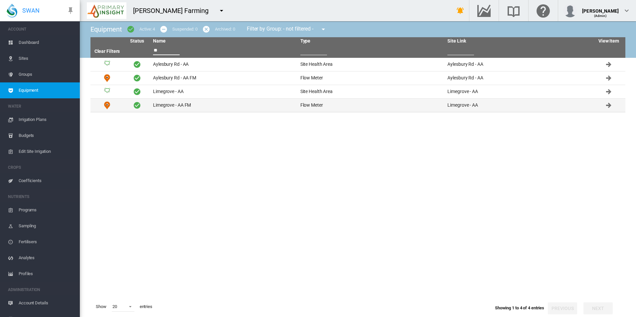
type input "**"
click at [196, 106] on td "Limegrove - AA FM" at bounding box center [223, 105] width 147 height 13
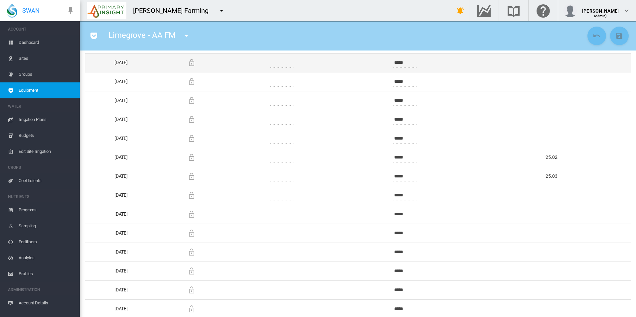
scroll to position [465, 0]
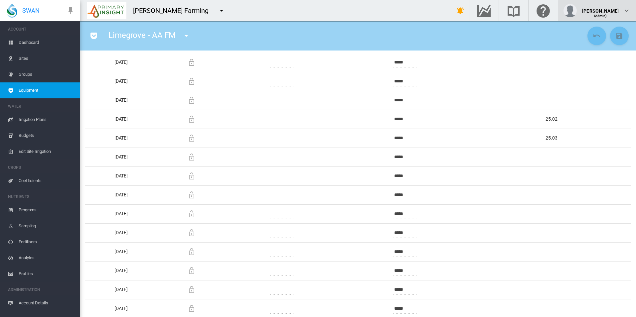
click at [595, 9] on div "[PERSON_NAME] (Admin)" at bounding box center [597, 10] width 67 height 13
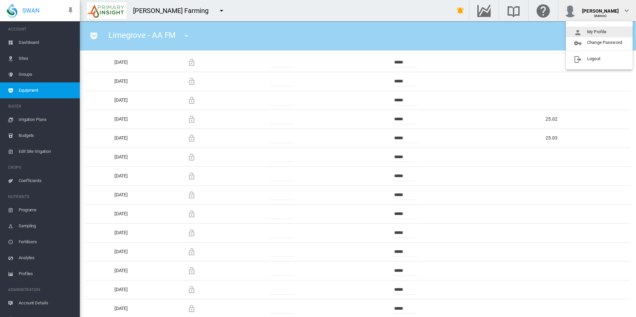
click at [587, 29] on button "My Profile" at bounding box center [599, 32] width 67 height 11
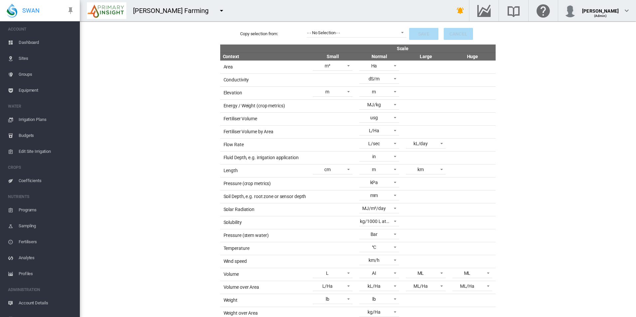
scroll to position [91, 0]
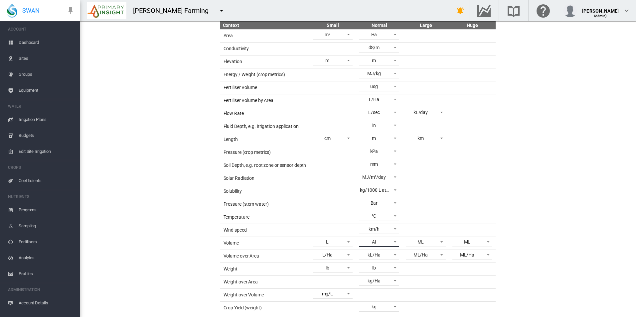
click at [391, 239] on span at bounding box center [393, 242] width 8 height 6
click at [382, 233] on md-option "kL" at bounding box center [378, 240] width 51 height 16
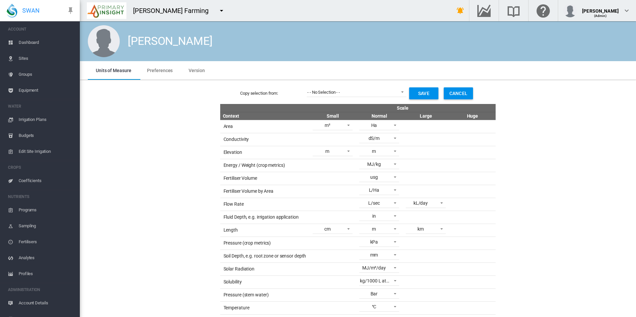
click at [425, 90] on button "Save" at bounding box center [423, 93] width 29 height 12
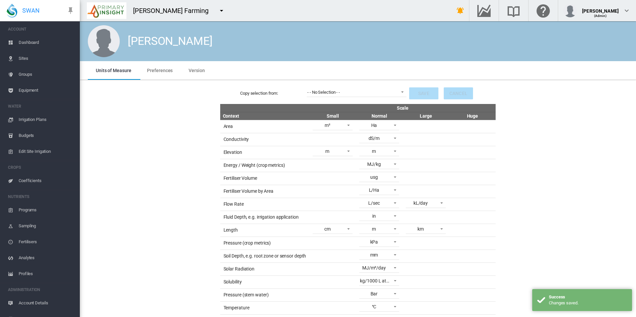
click at [40, 93] on span "Equipment" at bounding box center [47, 90] width 56 height 16
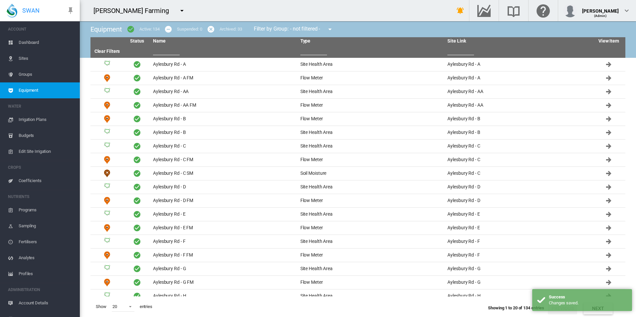
click at [166, 49] on input "text" at bounding box center [166, 50] width 27 height 10
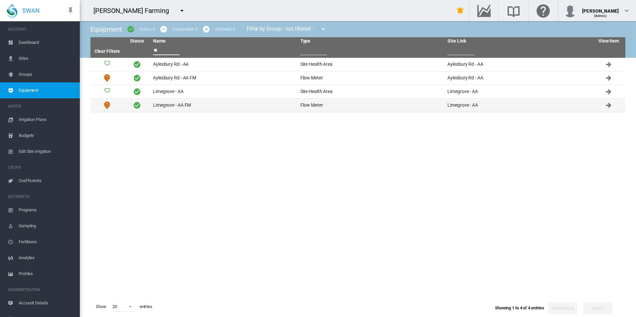
type input "**"
click at [198, 108] on td "Limegrove - AA FM" at bounding box center [223, 105] width 147 height 13
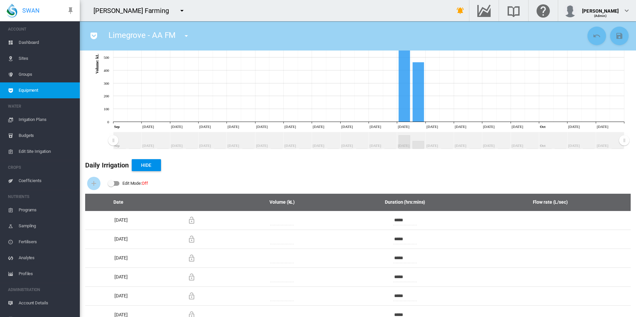
scroll to position [15, 0]
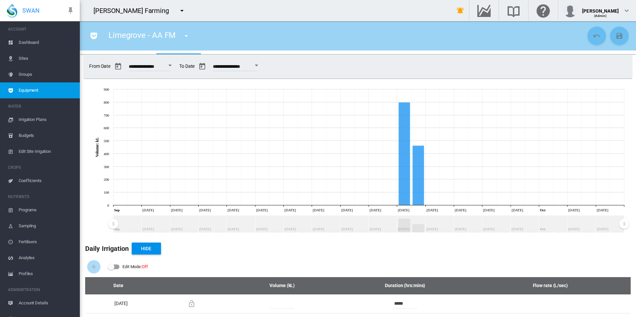
click at [262, 68] on button "Open calendar" at bounding box center [256, 66] width 12 height 12
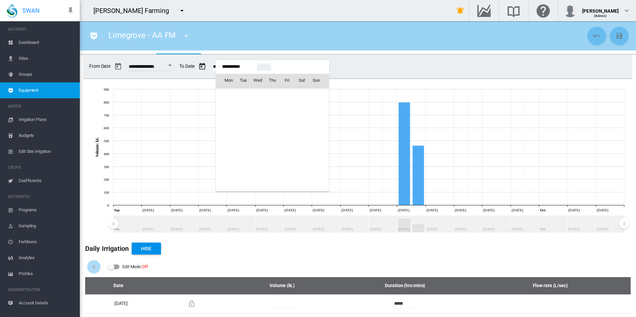
scroll to position [16661, 0]
click at [274, 140] on span "16" at bounding box center [272, 138] width 13 height 13
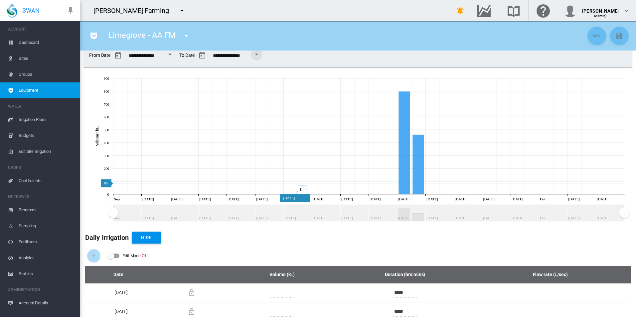
scroll to position [0, 0]
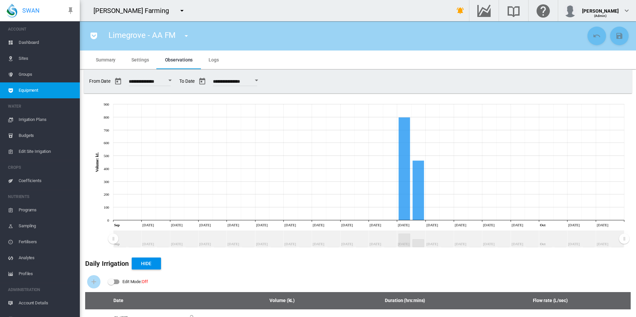
click at [262, 80] on button "Open calendar" at bounding box center [256, 81] width 12 height 12
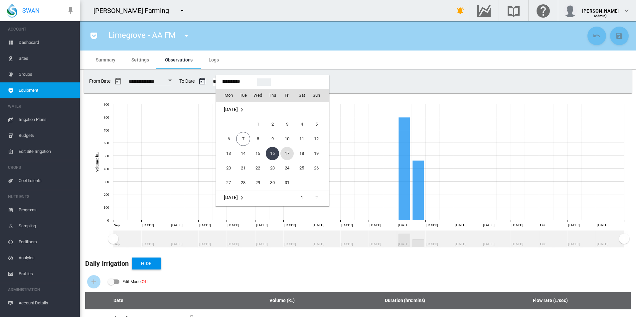
click at [286, 153] on span "17" at bounding box center [286, 153] width 13 height 13
type input "**********"
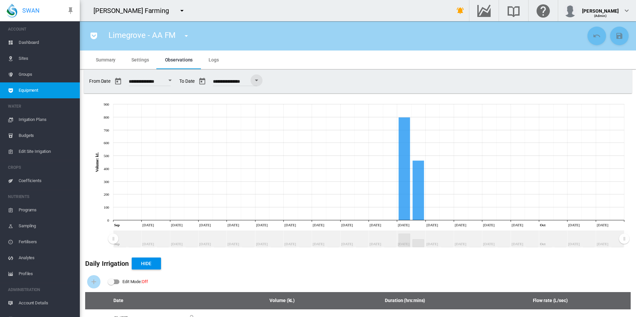
click at [207, 55] on md-tab-item "Logs" at bounding box center [214, 60] width 26 height 19
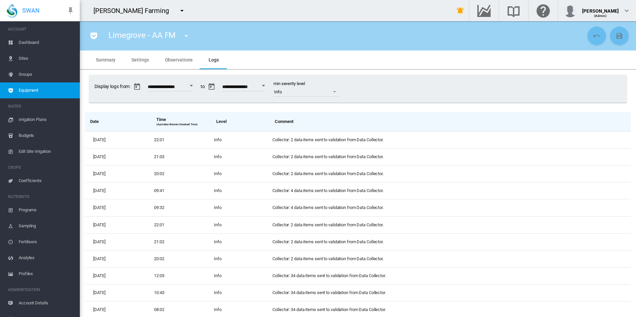
click at [269, 83] on button "Open calendar" at bounding box center [263, 86] width 12 height 12
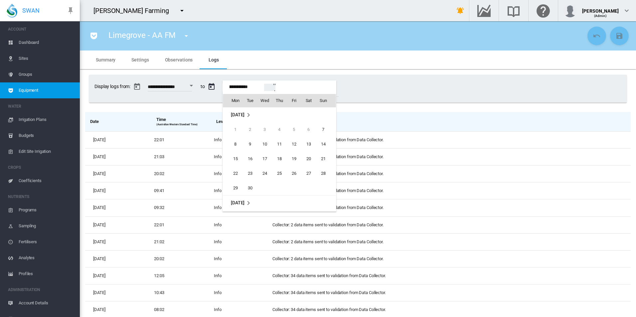
scroll to position [88, 0]
click at [264, 148] on span "8" at bounding box center [264, 144] width 13 height 13
type input "**********"
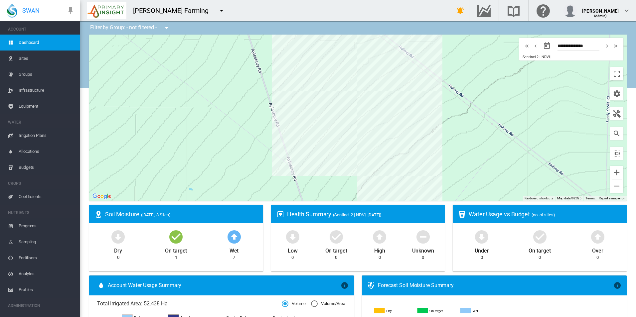
click at [41, 104] on span "Equipment" at bounding box center [47, 106] width 56 height 16
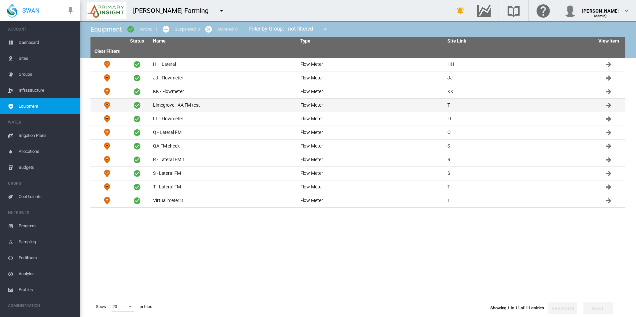
click at [214, 106] on td "Limegrove - AA FM test" at bounding box center [223, 105] width 147 height 13
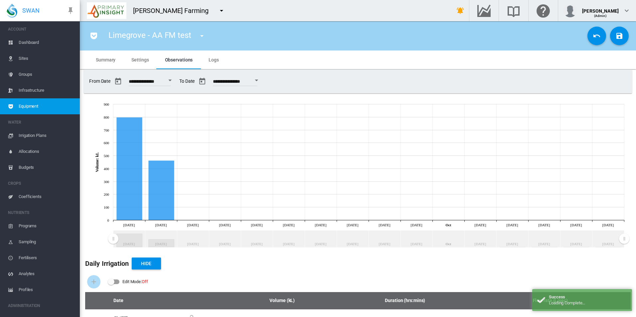
click at [151, 61] on md-tab-item "Settings" at bounding box center [139, 60] width 33 height 19
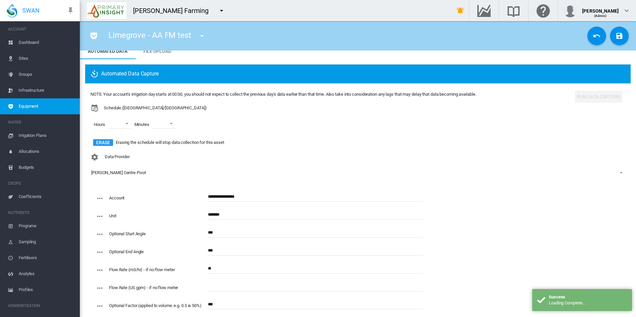
scroll to position [40, 0]
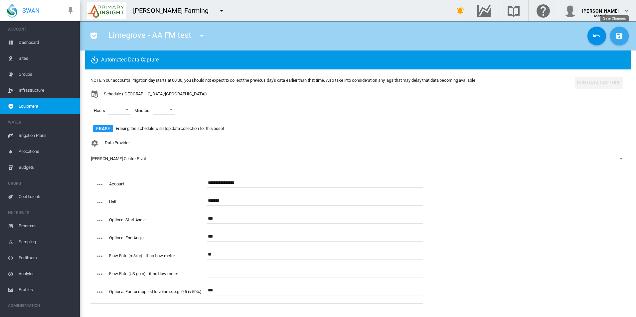
click at [610, 37] on button "Save Changes" at bounding box center [619, 36] width 19 height 19
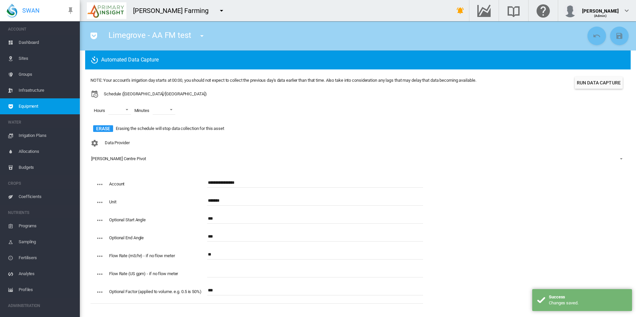
click at [578, 78] on button "Run Data Capture" at bounding box center [599, 83] width 48 height 12
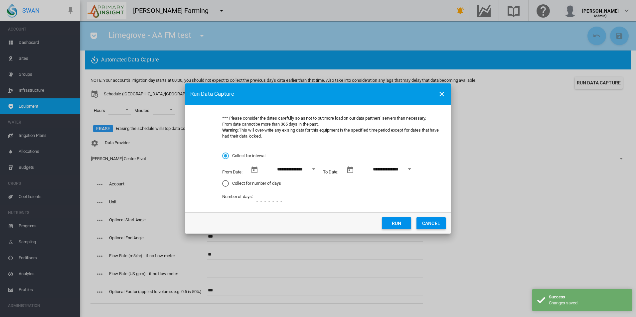
click at [315, 171] on button "Open calendar" at bounding box center [314, 169] width 12 height 12
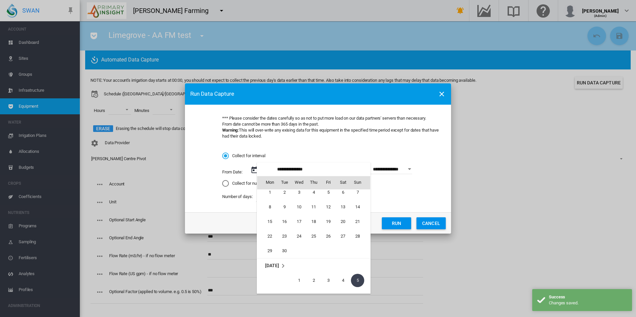
scroll to position [154114, 0]
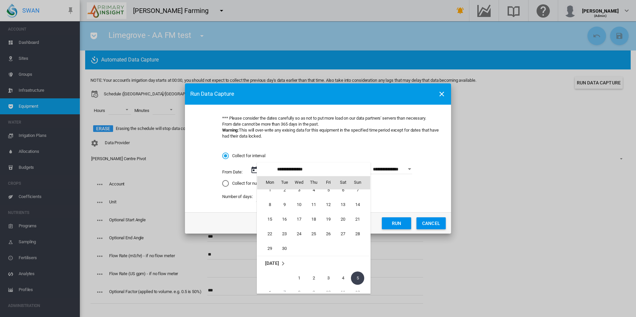
drag, startPoint x: 346, startPoint y: 219, endPoint x: 352, endPoint y: 216, distance: 6.6
click at [346, 219] on span "20" at bounding box center [342, 219] width 13 height 13
type input "**********"
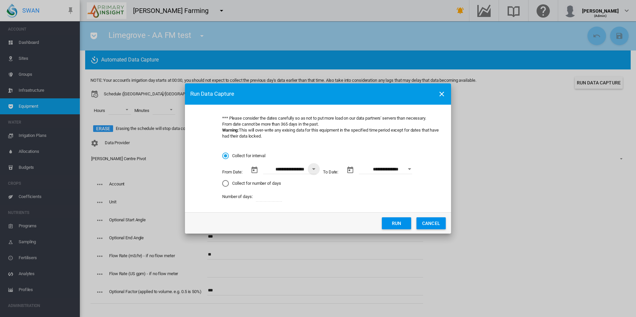
click at [412, 169] on button "Open calendar" at bounding box center [410, 169] width 12 height 12
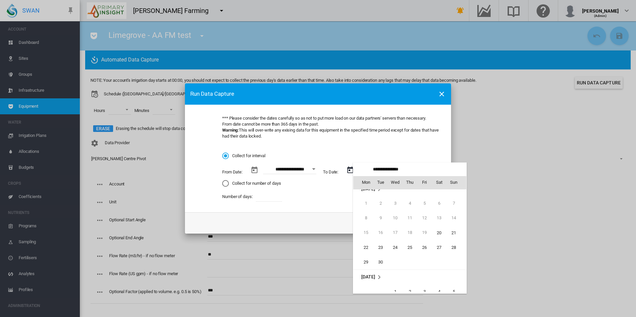
scroll to position [0, 0]
click at [451, 239] on span "21" at bounding box center [453, 241] width 13 height 13
type input "**********"
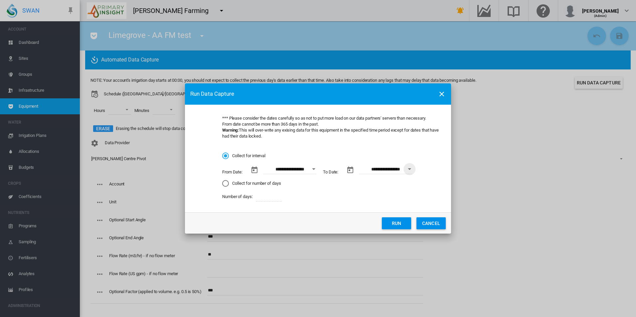
click at [390, 220] on button "Run" at bounding box center [396, 224] width 29 height 12
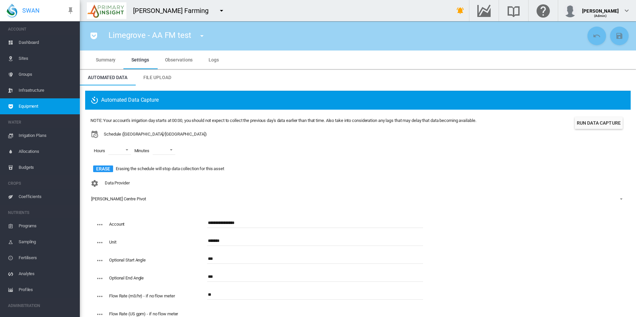
click at [216, 64] on md-tab-item "Logs" at bounding box center [214, 60] width 26 height 19
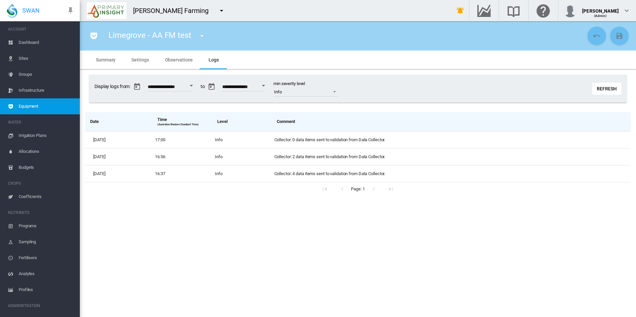
click at [622, 88] on div "Refresh" at bounding box center [609, 89] width 35 height 12
click at [617, 89] on button "Refresh" at bounding box center [606, 89] width 29 height 12
click at [176, 57] on span "Observations" at bounding box center [179, 59] width 28 height 5
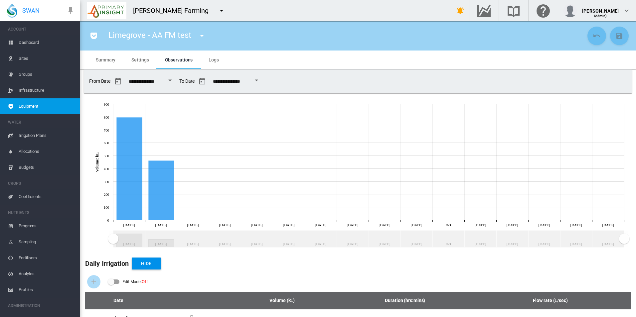
click at [258, 81] on div "Open calendar" at bounding box center [256, 81] width 3 height 2
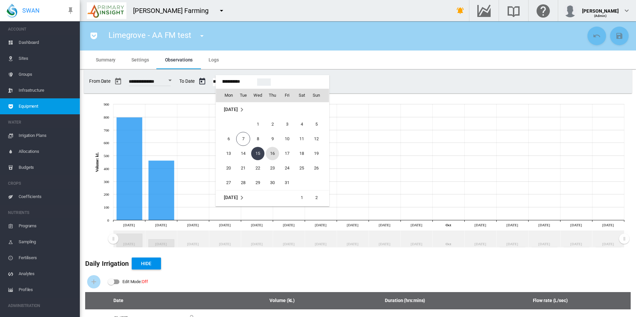
click at [274, 153] on span "16" at bounding box center [272, 153] width 13 height 13
type input "**********"
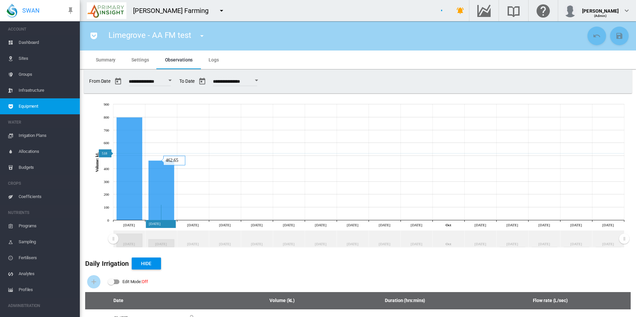
type input "*****"
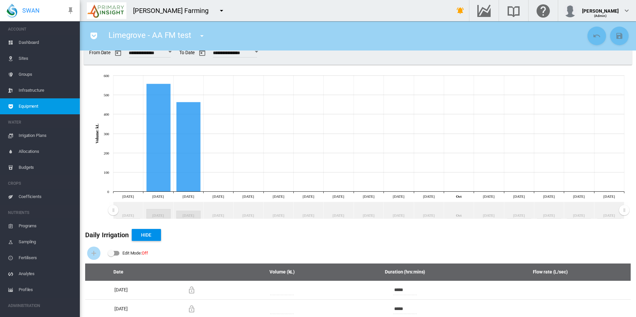
scroll to position [0, 0]
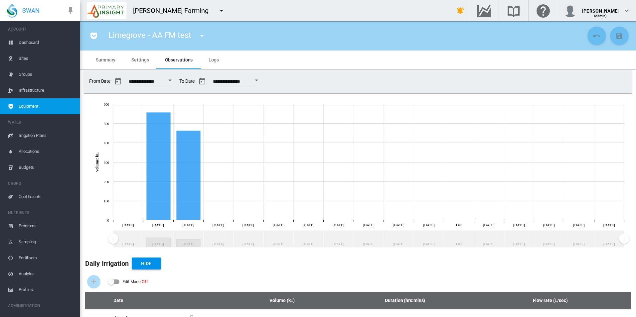
click at [262, 79] on button "Open calendar" at bounding box center [256, 81] width 12 height 12
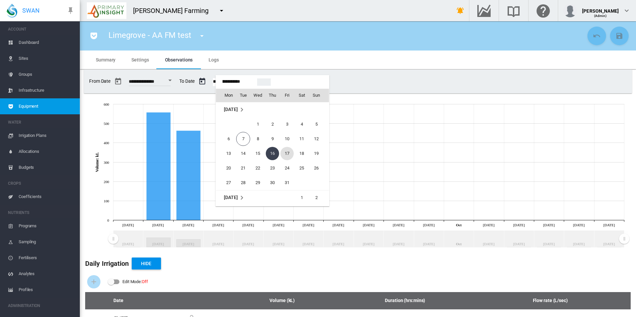
click at [287, 155] on span "17" at bounding box center [286, 153] width 13 height 13
type input "**********"
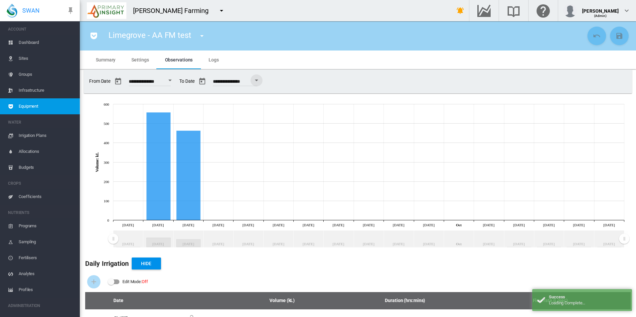
click at [144, 57] on span "Settings" at bounding box center [139, 59] width 17 height 5
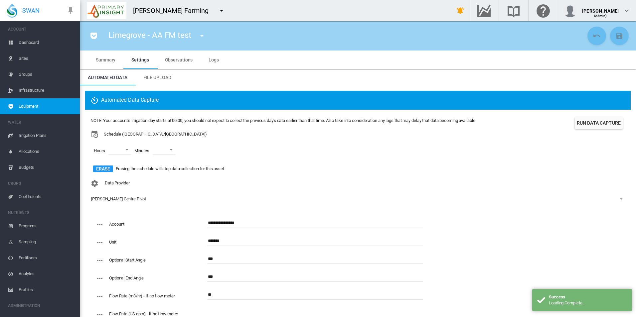
click at [588, 116] on div "NOTE: Your account's irrigation day starts at 00:00, you should not expect to c…" at bounding box center [357, 146] width 535 height 62
click at [588, 121] on button "Run Data Capture" at bounding box center [599, 123] width 48 height 12
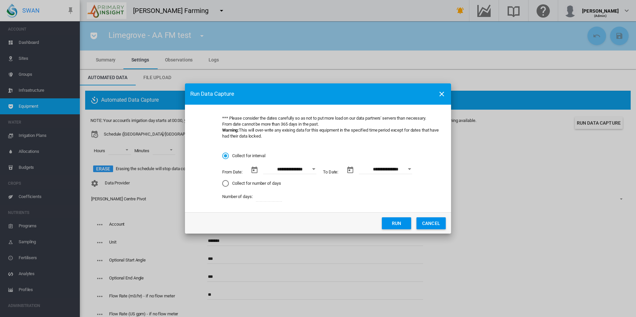
click at [310, 166] on button "Open calendar" at bounding box center [314, 169] width 12 height 12
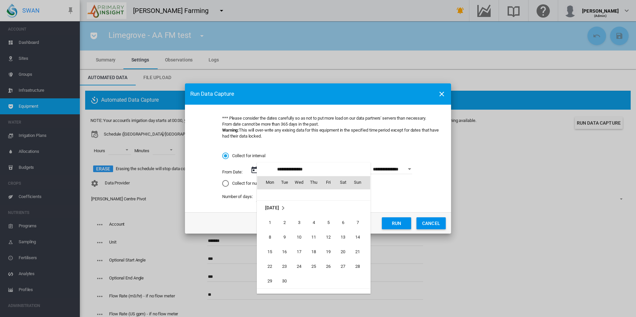
scroll to position [154080, 0]
click at [331, 253] on span "19" at bounding box center [328, 252] width 13 height 13
type input "**********"
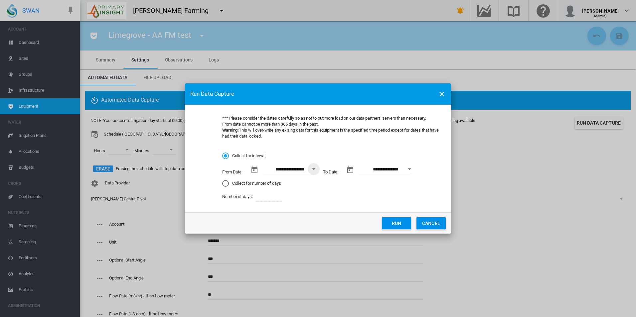
click at [415, 169] on button "Open calendar" at bounding box center [410, 169] width 12 height 12
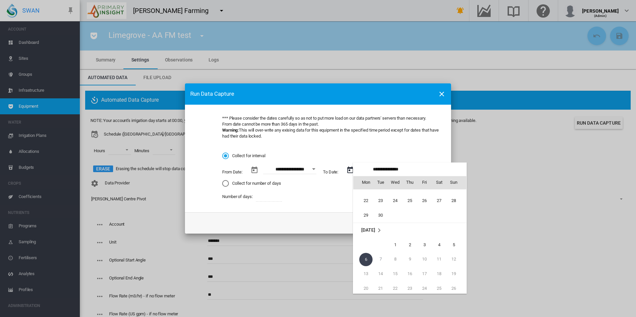
scroll to position [22, 0]
click at [363, 234] on span "22" at bounding box center [365, 234] width 13 height 13
type input "**********"
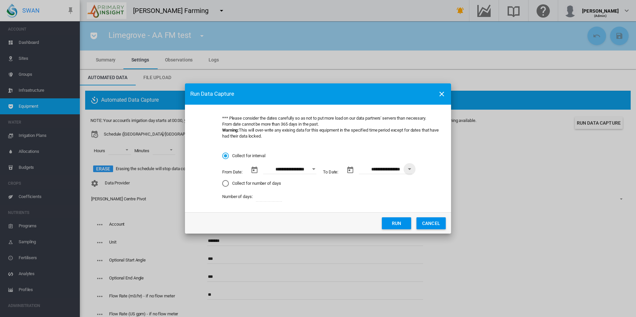
click at [382, 222] on md-dialog-actions "Run CANCEL" at bounding box center [318, 223] width 266 height 21
click at [390, 225] on button "Run" at bounding box center [396, 224] width 29 height 12
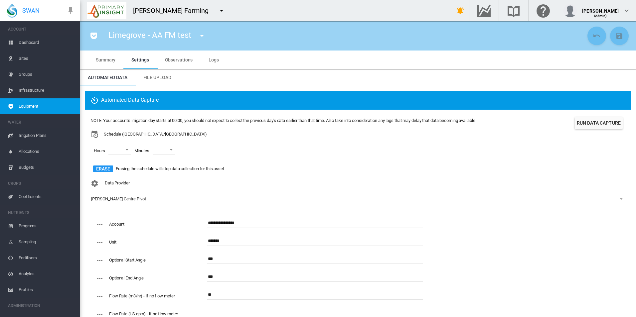
click at [186, 63] on md-tab-item "Observations" at bounding box center [179, 60] width 44 height 19
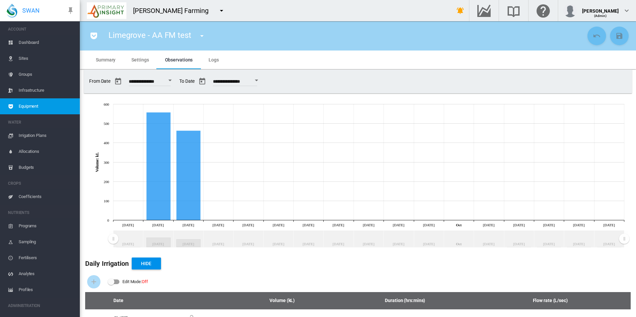
click at [262, 81] on button "Open calendar" at bounding box center [256, 81] width 12 height 12
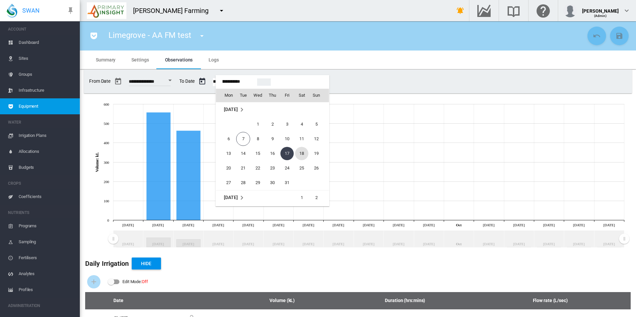
click at [303, 151] on span "18" at bounding box center [301, 153] width 13 height 13
type input "**********"
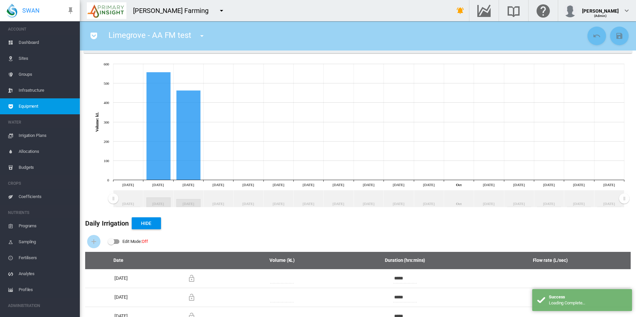
scroll to position [0, 0]
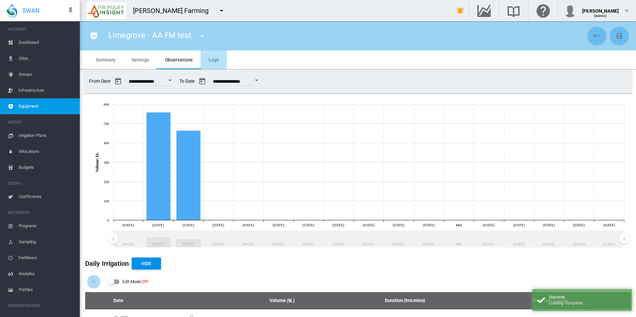
click at [220, 63] on md-tab-item "Logs" at bounding box center [214, 60] width 26 height 19
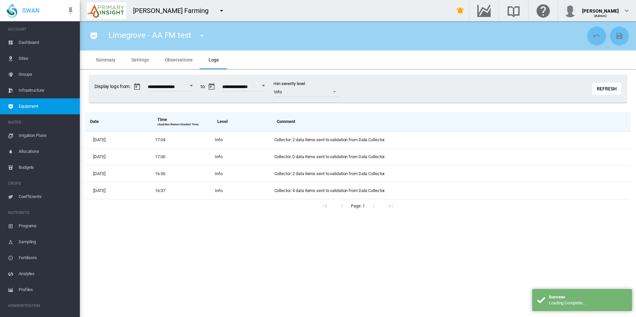
click at [602, 86] on button "Refresh" at bounding box center [606, 89] width 29 height 12
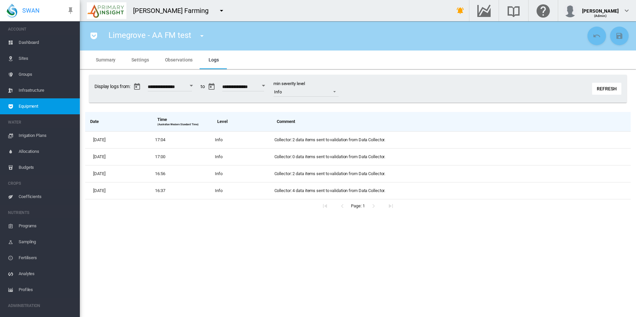
click at [599, 86] on button "Refresh" at bounding box center [606, 89] width 29 height 12
click at [596, 90] on button "Refresh" at bounding box center [606, 89] width 29 height 12
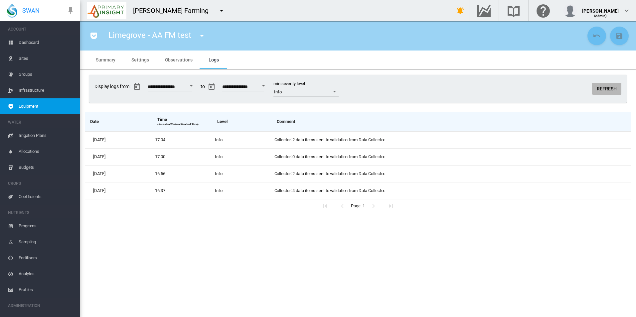
click at [596, 90] on button "Refresh" at bounding box center [606, 89] width 29 height 12
click at [595, 90] on button "Refresh" at bounding box center [606, 89] width 29 height 12
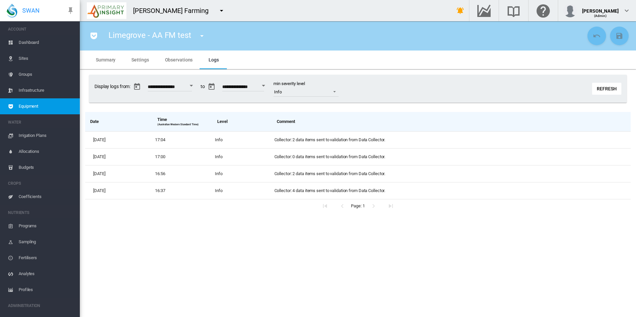
click at [601, 89] on button "Refresh" at bounding box center [606, 89] width 29 height 12
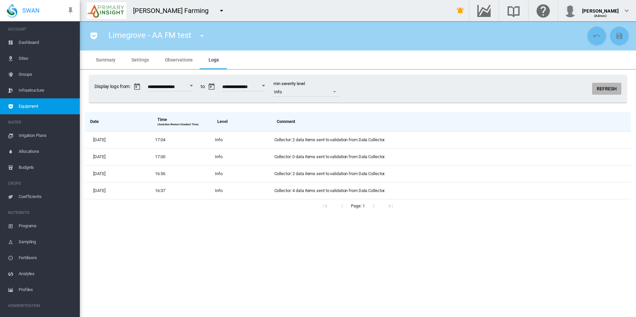
click at [601, 89] on button "Refresh" at bounding box center [606, 89] width 29 height 12
